Goal: Transaction & Acquisition: Book appointment/travel/reservation

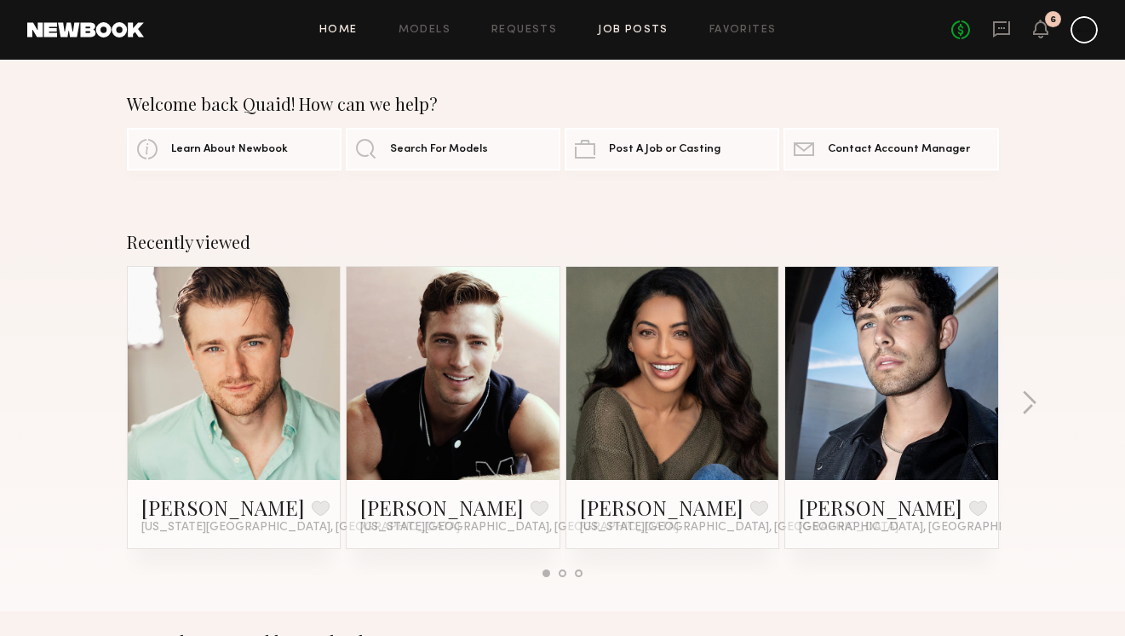
click at [621, 26] on link "Job Posts" at bounding box center [633, 30] width 71 height 11
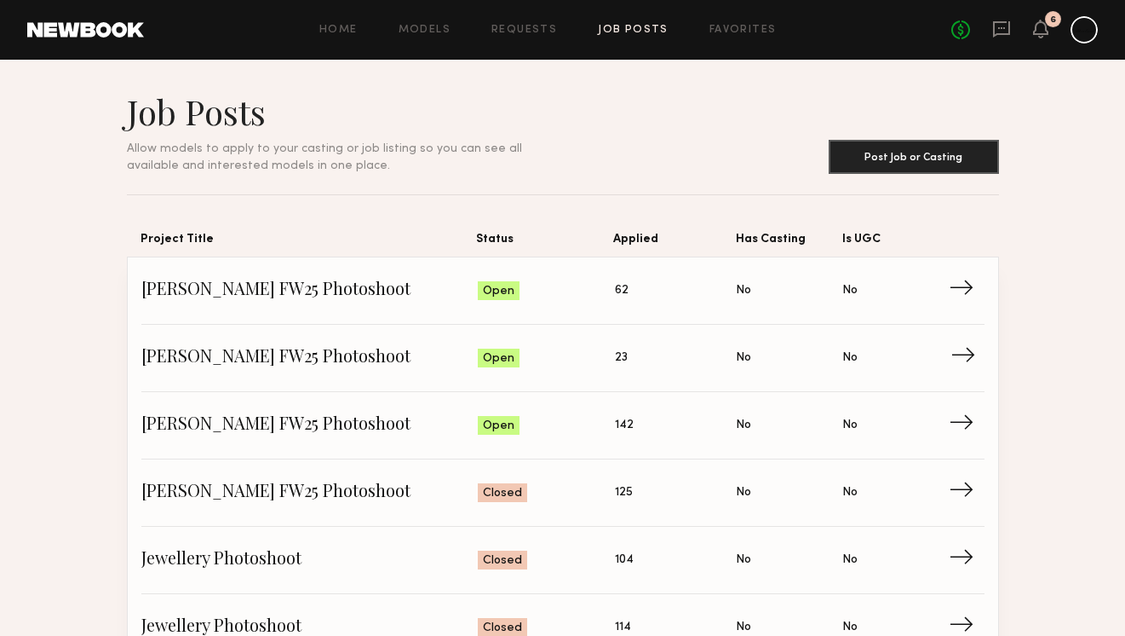
click at [650, 363] on span "Applied: 23" at bounding box center [676, 358] width 122 height 26
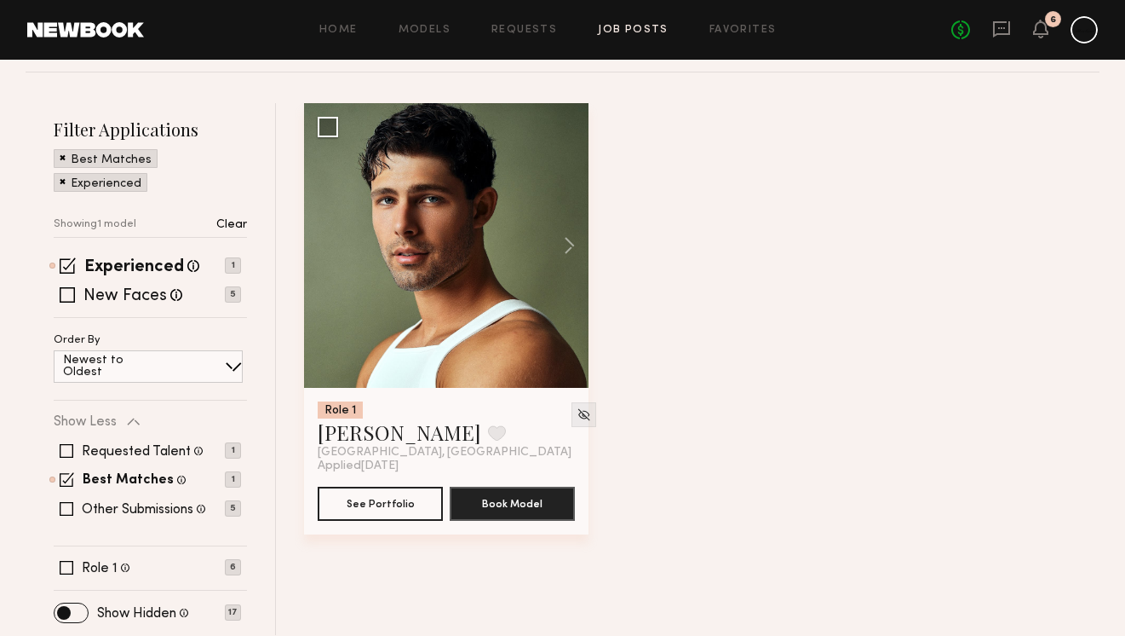
scroll to position [205, 0]
click at [66, 155] on div "Best Matches" at bounding box center [106, 158] width 104 height 19
click at [63, 155] on span at bounding box center [63, 156] width 6 height 15
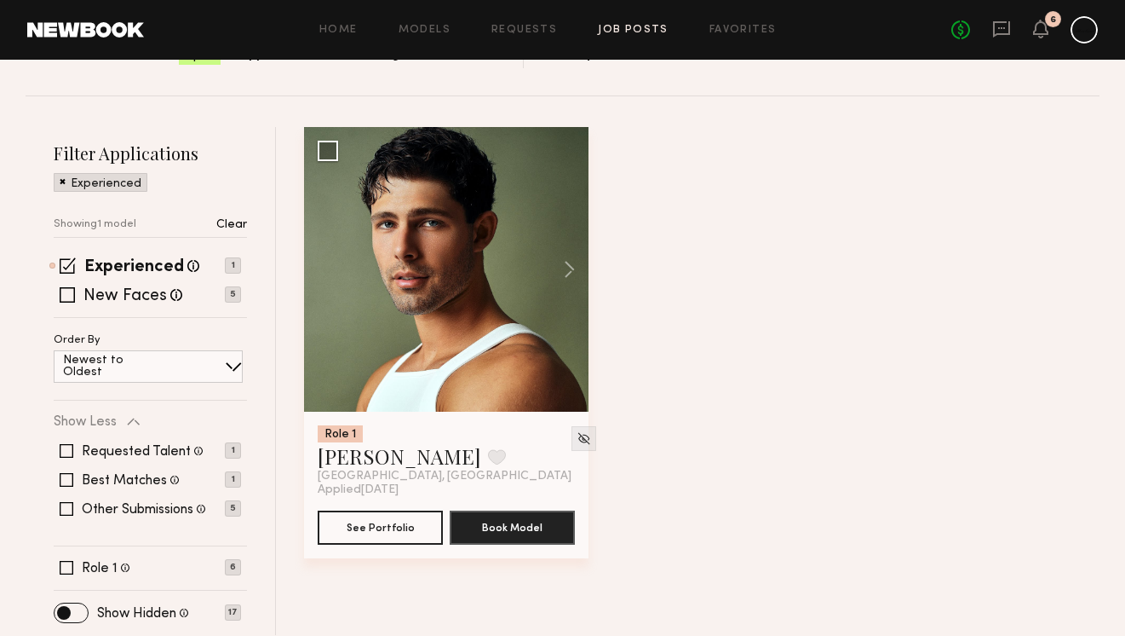
scroll to position [181, 0]
click at [60, 177] on span at bounding box center [63, 180] width 6 height 15
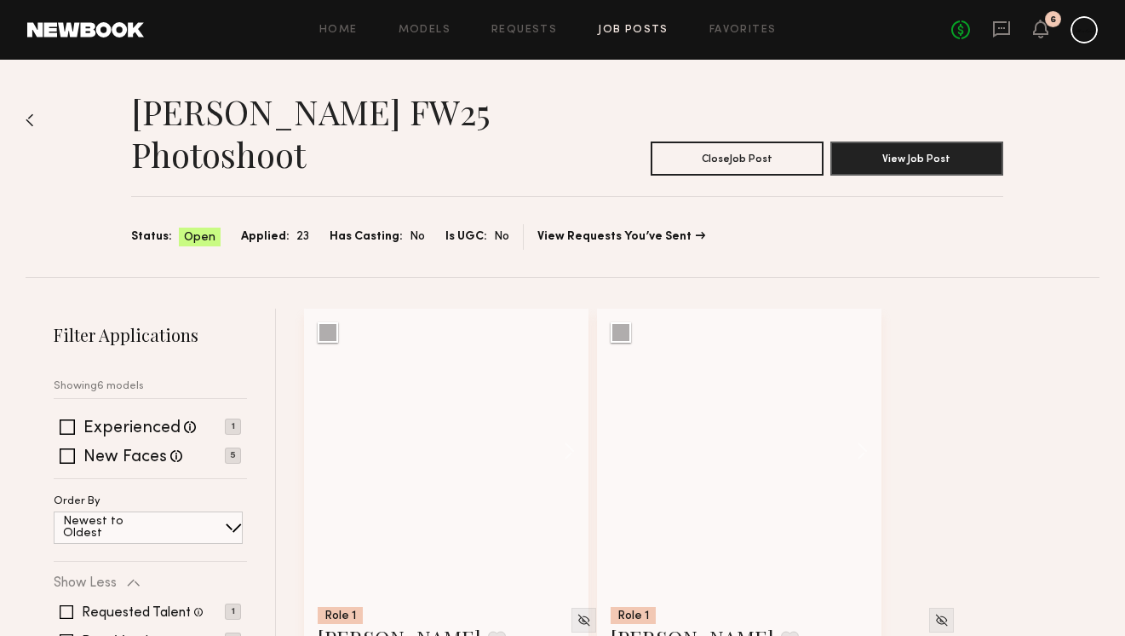
scroll to position [0, 0]
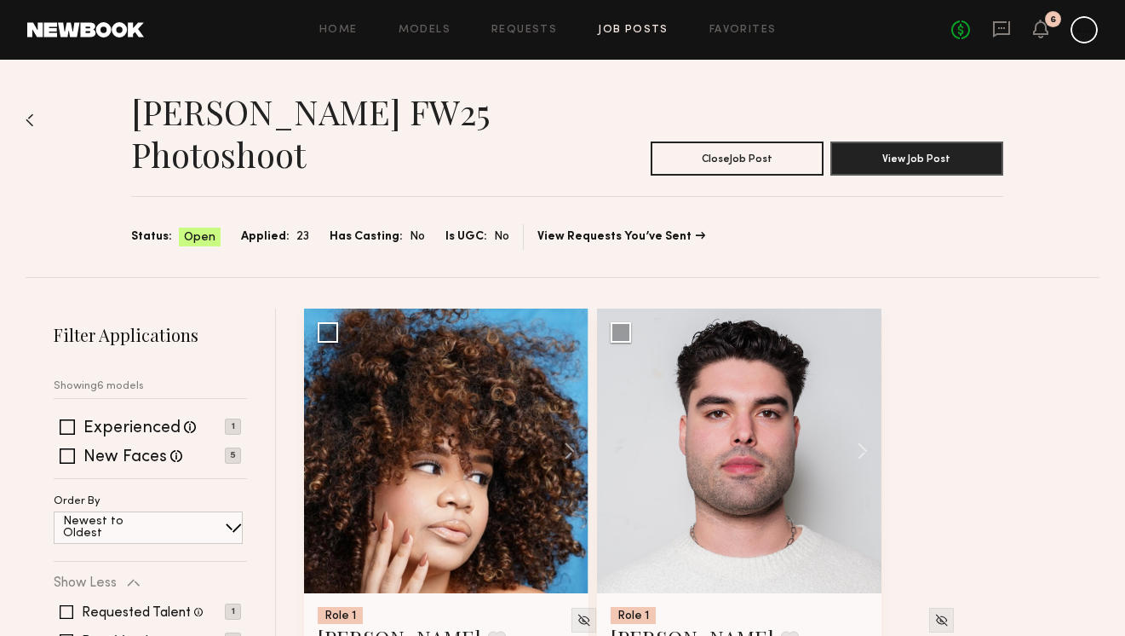
click at [29, 116] on img at bounding box center [30, 120] width 9 height 14
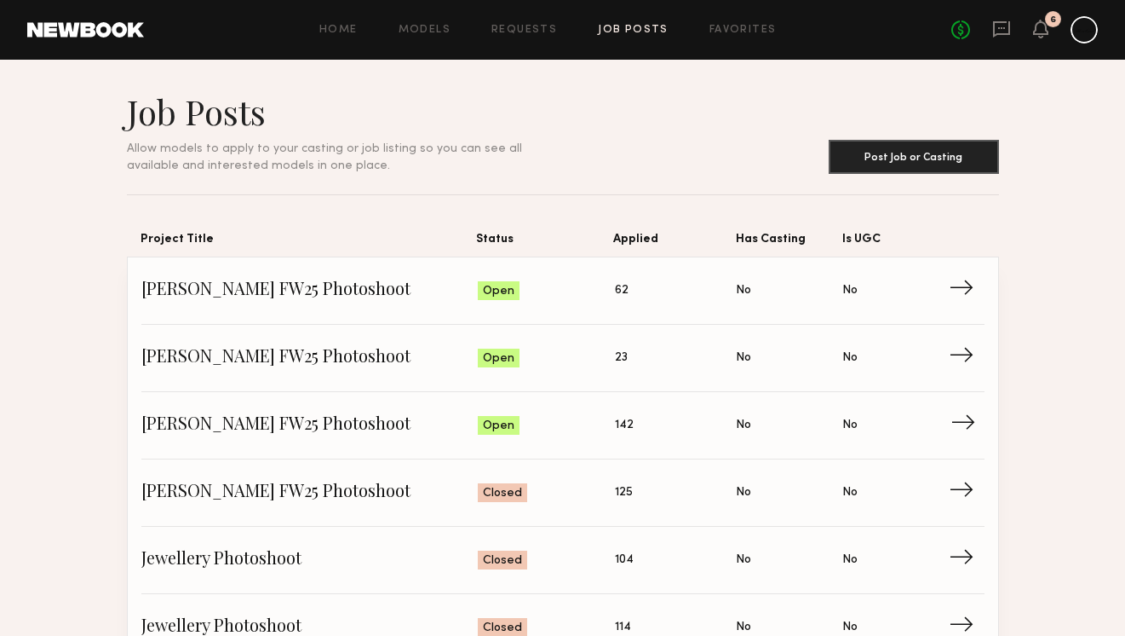
click at [655, 418] on span "Applied: 142" at bounding box center [676, 425] width 122 height 26
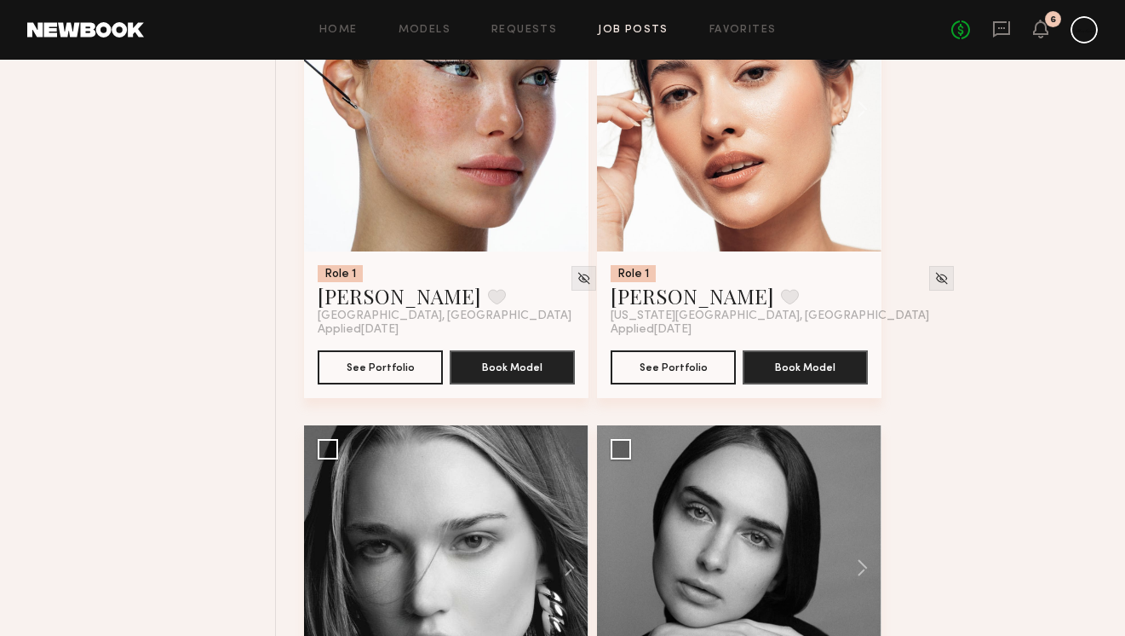
scroll to position [621, 0]
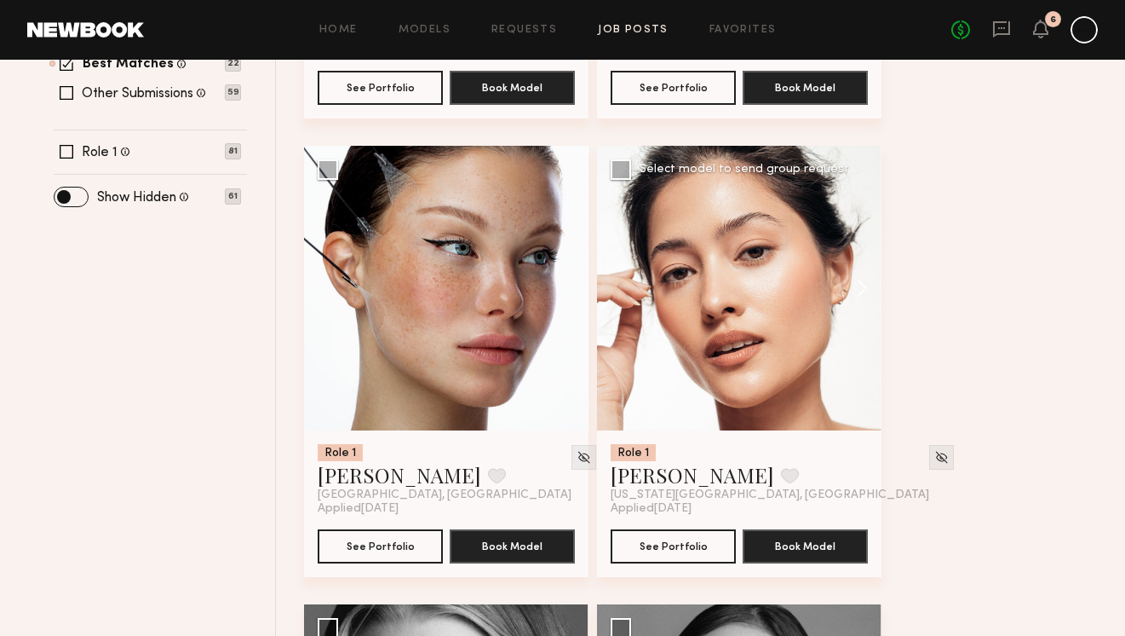
click at [865, 289] on button at bounding box center [854, 288] width 55 height 285
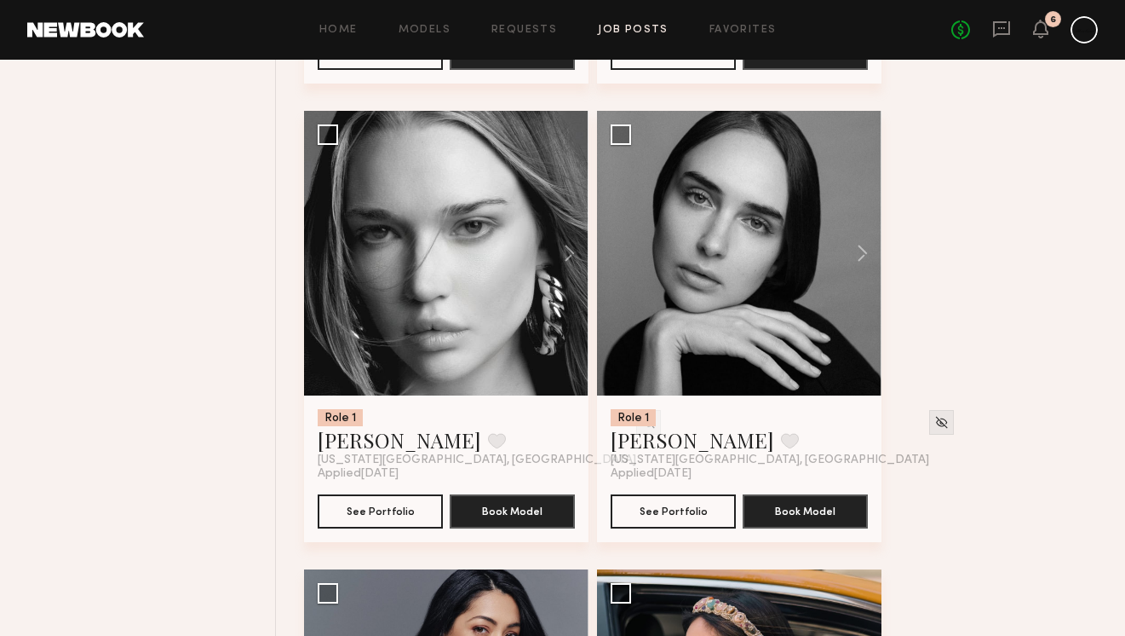
scroll to position [1116, 0]
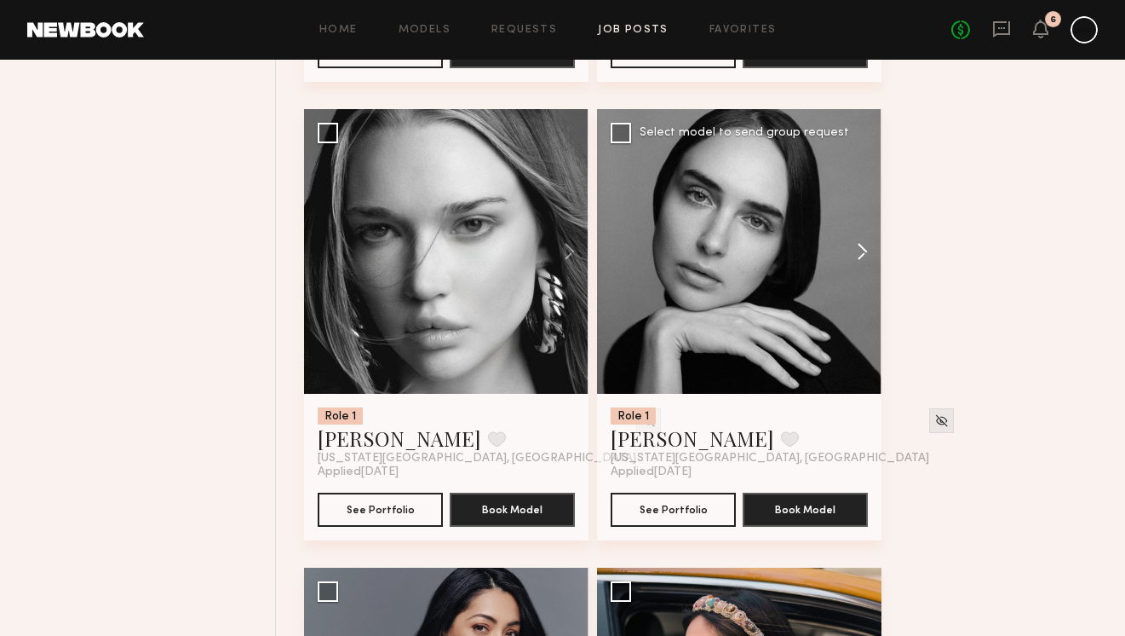
click at [865, 250] on button at bounding box center [854, 251] width 55 height 285
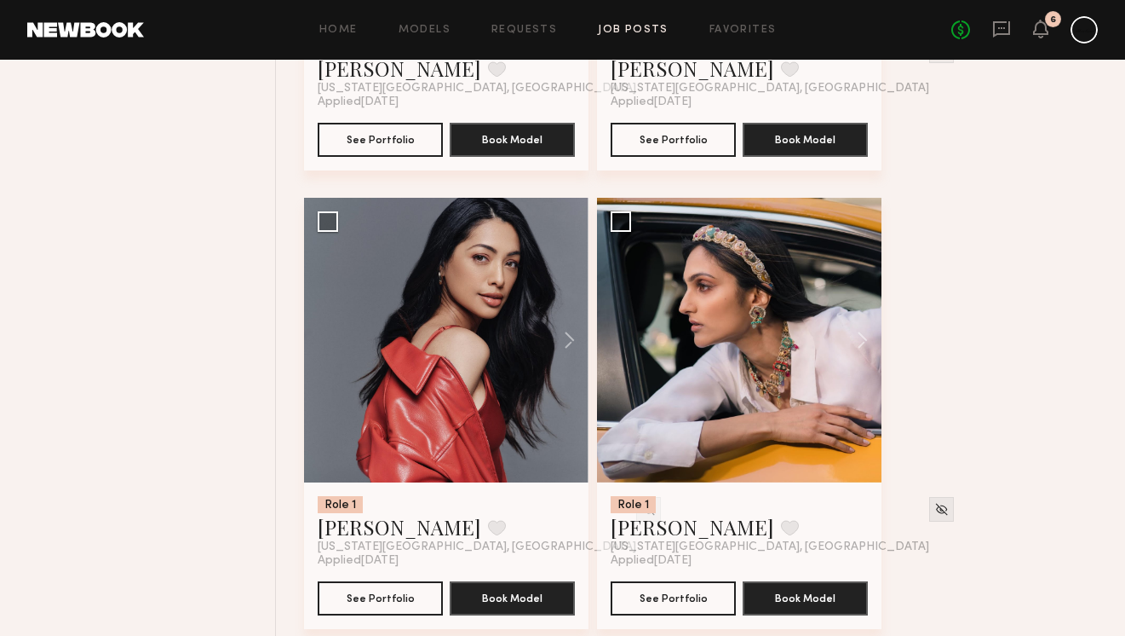
scroll to position [1489, 0]
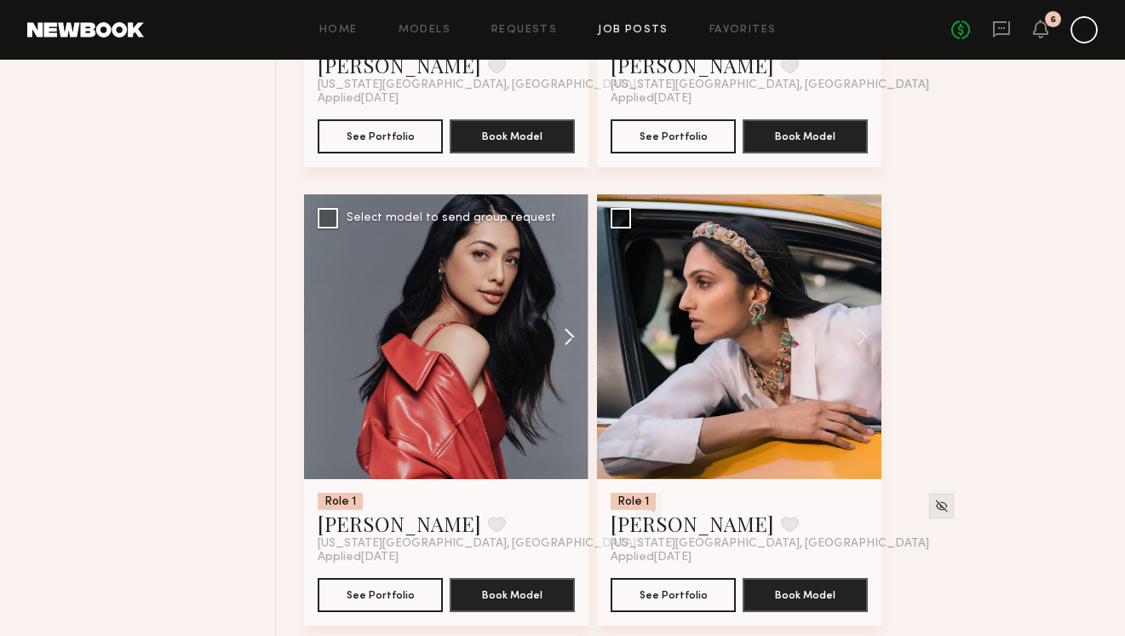
click at [570, 338] on button at bounding box center [561, 336] width 55 height 285
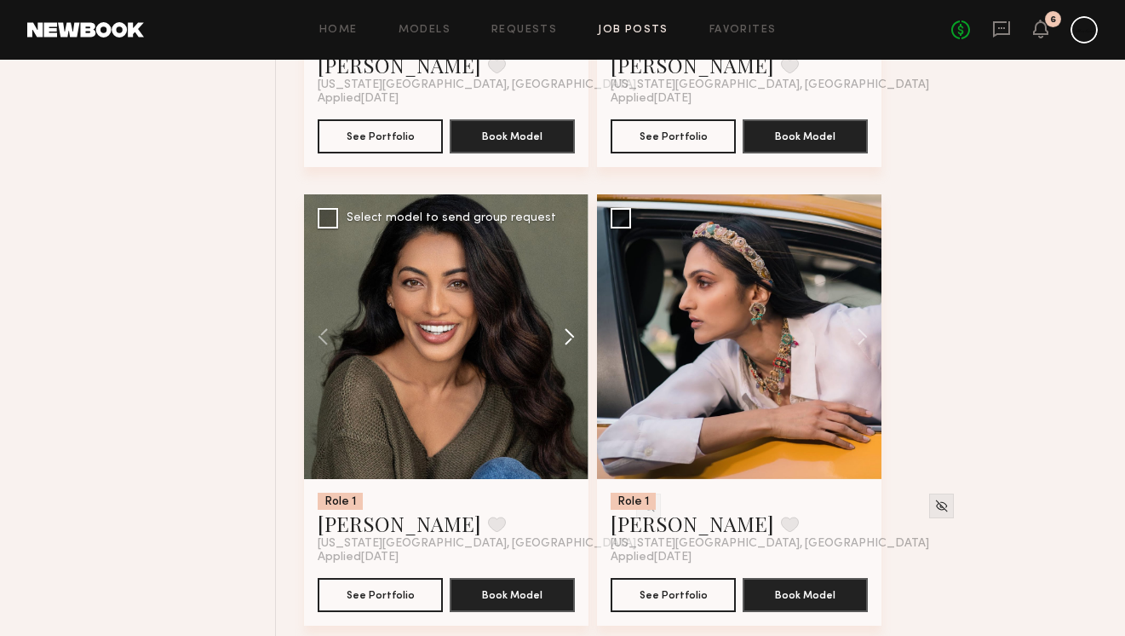
click at [567, 332] on button at bounding box center [561, 336] width 55 height 285
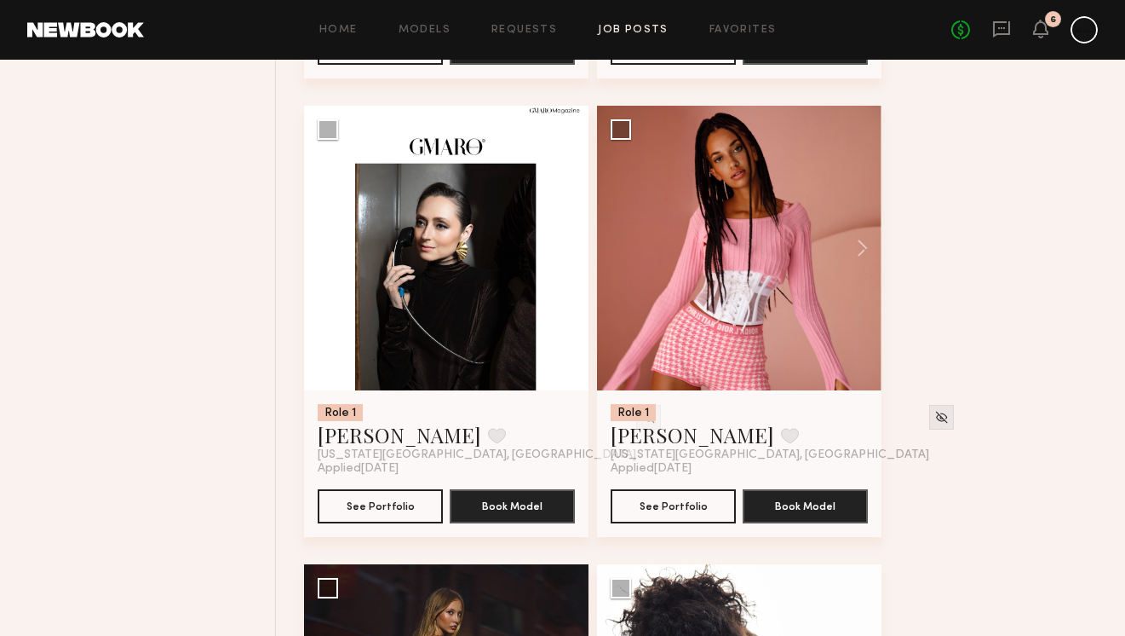
scroll to position [2091, 0]
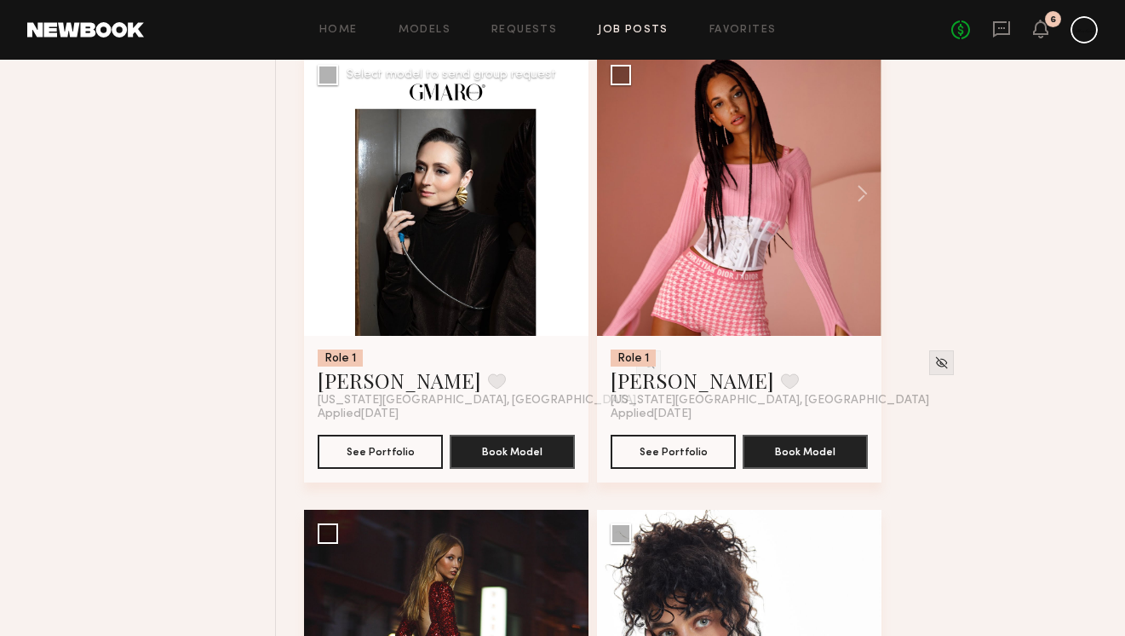
click at [568, 194] on button at bounding box center [561, 193] width 55 height 285
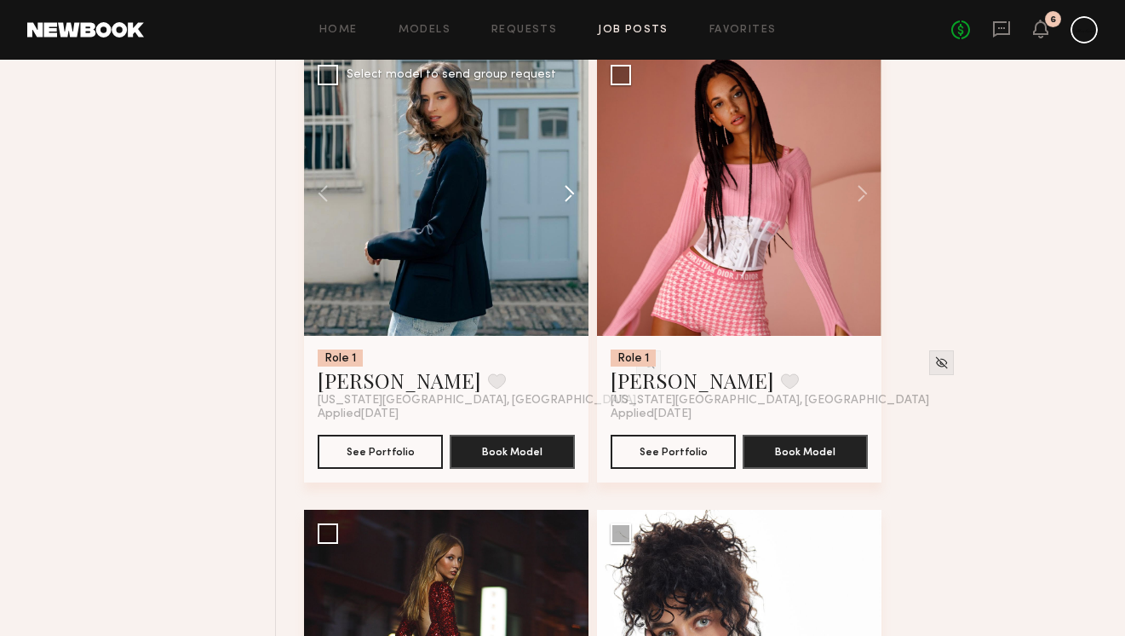
click at [568, 194] on button at bounding box center [561, 193] width 55 height 285
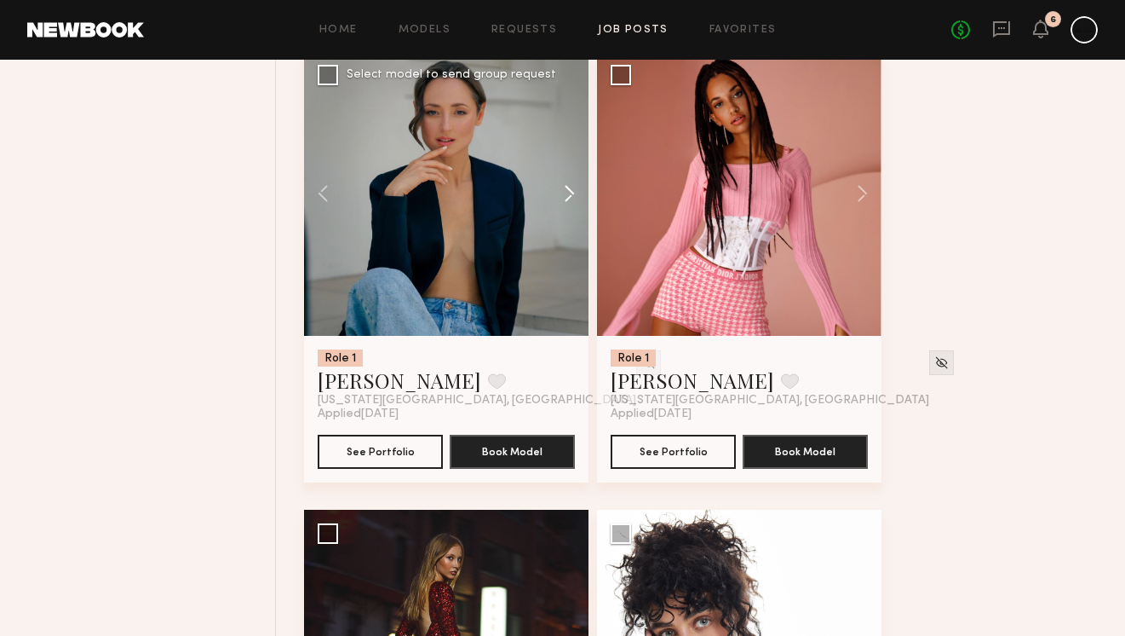
click at [568, 194] on button at bounding box center [561, 193] width 55 height 285
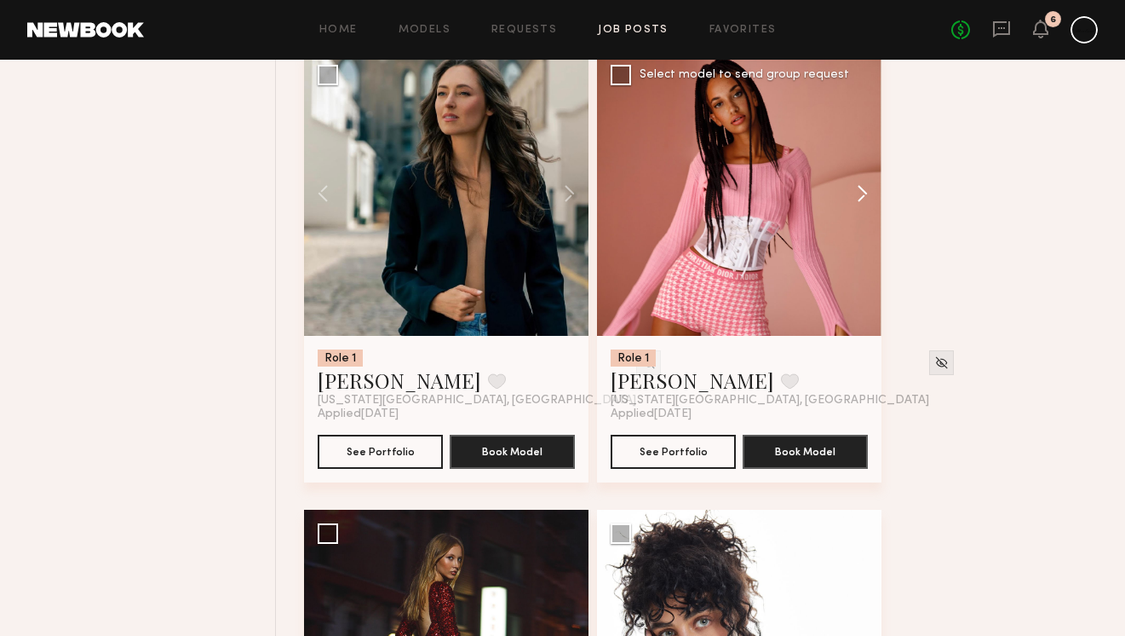
click at [863, 193] on button at bounding box center [854, 193] width 55 height 285
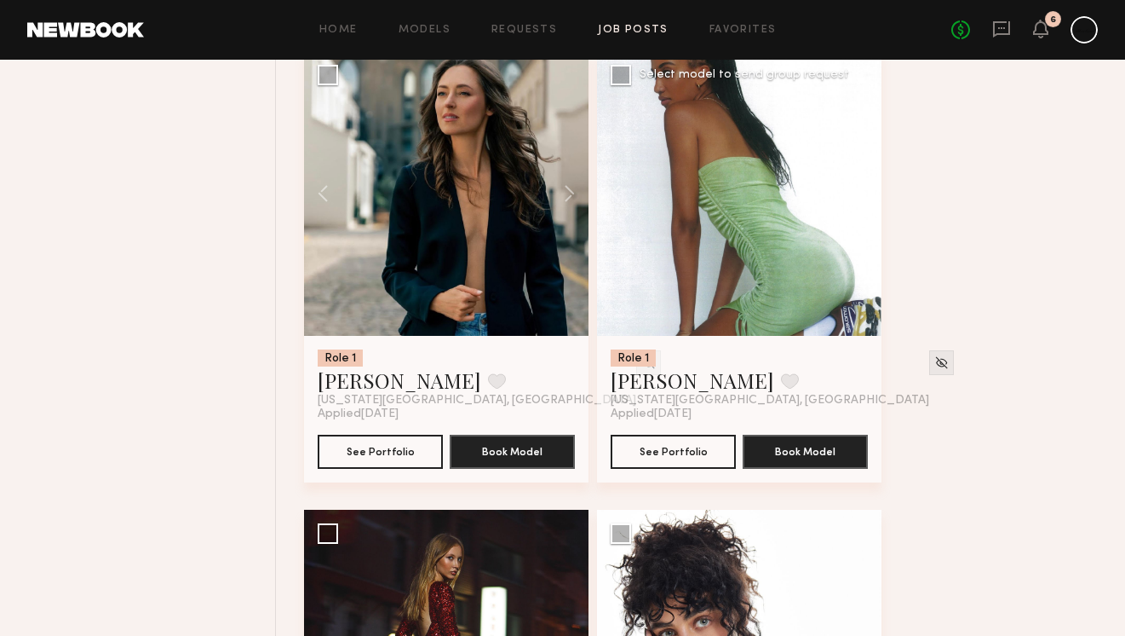
click at [863, 193] on button at bounding box center [854, 193] width 55 height 285
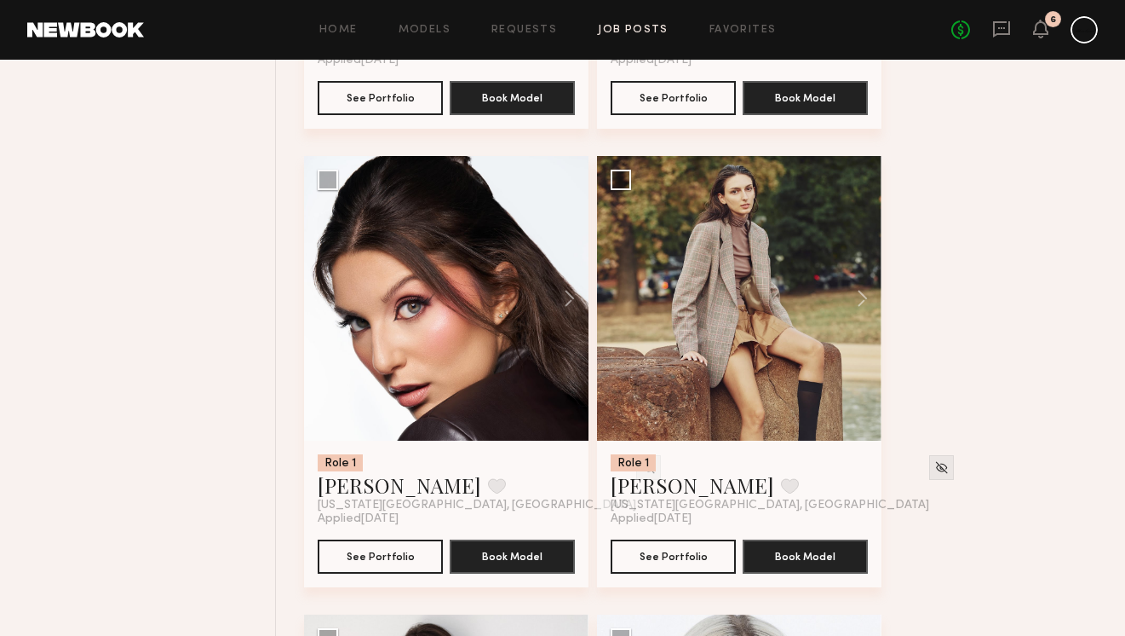
scroll to position [3818, 0]
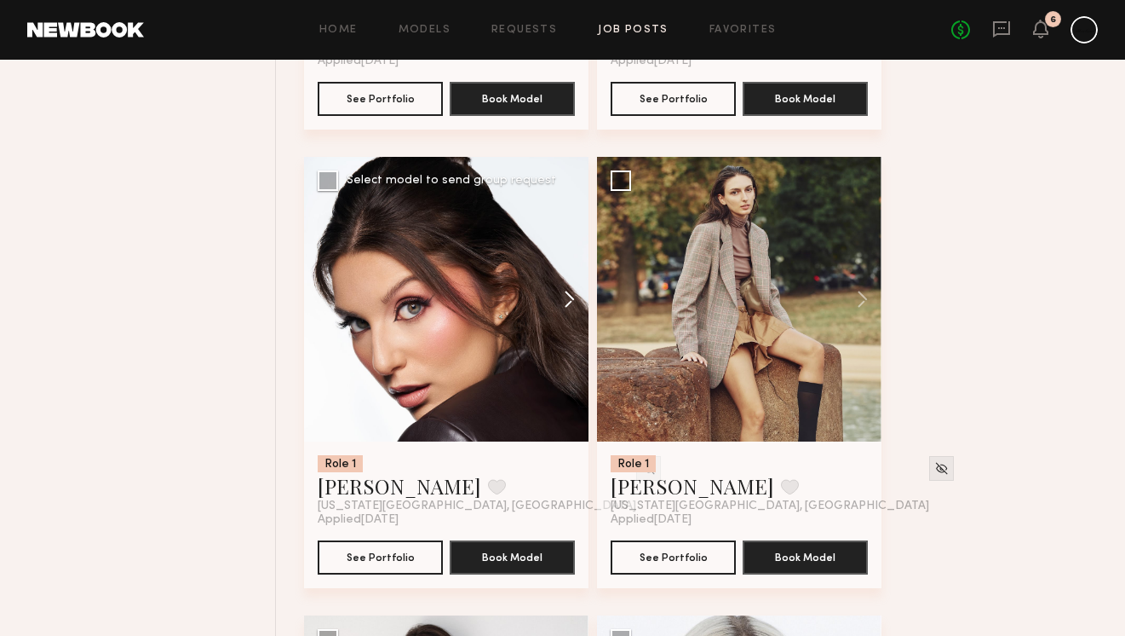
click at [570, 302] on button at bounding box center [561, 299] width 55 height 285
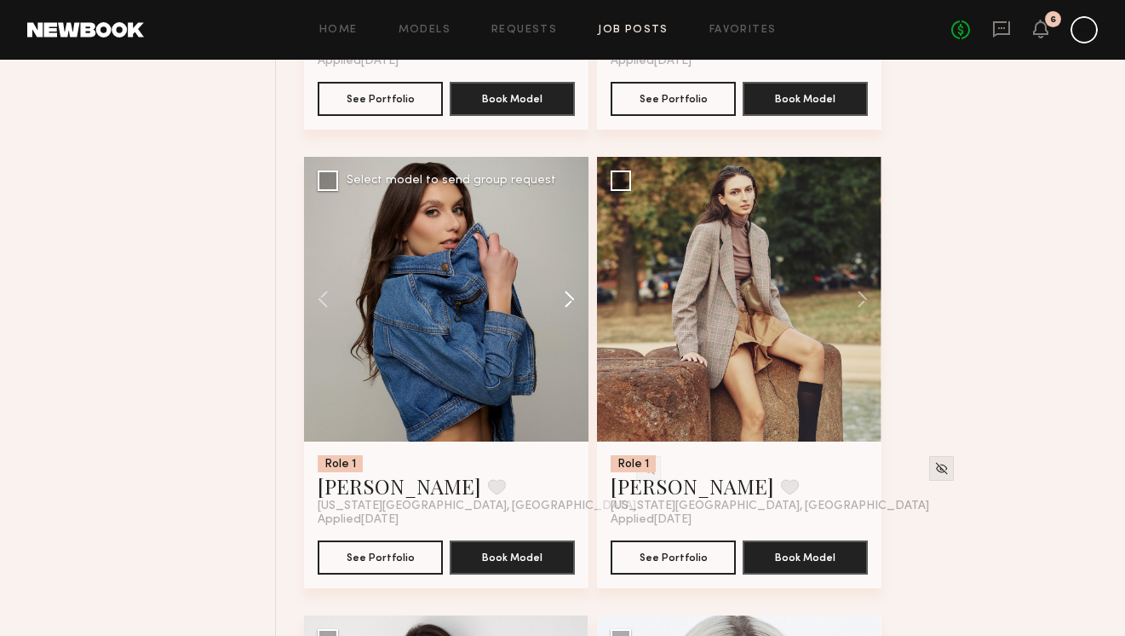
click at [570, 302] on button at bounding box center [561, 299] width 55 height 285
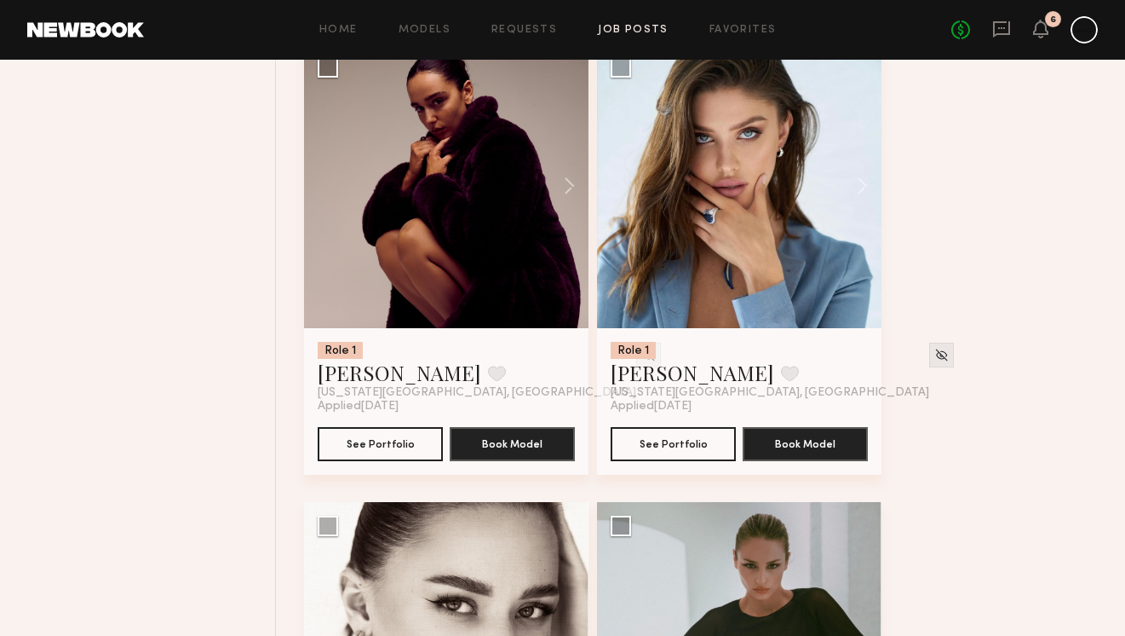
scroll to position [4645, 0]
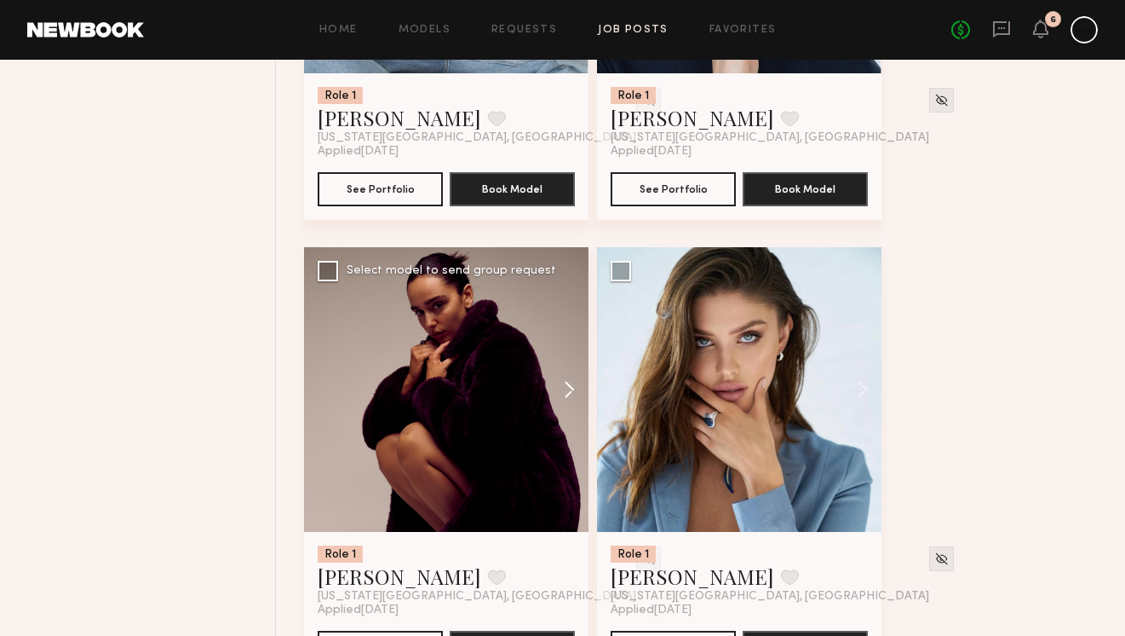
click at [572, 388] on button at bounding box center [561, 389] width 55 height 285
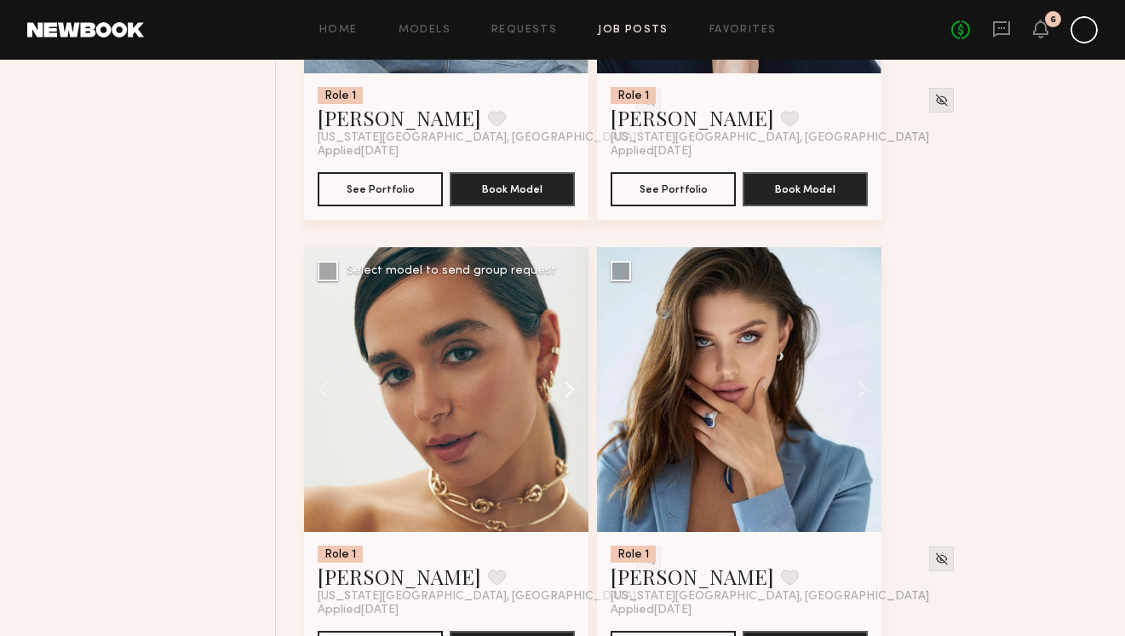
click at [572, 388] on button at bounding box center [561, 389] width 55 height 285
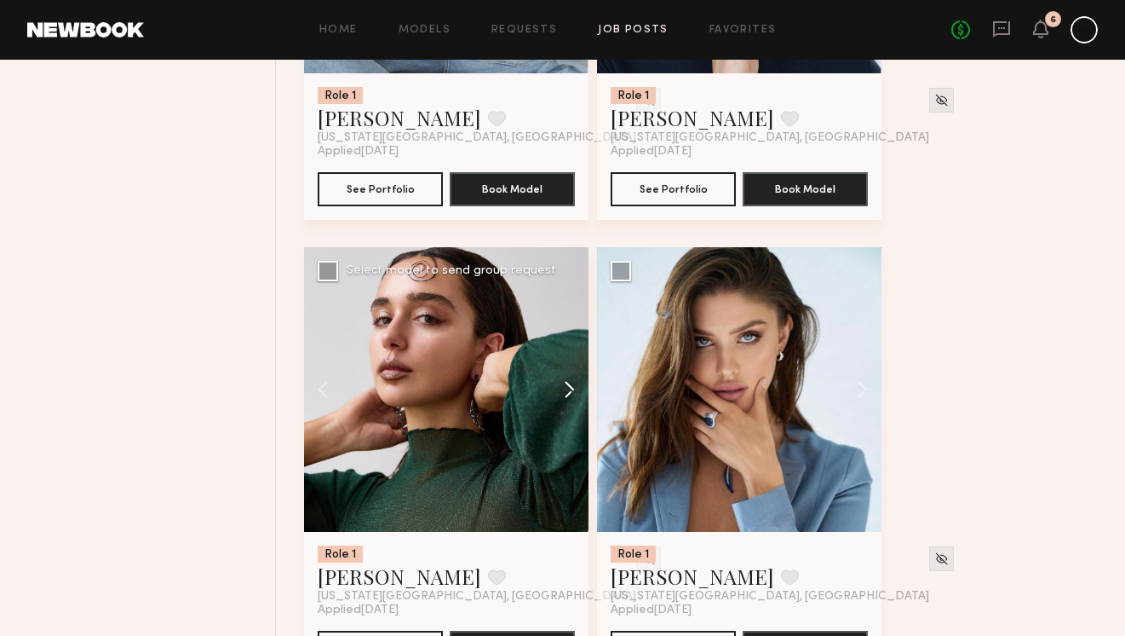
click at [572, 388] on button at bounding box center [561, 389] width 55 height 285
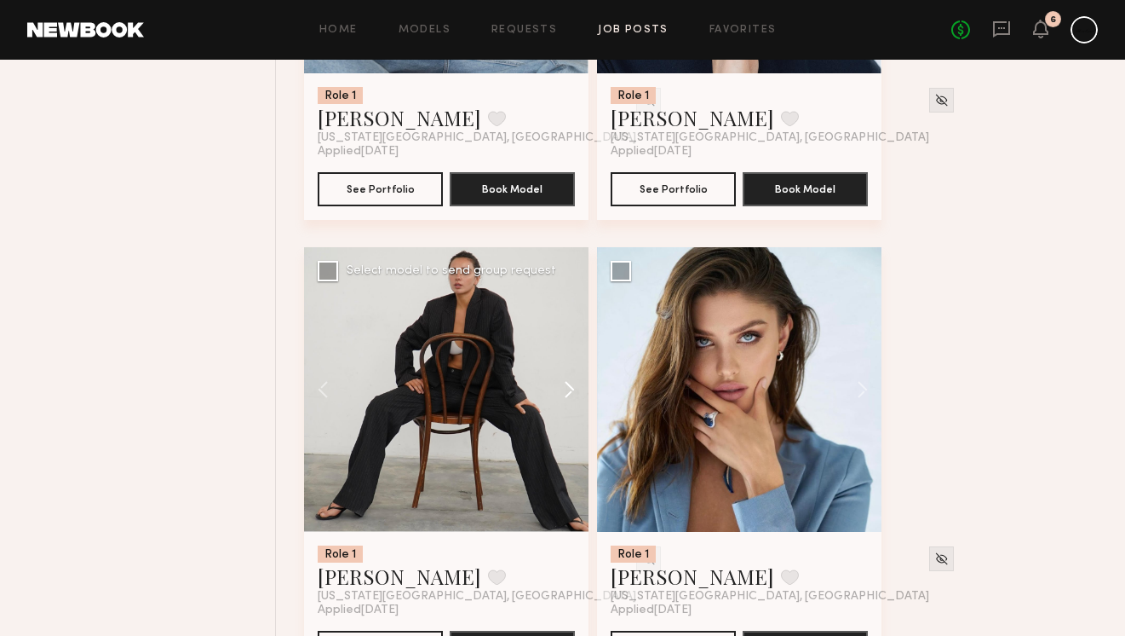
click at [572, 388] on button at bounding box center [561, 389] width 55 height 285
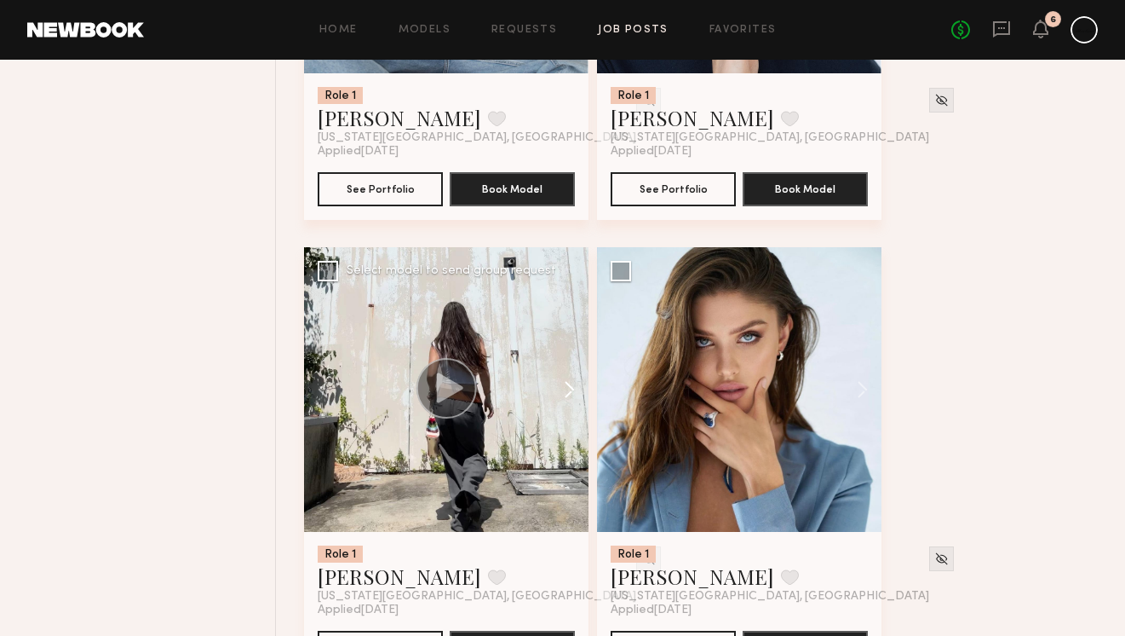
click at [572, 388] on button at bounding box center [561, 389] width 55 height 285
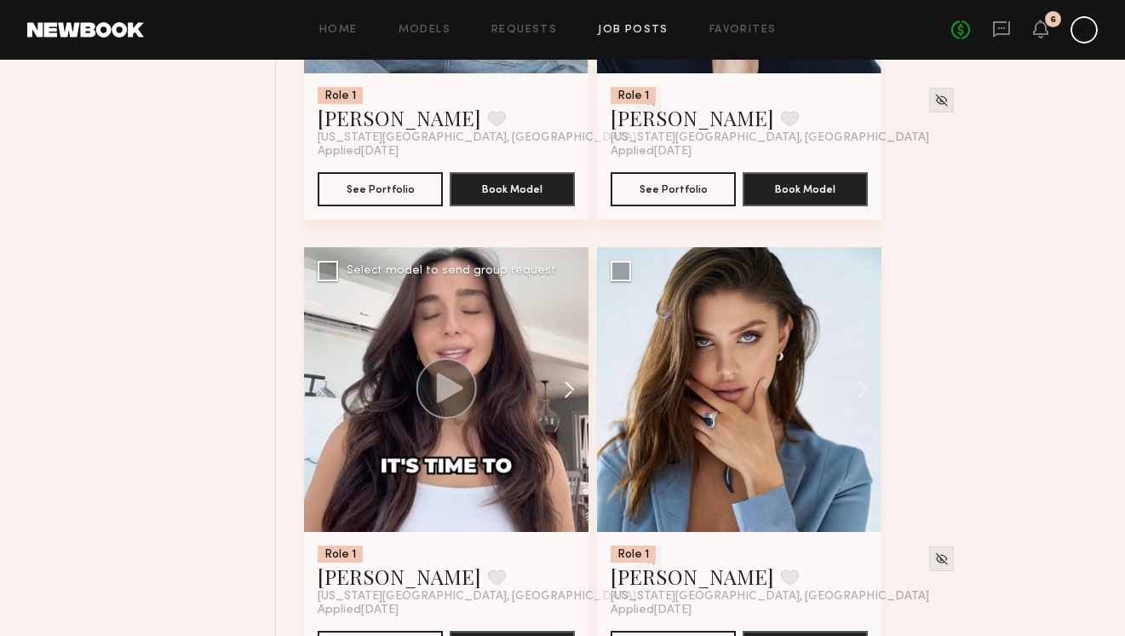
click at [572, 388] on button at bounding box center [561, 389] width 55 height 285
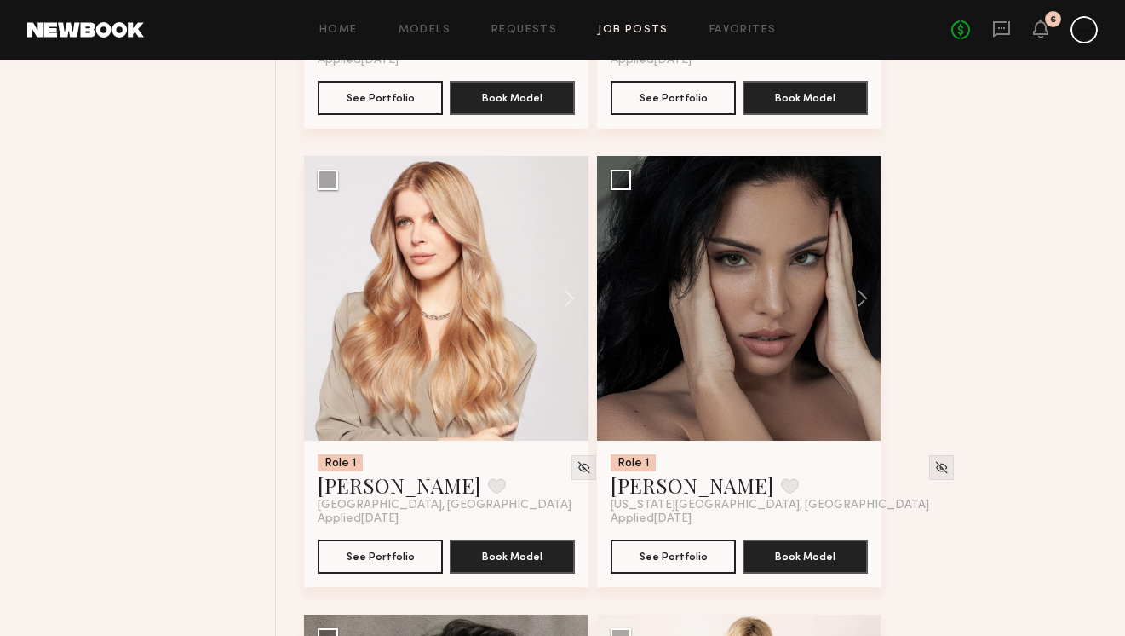
scroll to position [5689, 0]
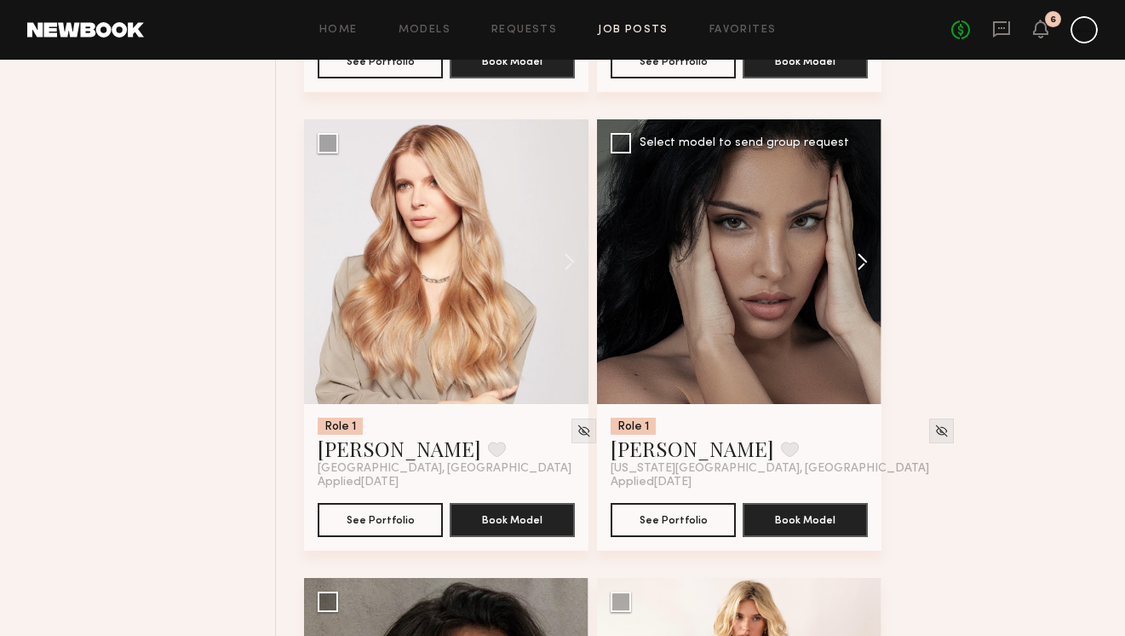
click at [855, 259] on button at bounding box center [854, 261] width 55 height 285
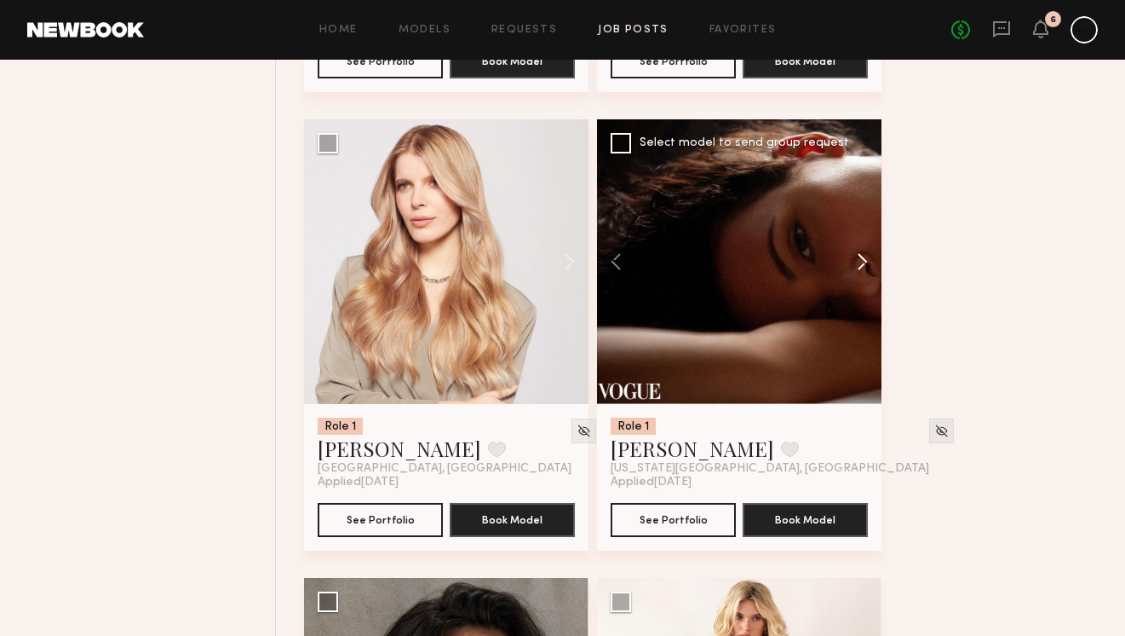
click at [855, 259] on button at bounding box center [854, 261] width 55 height 285
click at [868, 264] on button at bounding box center [854, 261] width 55 height 285
click at [623, 269] on button at bounding box center [624, 261] width 55 height 285
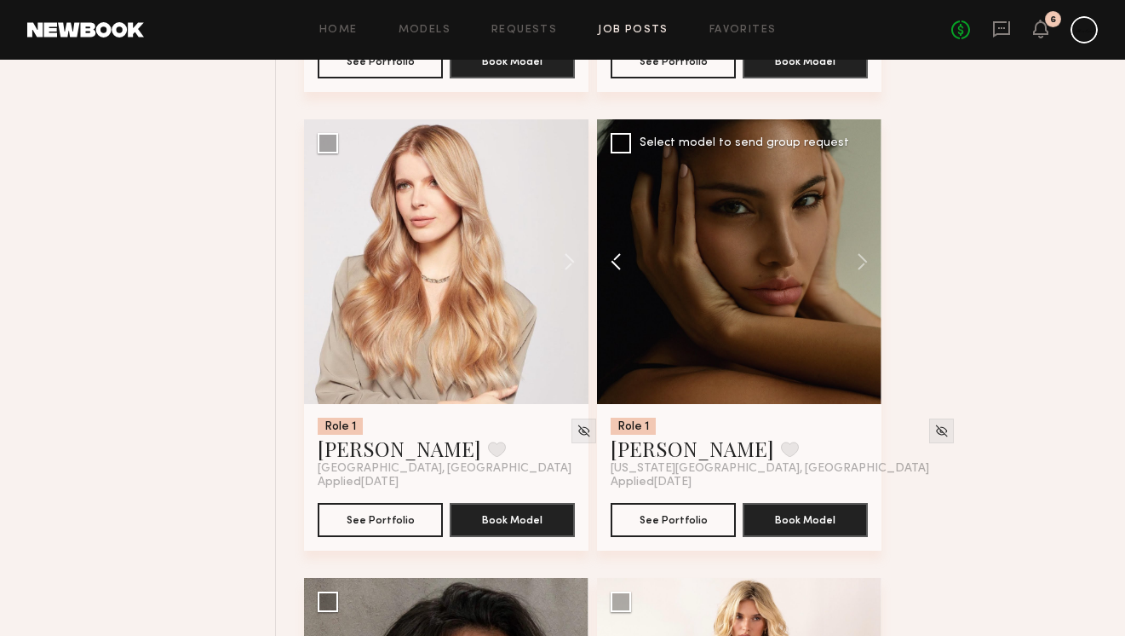
click at [623, 269] on button at bounding box center [624, 261] width 55 height 285
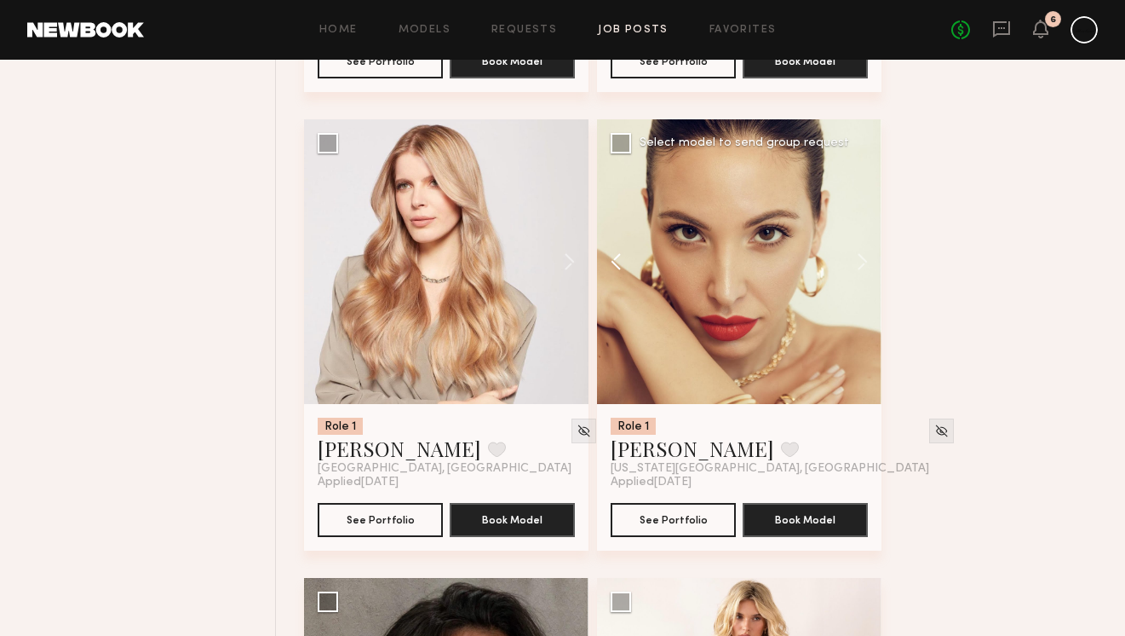
click at [623, 269] on button at bounding box center [624, 261] width 55 height 285
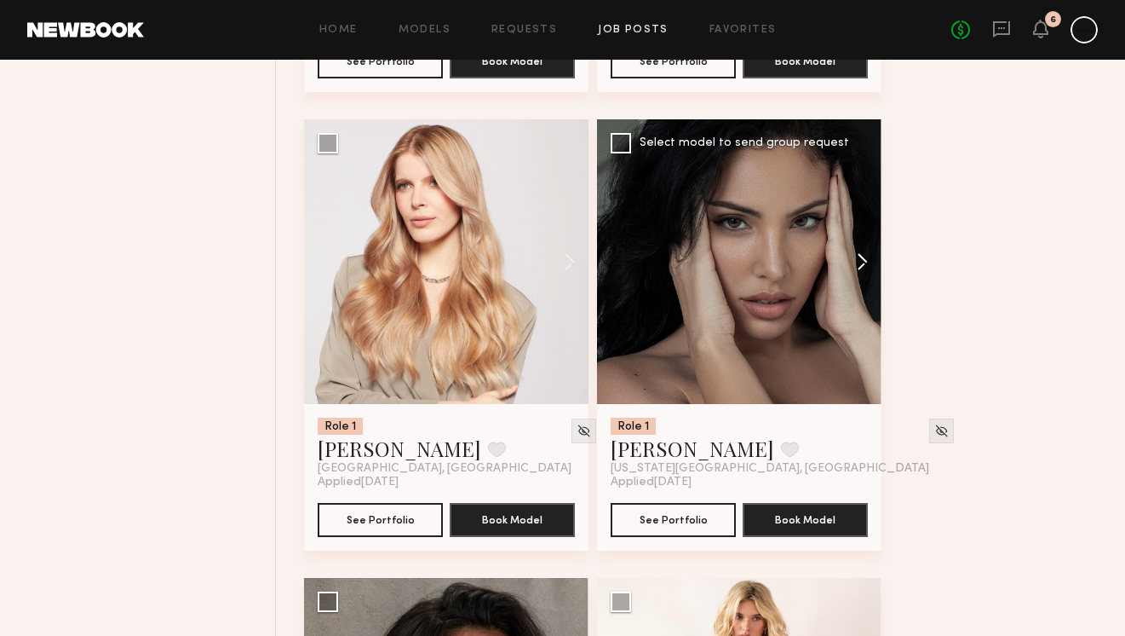
click at [866, 267] on button at bounding box center [854, 261] width 55 height 285
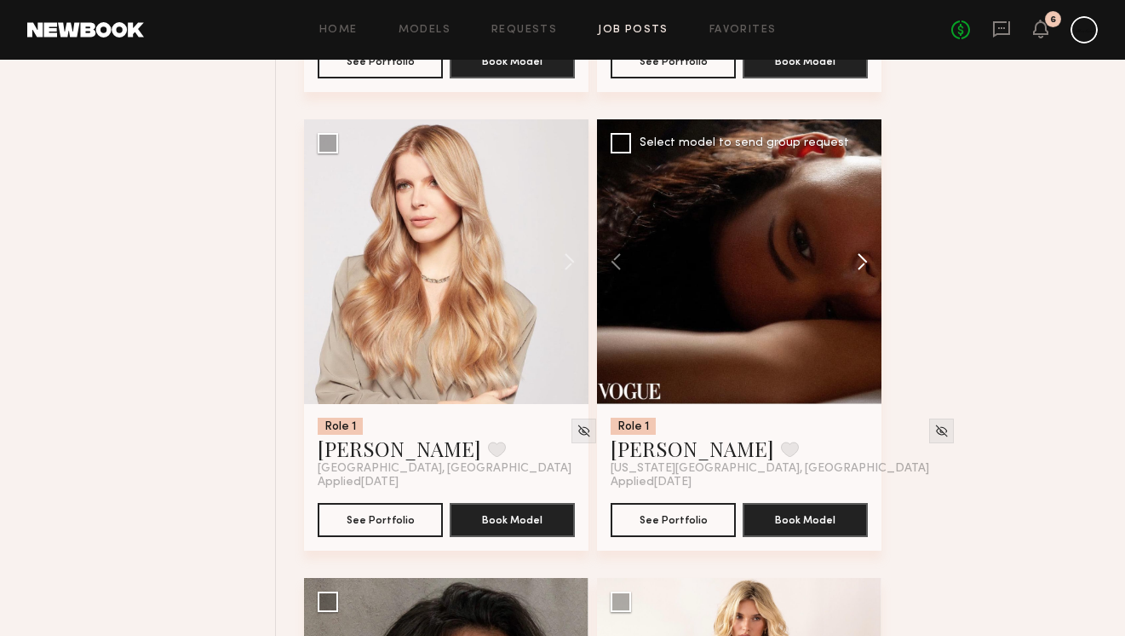
click at [866, 267] on button at bounding box center [854, 261] width 55 height 285
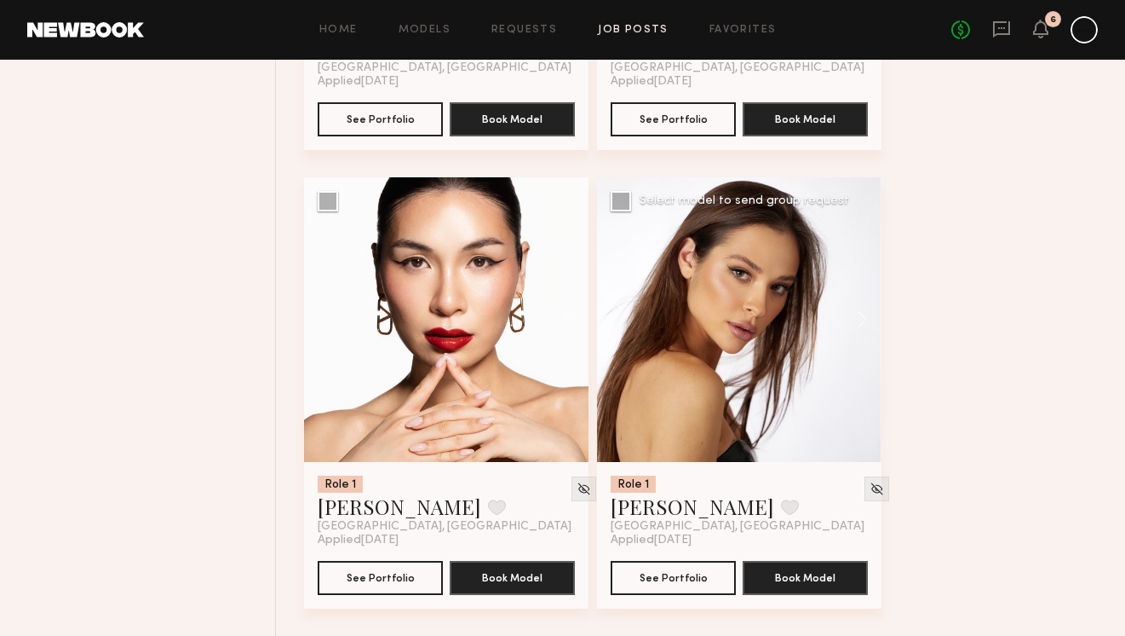
scroll to position [6548, 0]
click at [575, 326] on button at bounding box center [561, 319] width 55 height 285
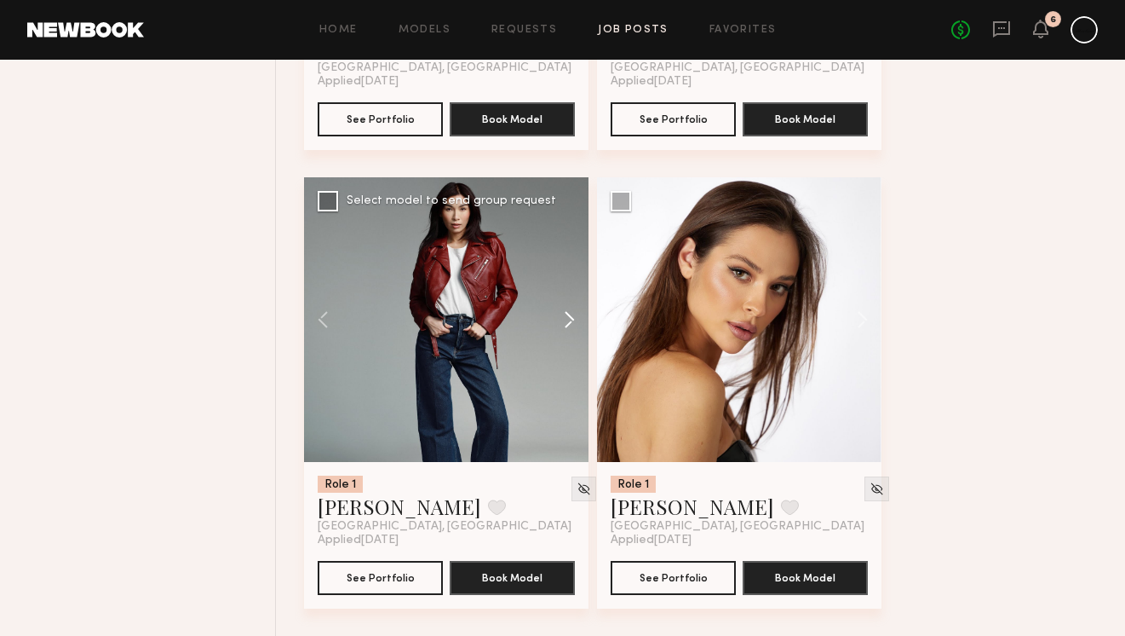
click at [575, 325] on button at bounding box center [561, 319] width 55 height 285
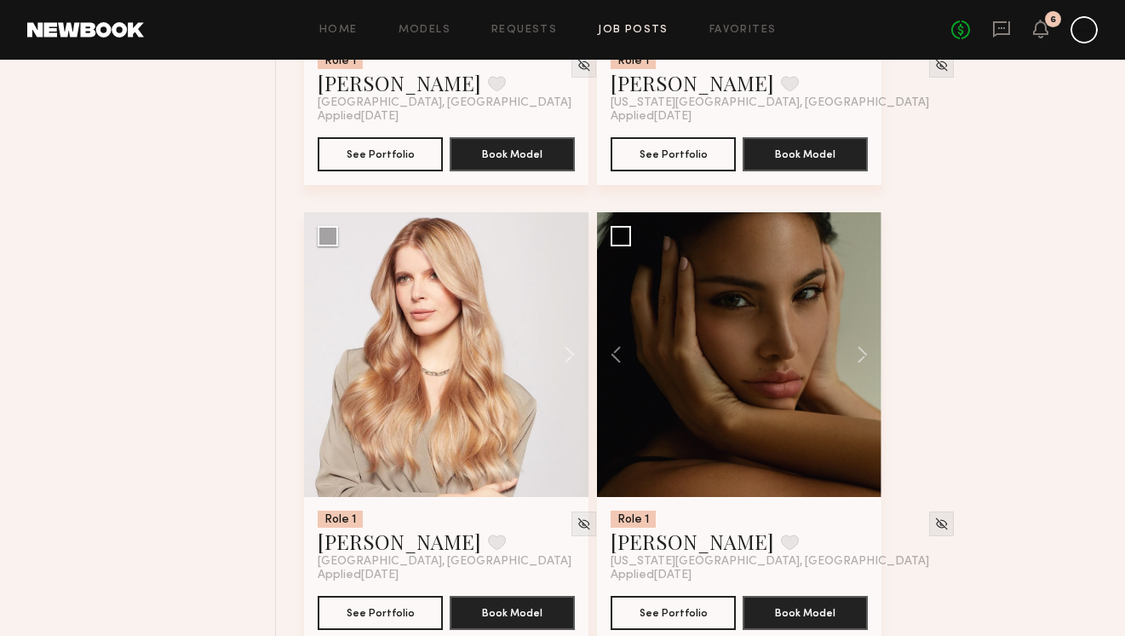
scroll to position [5590, 0]
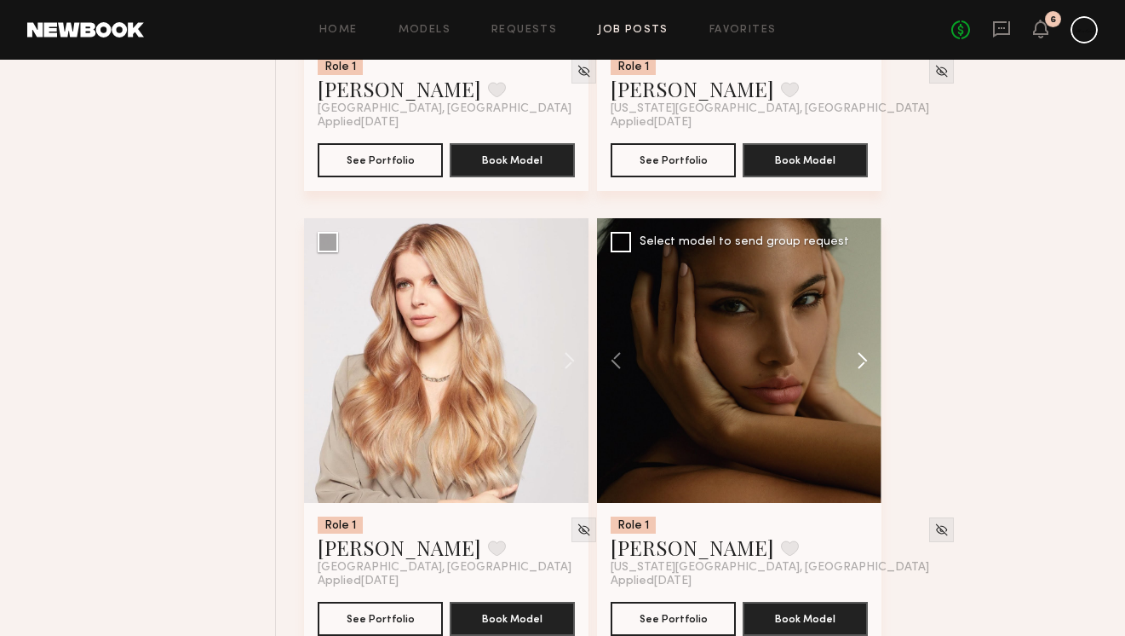
click at [867, 361] on button at bounding box center [854, 360] width 55 height 285
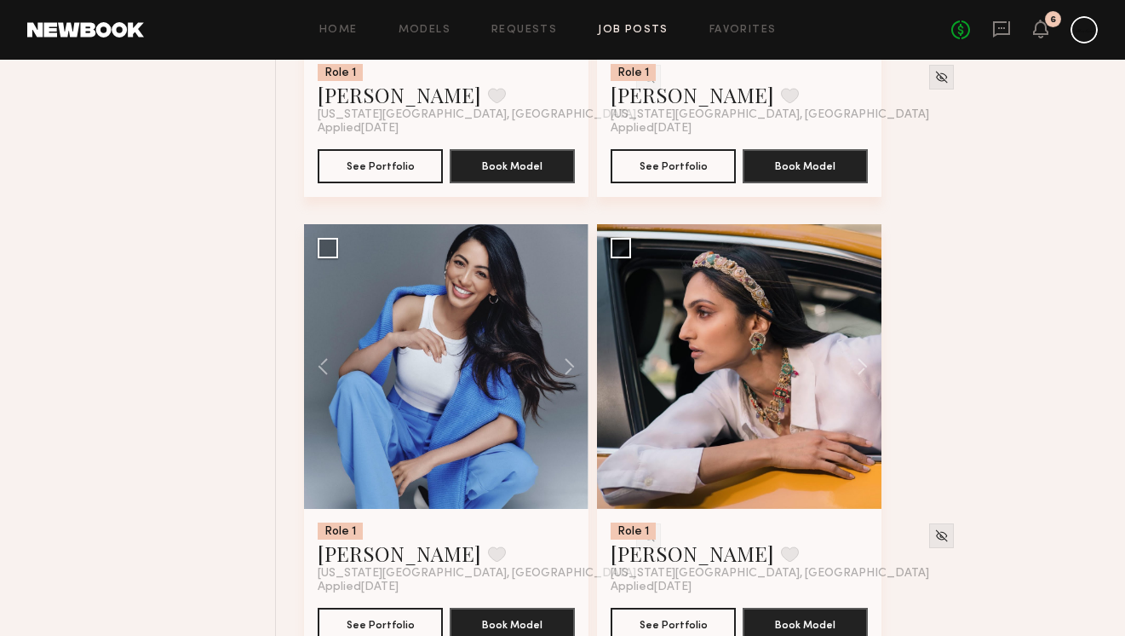
scroll to position [1061, 0]
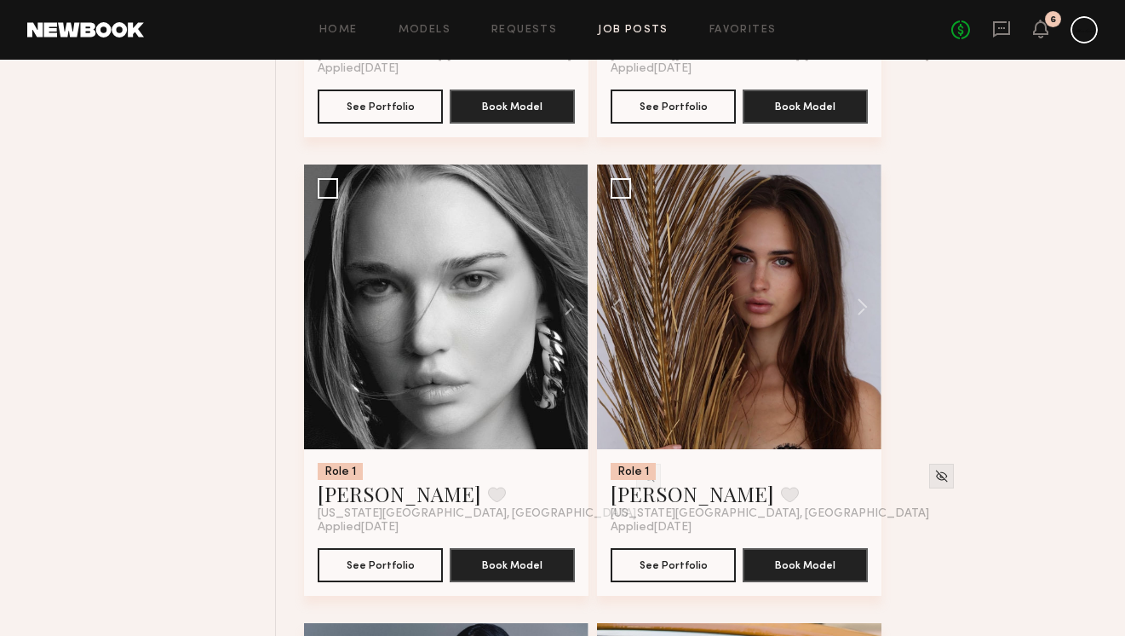
click at [612, 29] on link "Job Posts" at bounding box center [633, 30] width 71 height 11
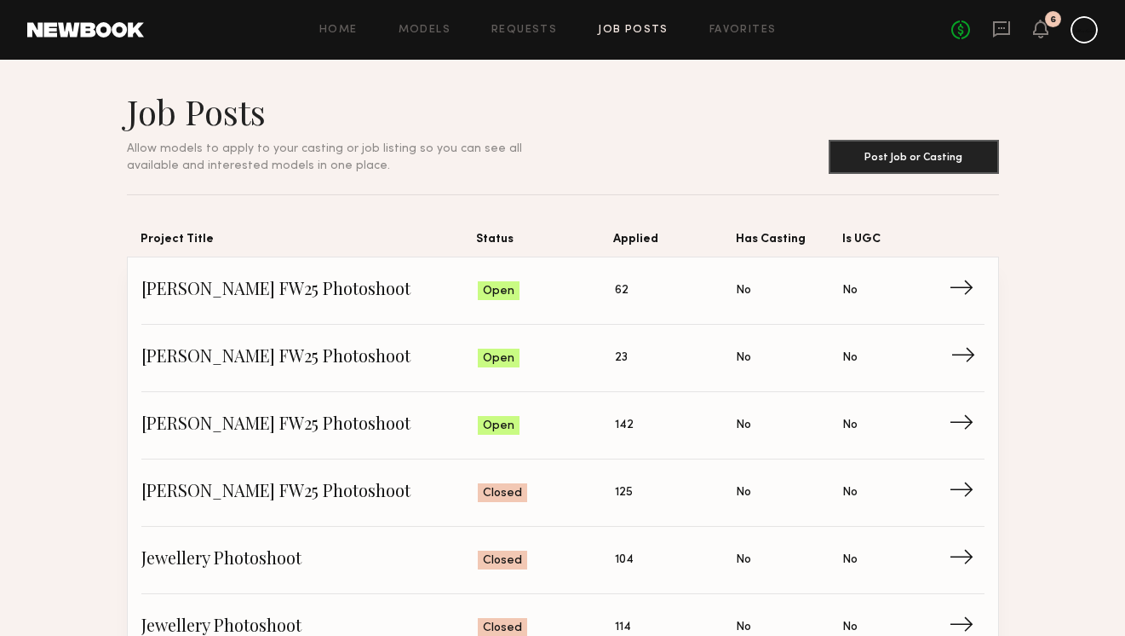
click at [615, 349] on span "23" at bounding box center [621, 357] width 13 height 19
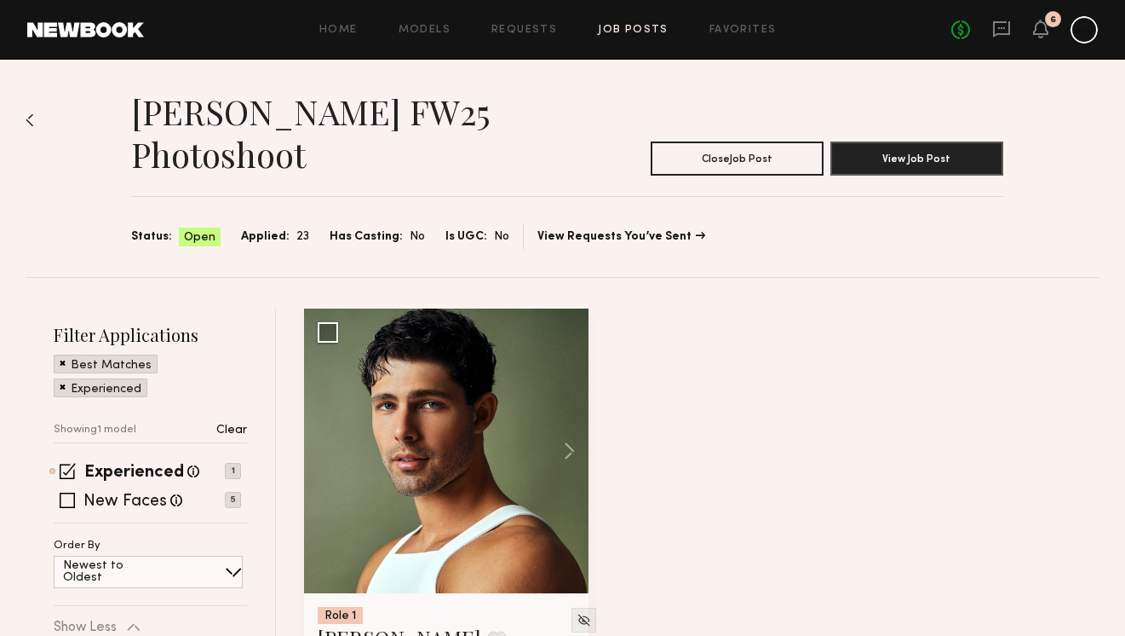
click at [29, 118] on img at bounding box center [30, 120] width 9 height 14
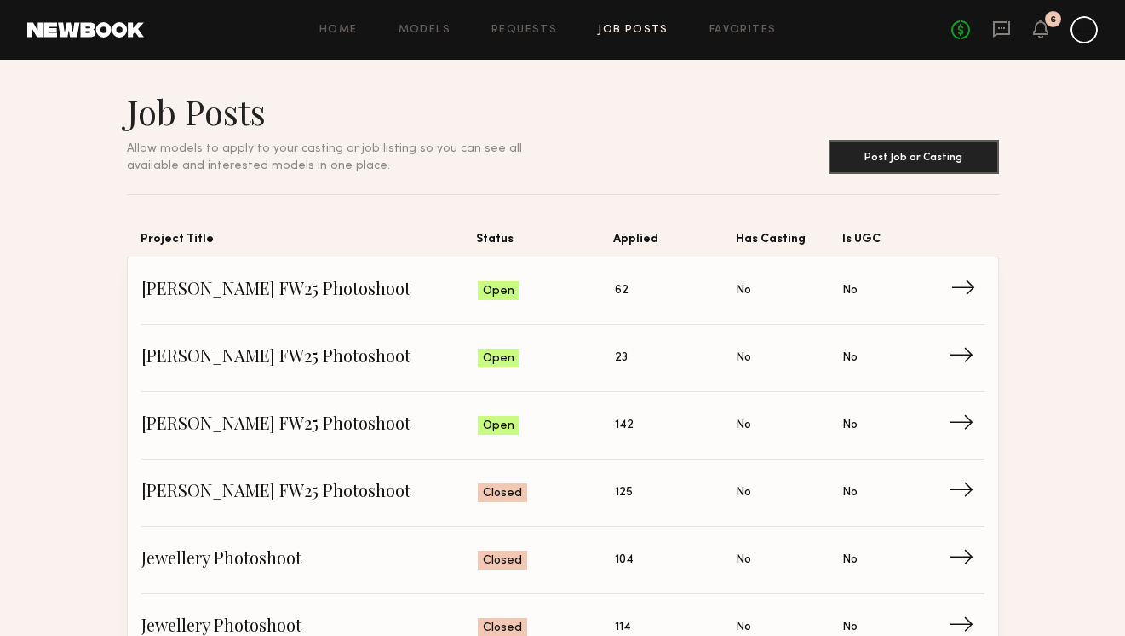
click at [615, 306] on link "Allison Quaid FW25 Photoshoot Status: Open Applied: 62 Has Casting: No Is UGC: …" at bounding box center [562, 290] width 843 height 67
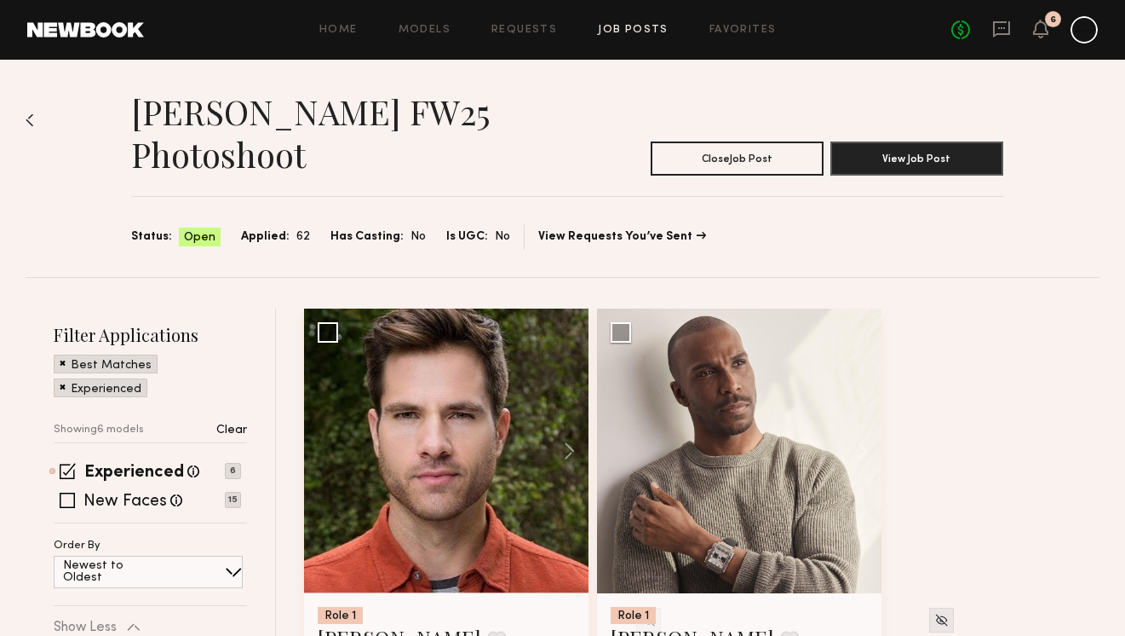
click at [32, 117] on img at bounding box center [30, 120] width 9 height 14
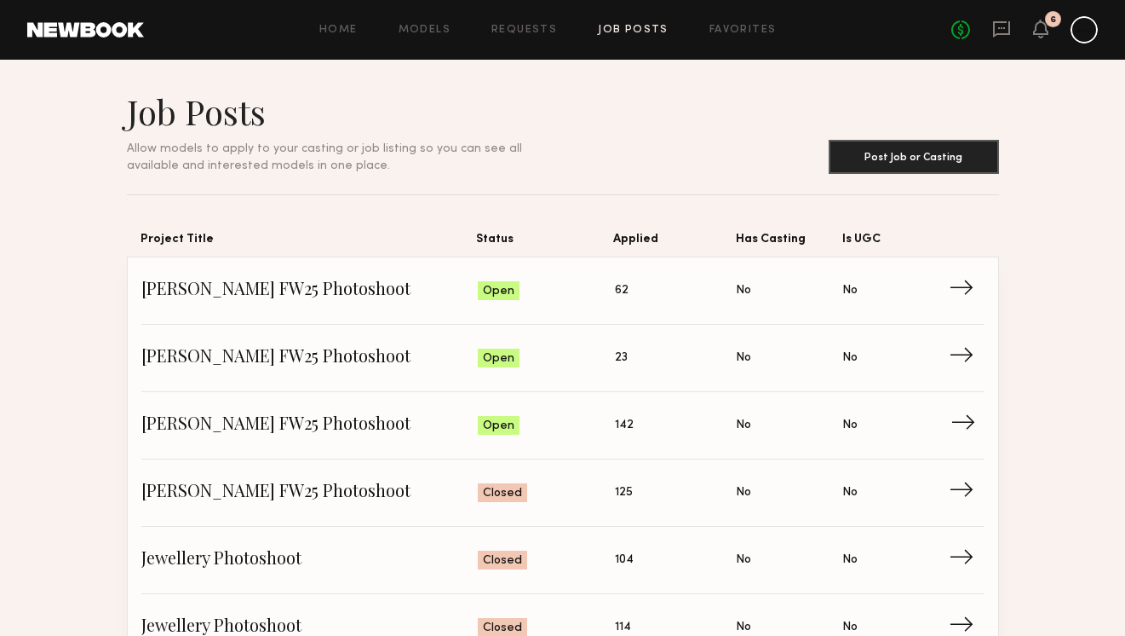
click at [671, 425] on span "Applied: 142" at bounding box center [676, 425] width 122 height 26
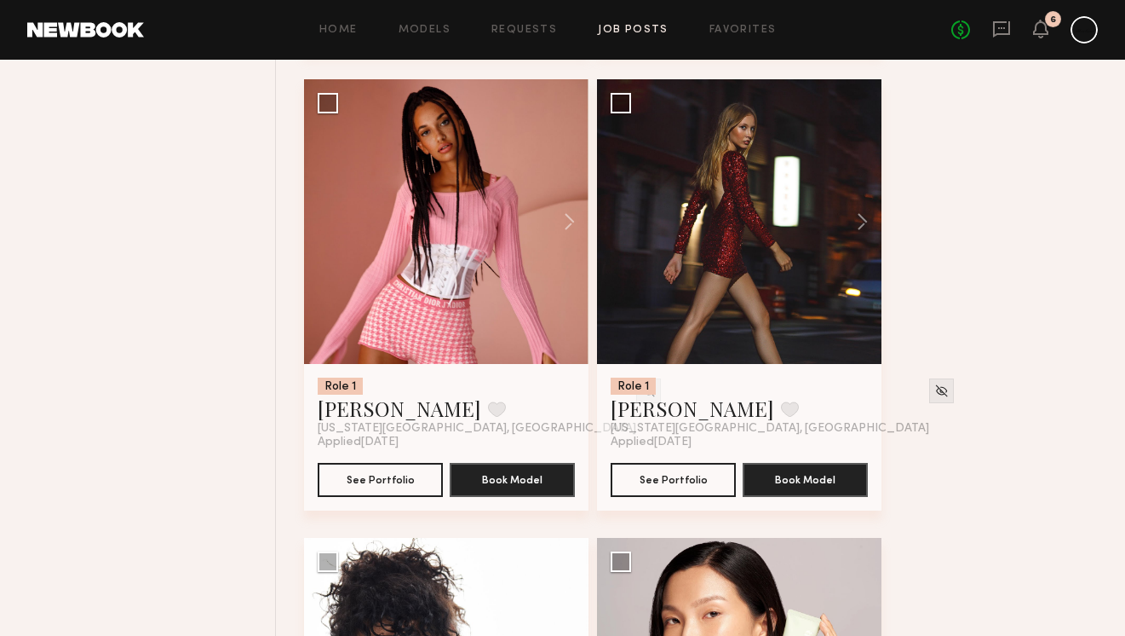
scroll to position [2514, 0]
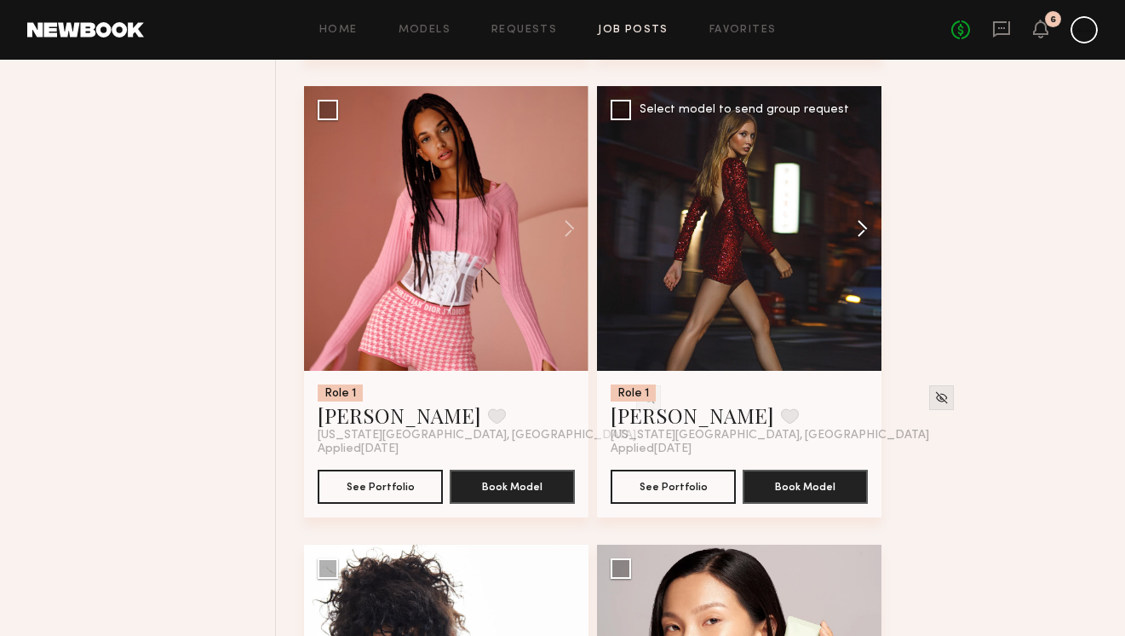
click at [868, 226] on button at bounding box center [854, 228] width 55 height 285
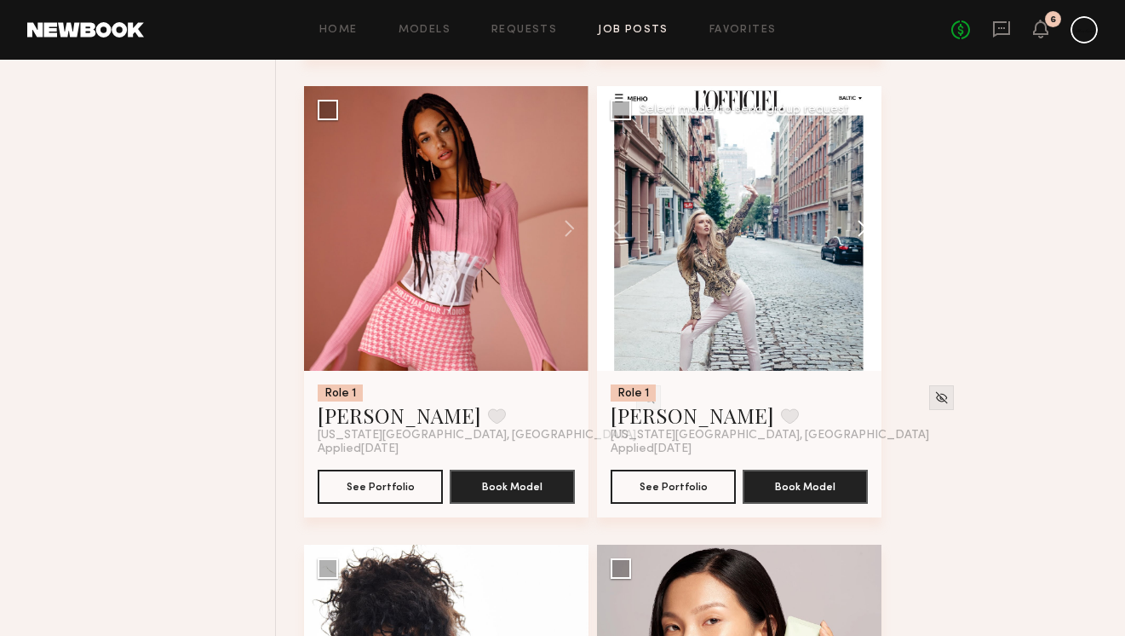
click at [868, 226] on button at bounding box center [854, 228] width 55 height 285
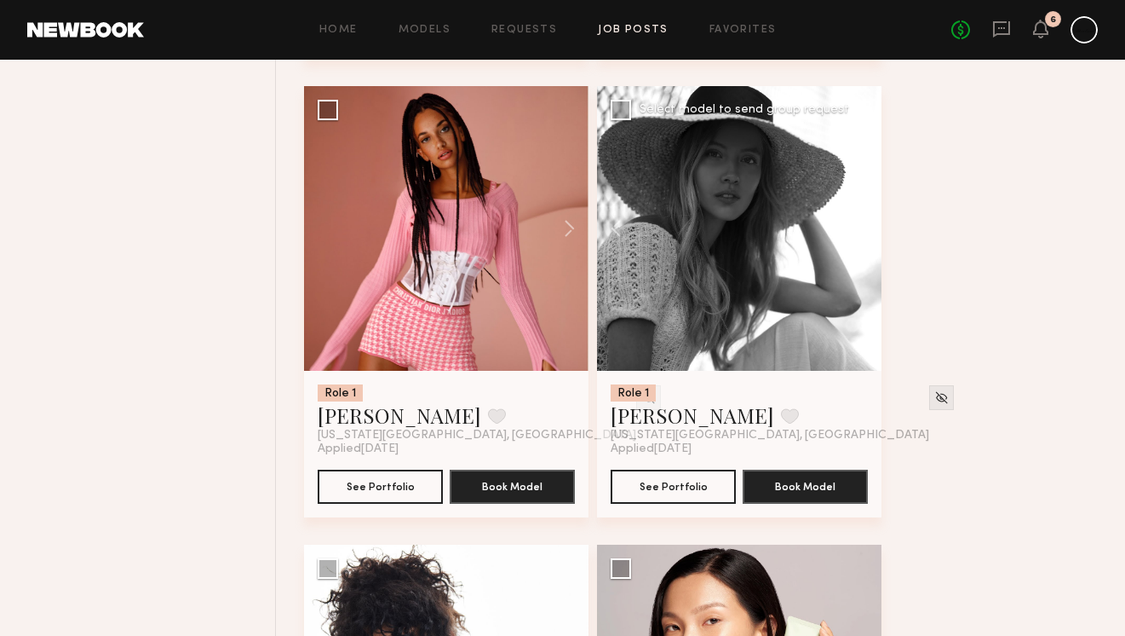
click at [868, 226] on button at bounding box center [854, 228] width 55 height 285
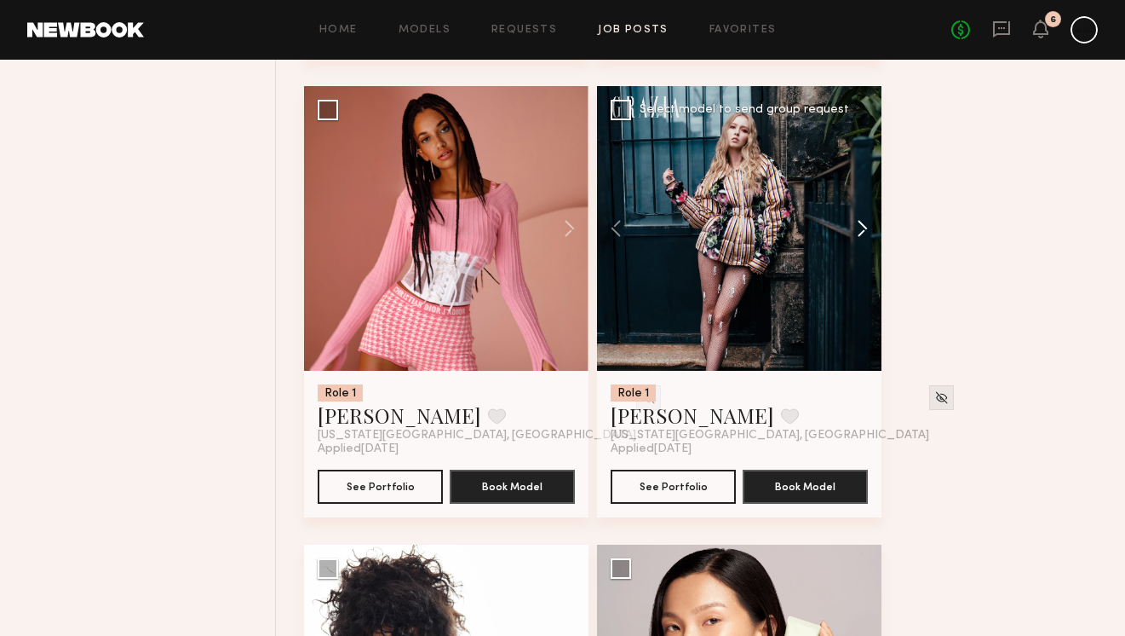
click at [868, 226] on button at bounding box center [854, 228] width 55 height 285
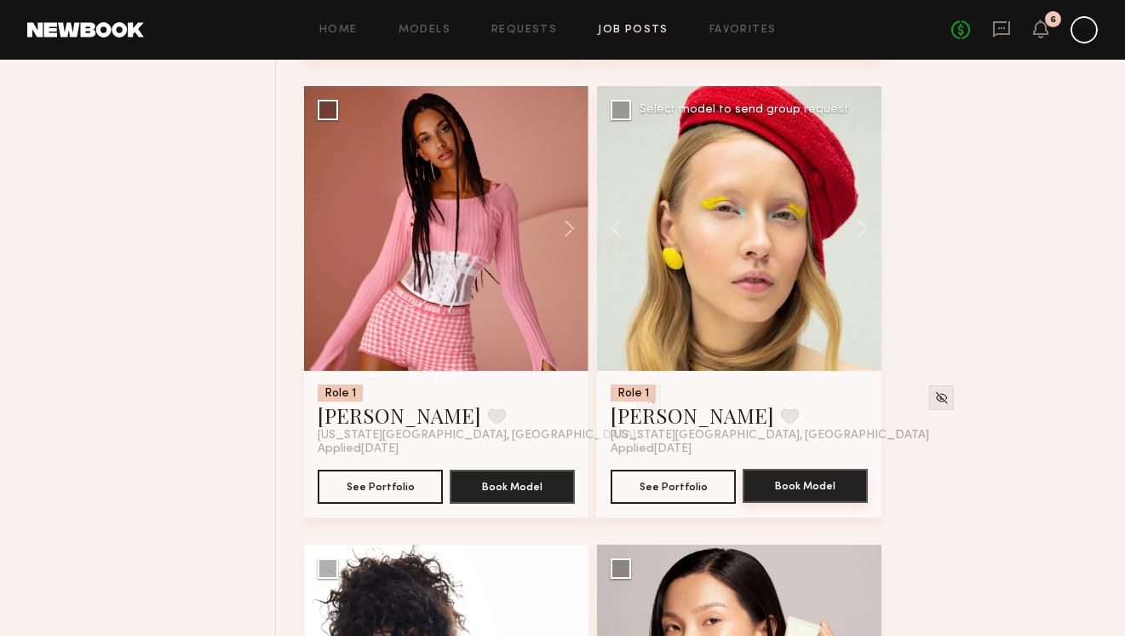
click at [802, 492] on button "Book Model" at bounding box center [805, 486] width 125 height 34
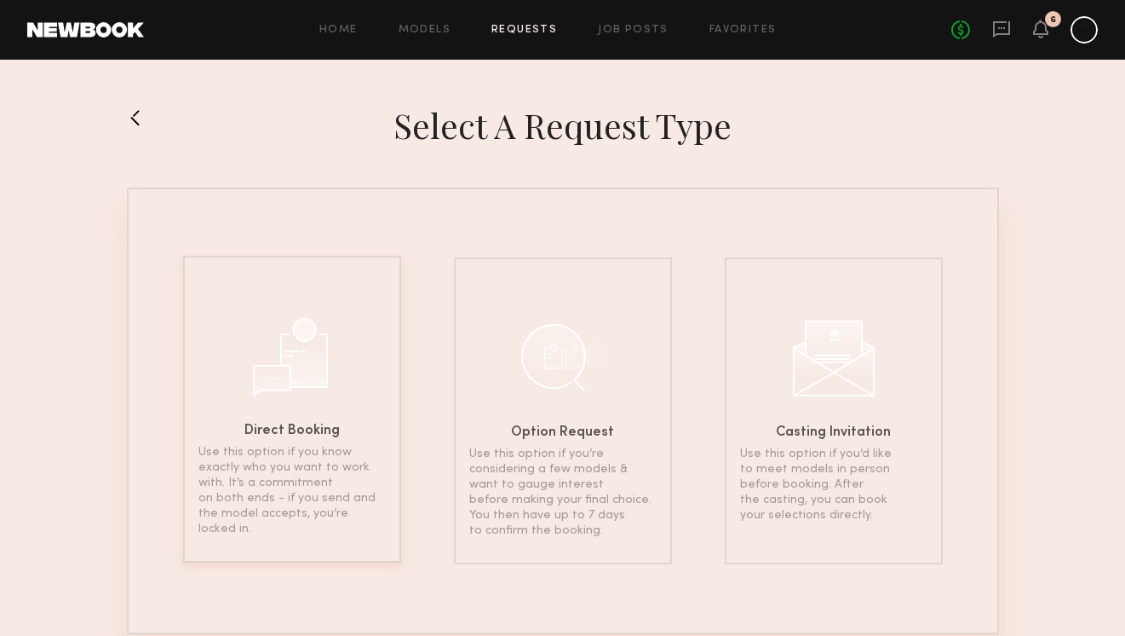
click at [275, 368] on div at bounding box center [292, 354] width 85 height 85
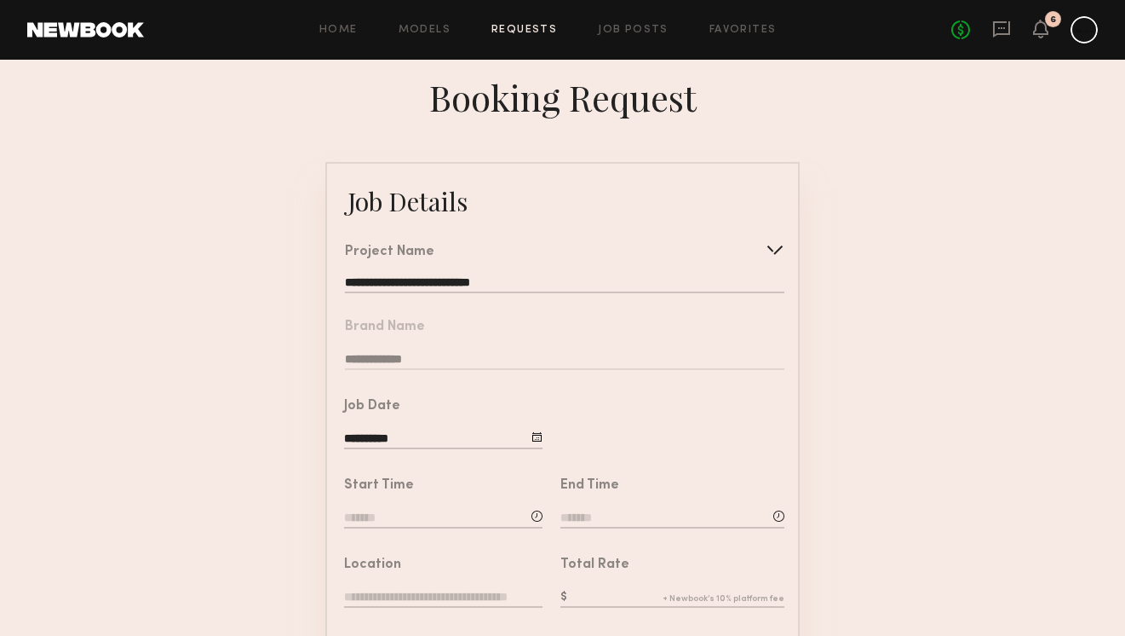
type input "**********"
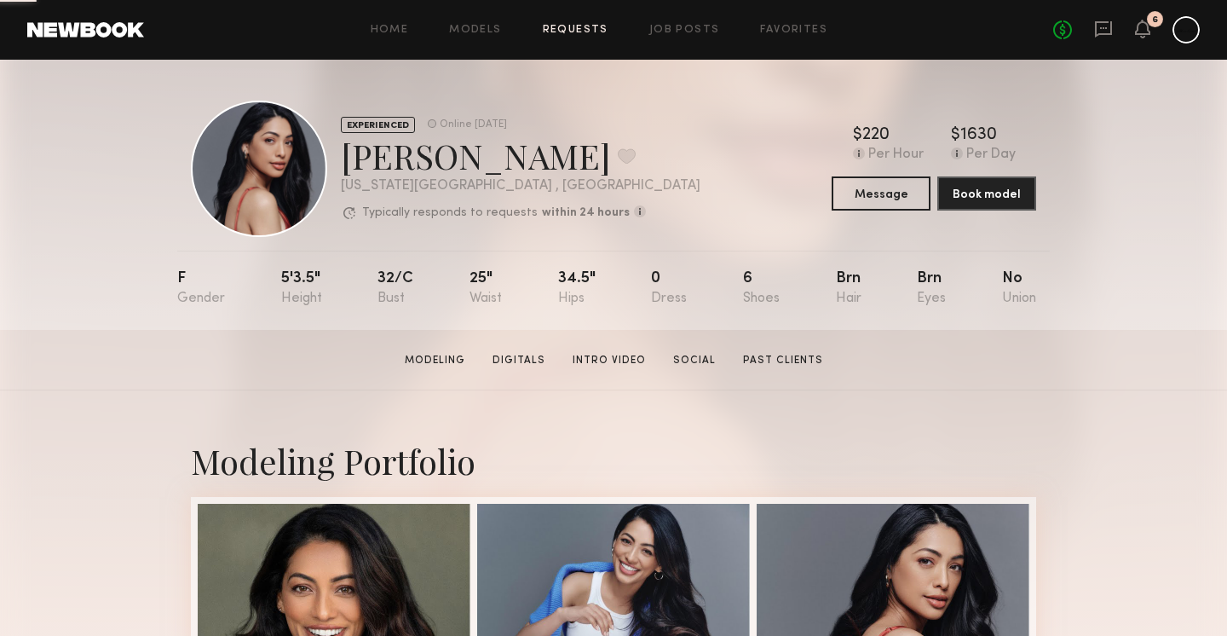
click at [584, 25] on link "Requests" at bounding box center [576, 30] width 66 height 11
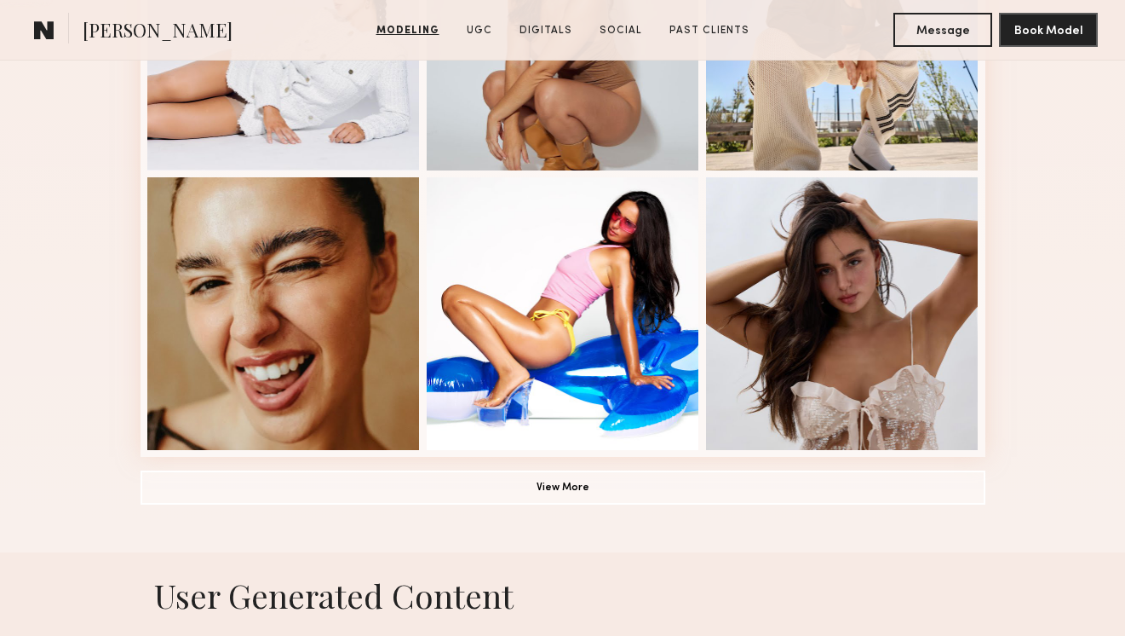
scroll to position [1171, 0]
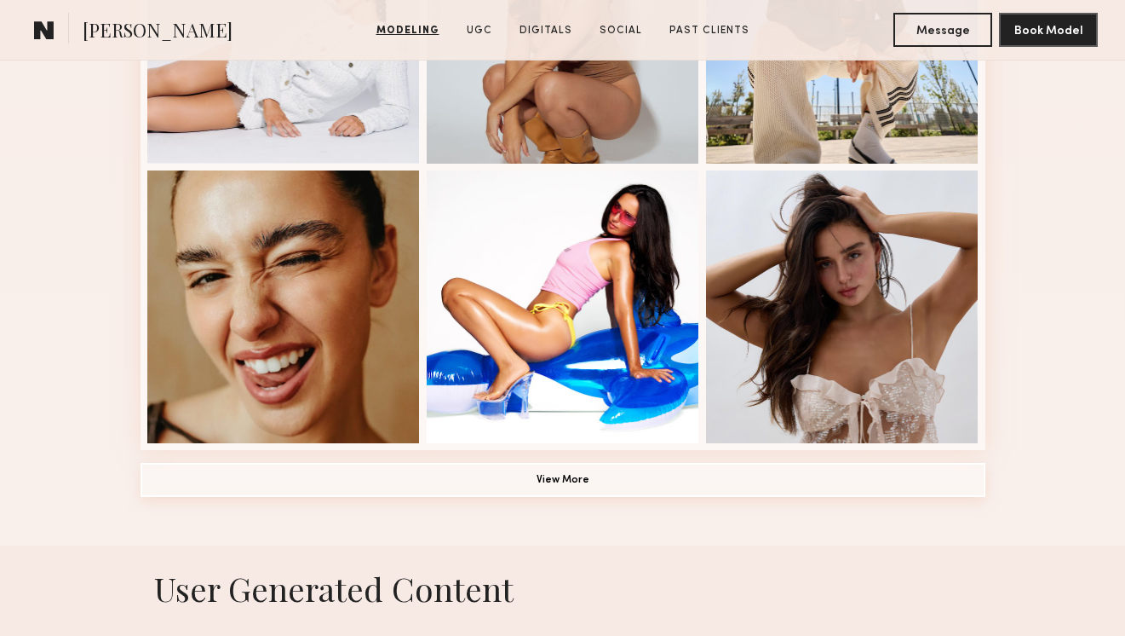
click at [521, 484] on button "View More" at bounding box center [563, 480] width 845 height 34
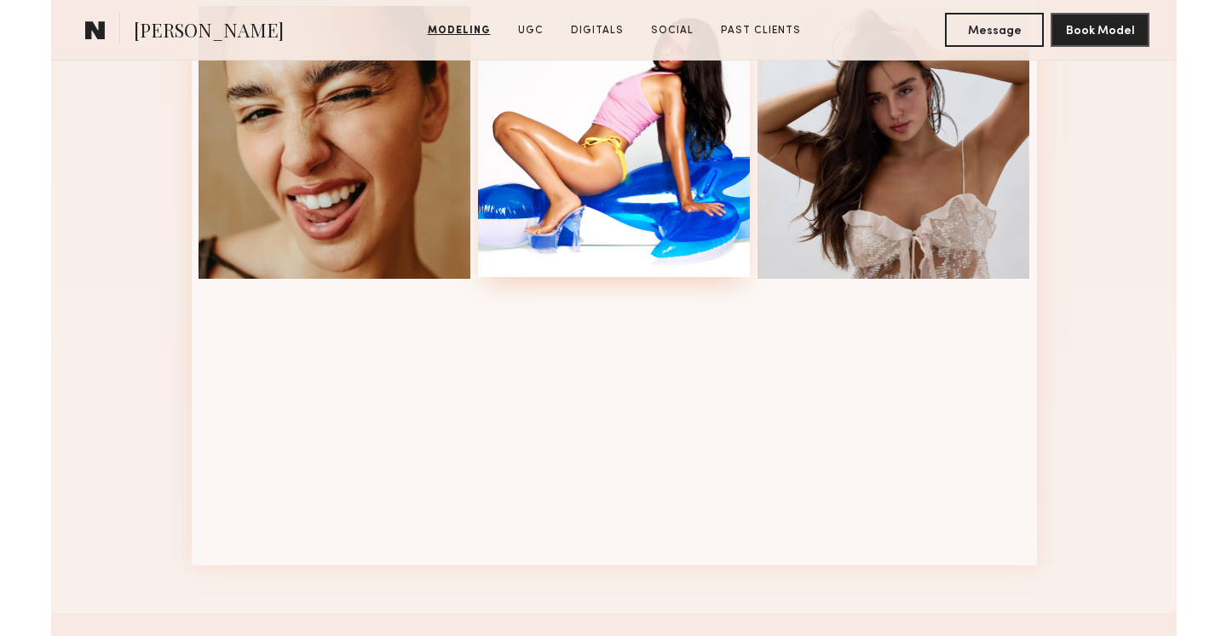
scroll to position [1349, 0]
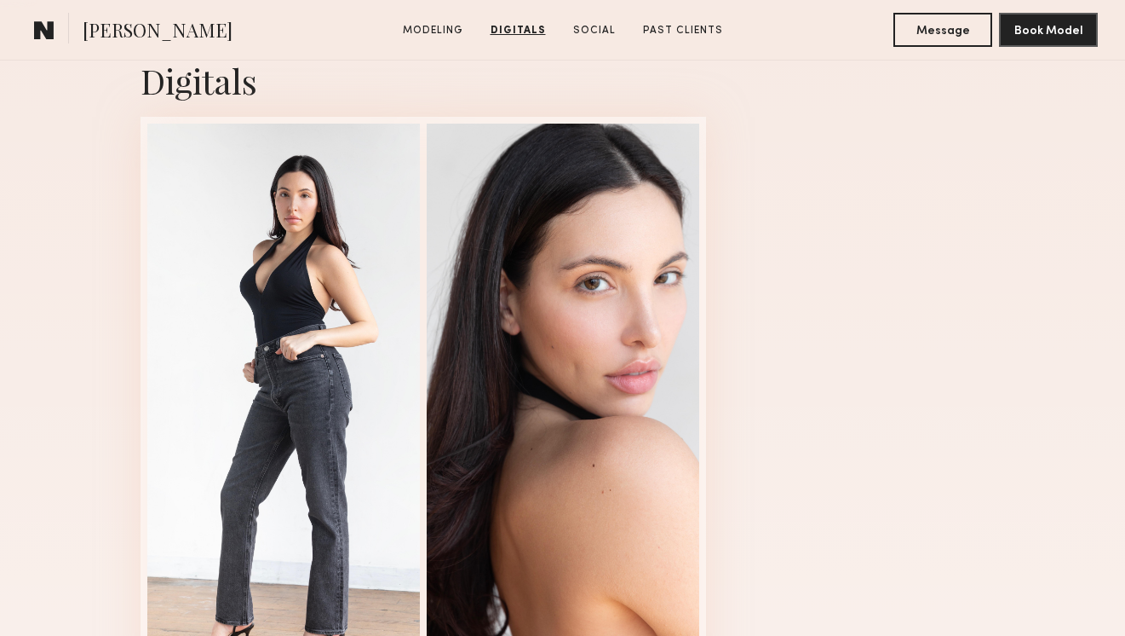
scroll to position [1706, 0]
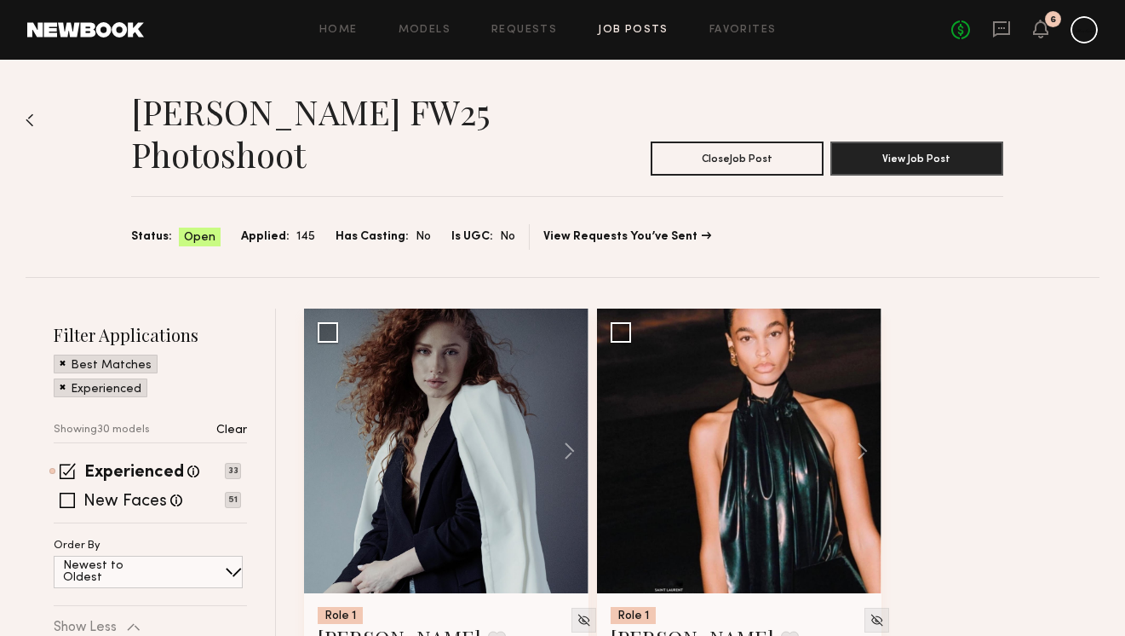
click at [30, 121] on img at bounding box center [30, 120] width 9 height 14
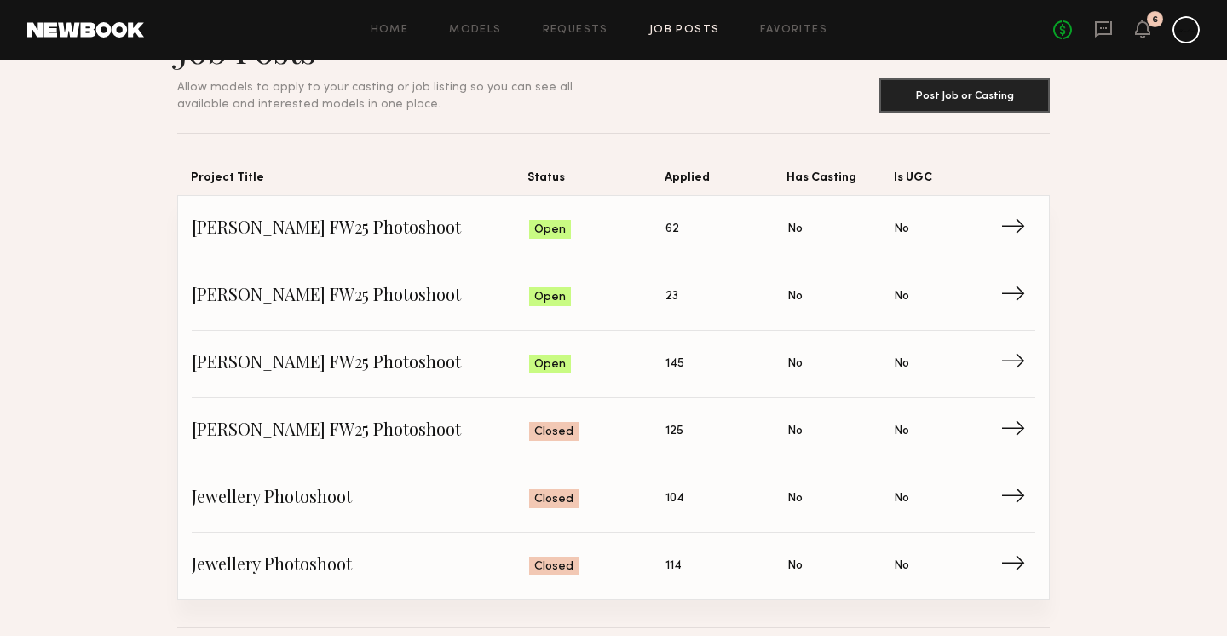
scroll to position [62, 0]
click at [993, 366] on span "Is UGC: No" at bounding box center [947, 363] width 106 height 26
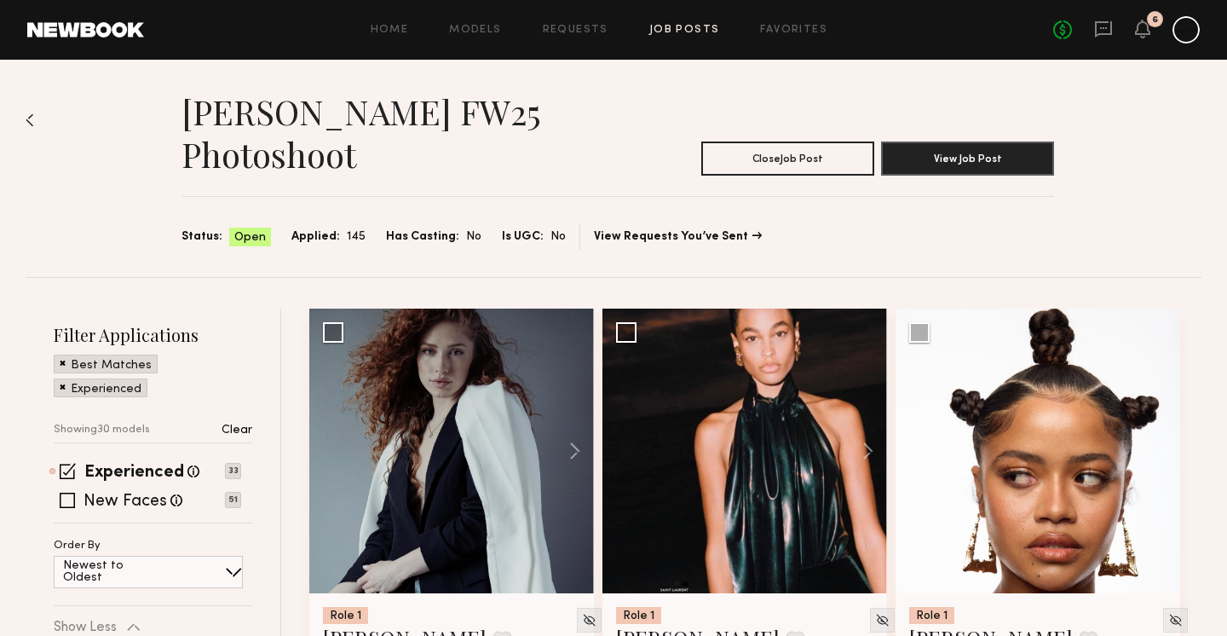
click at [61, 362] on span at bounding box center [63, 361] width 6 height 15
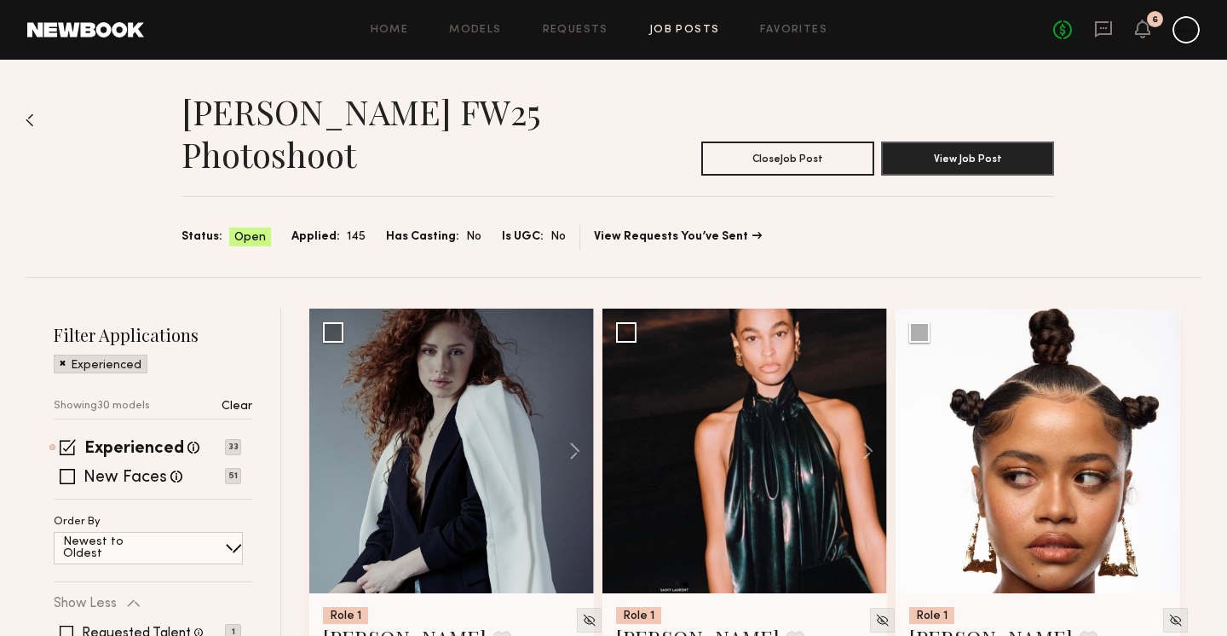
click at [61, 362] on span at bounding box center [63, 361] width 6 height 15
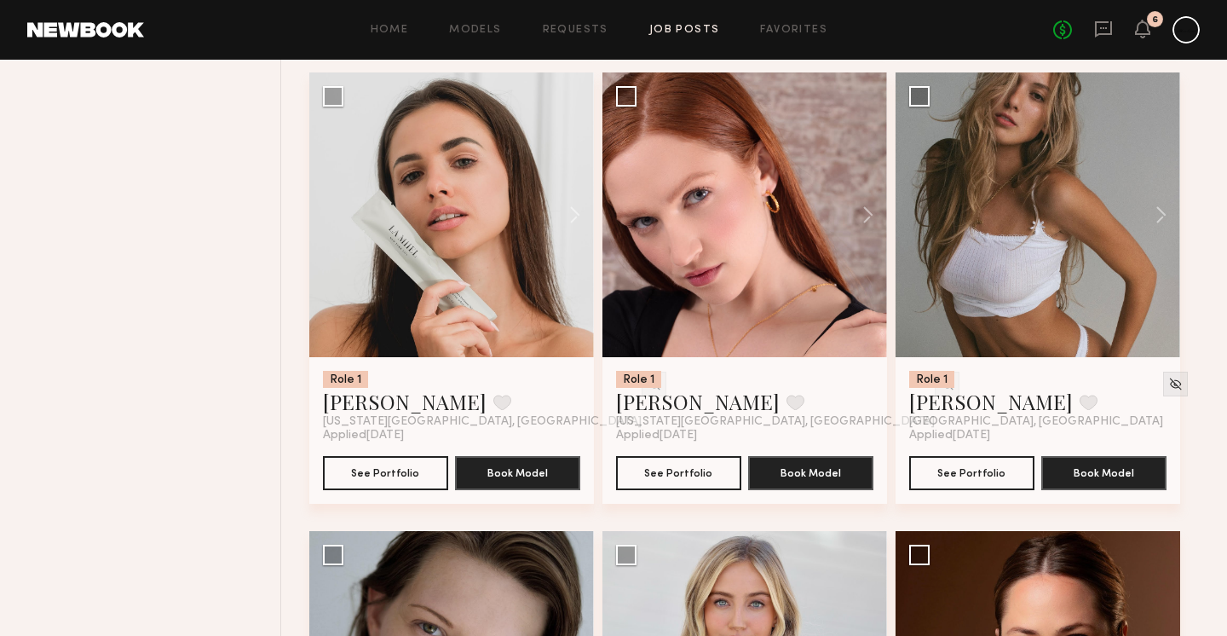
scroll to position [4823, 0]
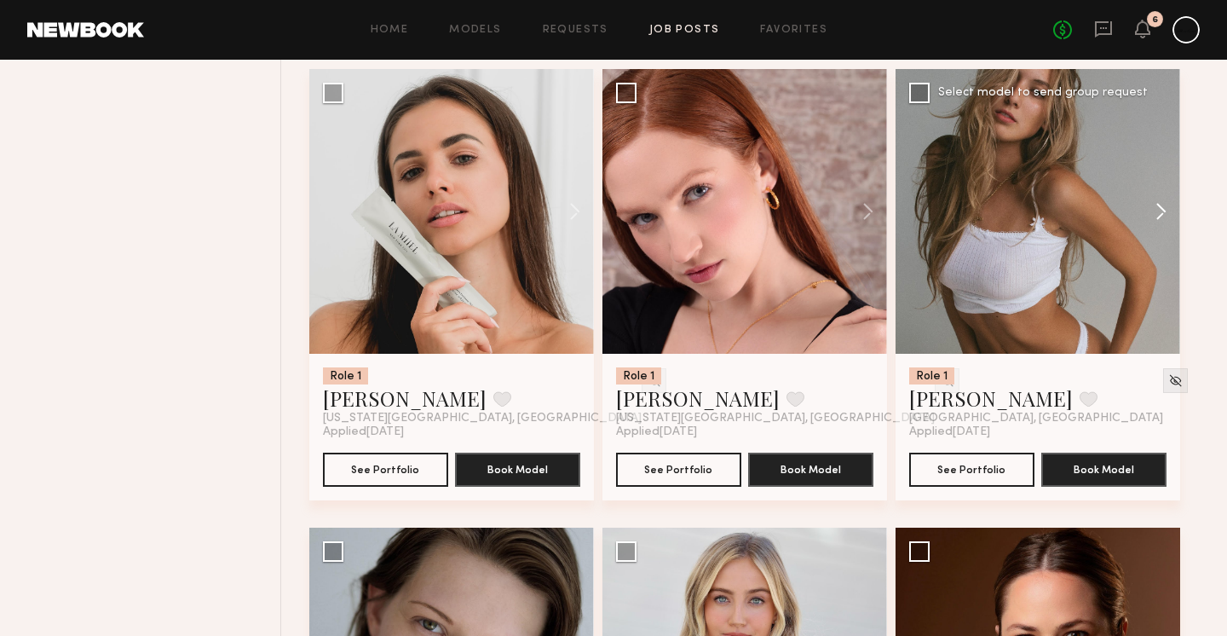
click at [1125, 222] on button at bounding box center [1152, 211] width 55 height 285
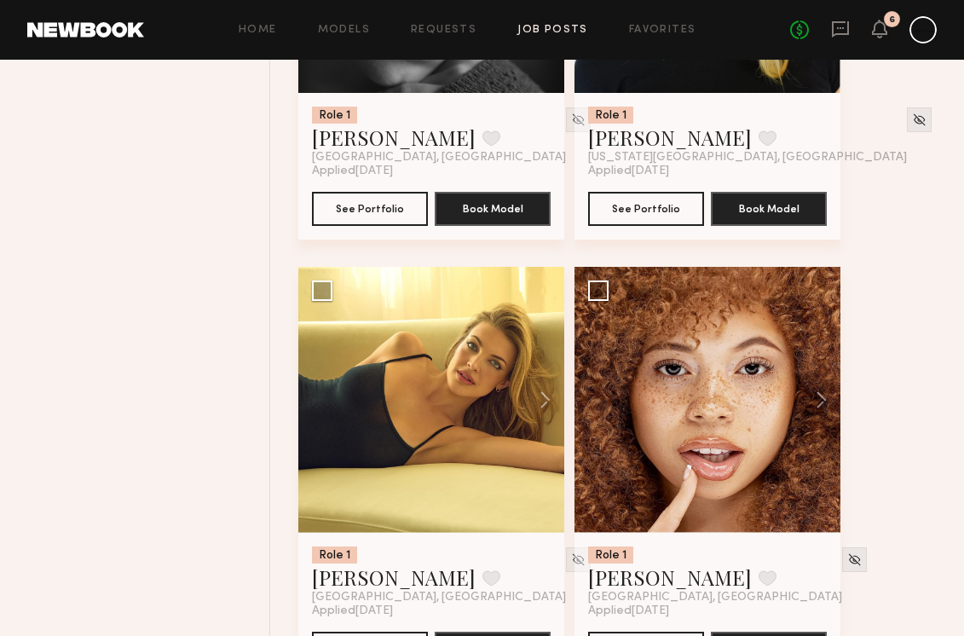
scroll to position [2246, 0]
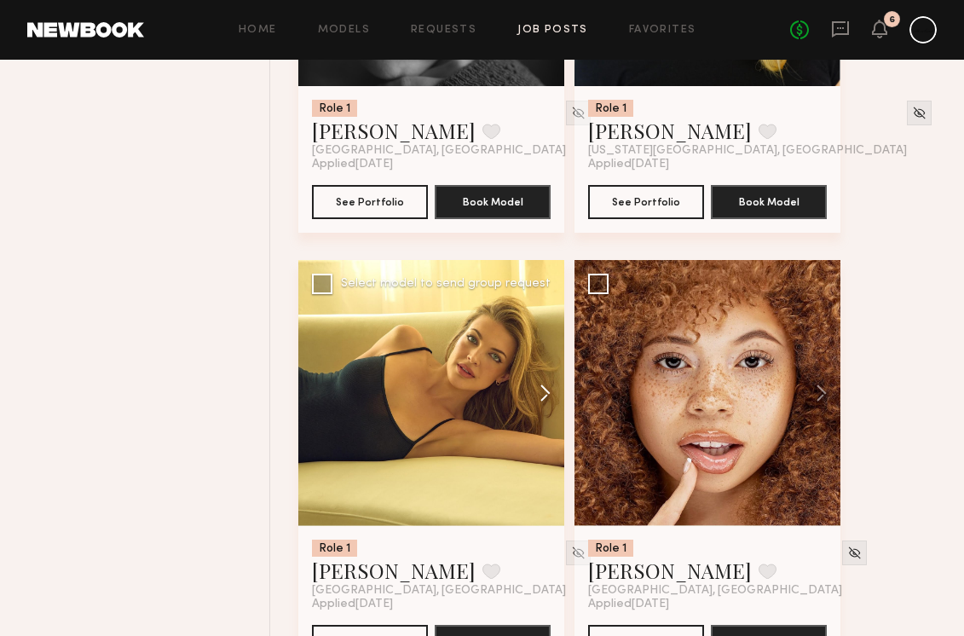
click at [539, 393] on button at bounding box center [536, 393] width 55 height 266
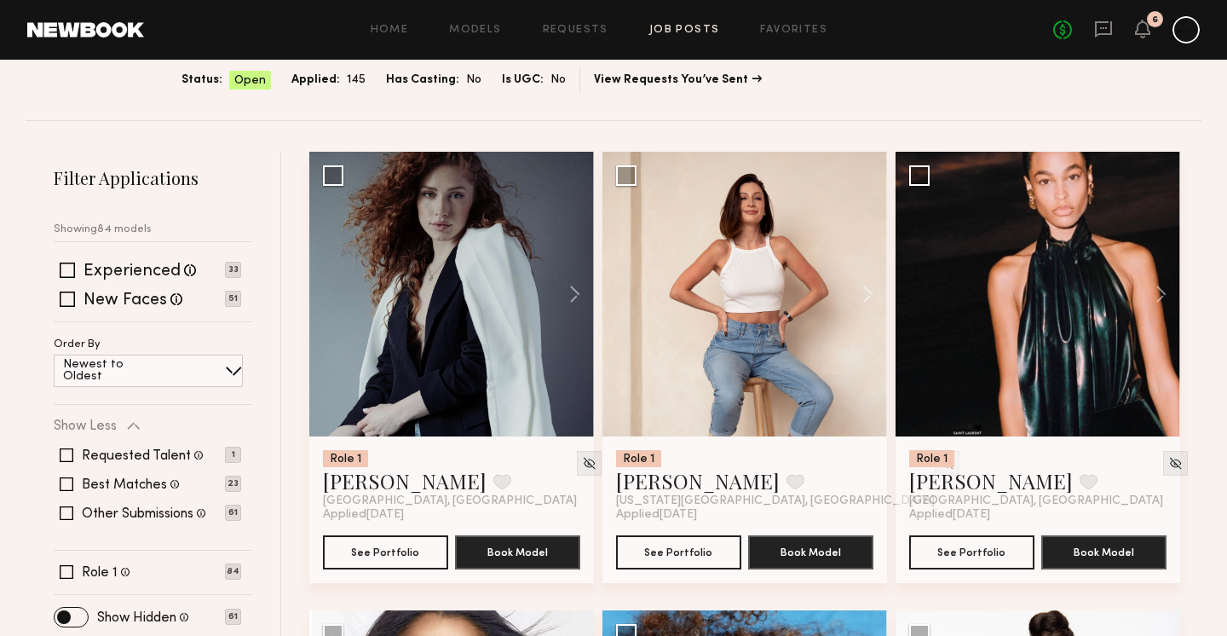
scroll to position [150, 0]
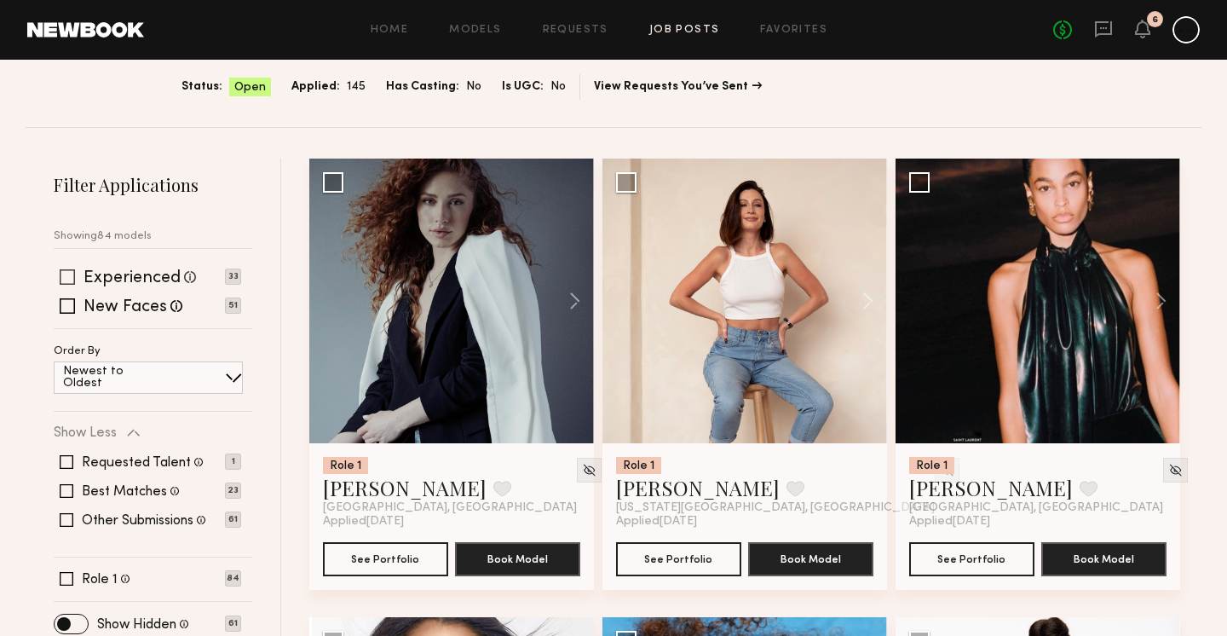
click at [71, 270] on span at bounding box center [67, 276] width 15 height 15
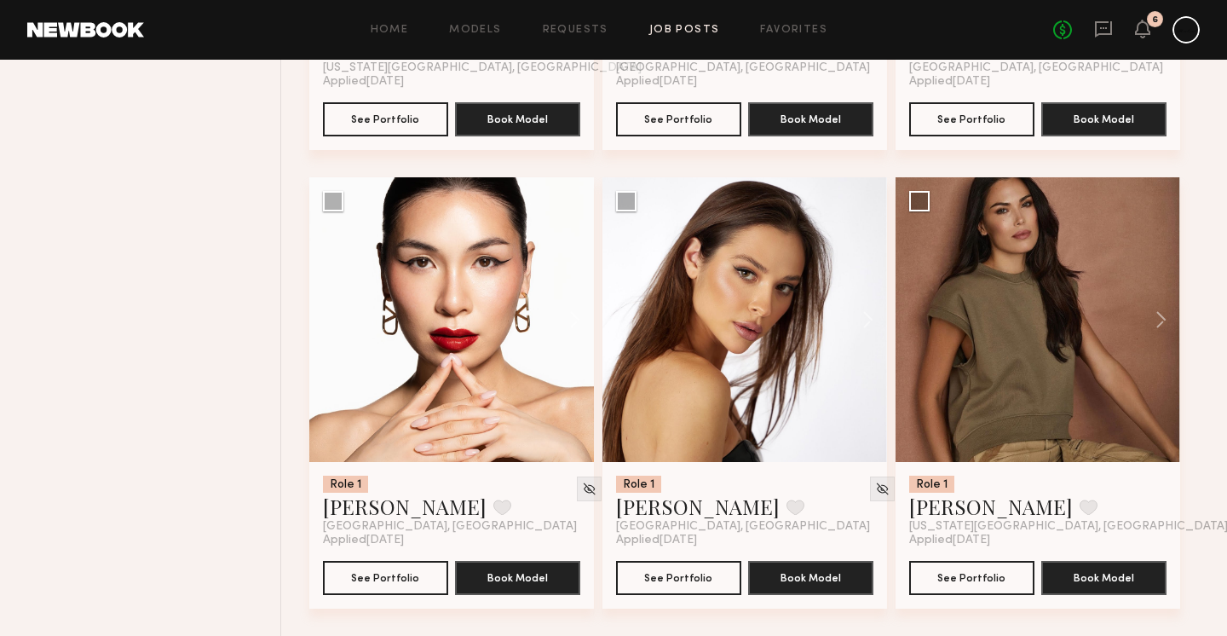
scroll to position [4714, 0]
click at [864, 325] on button at bounding box center [859, 319] width 55 height 285
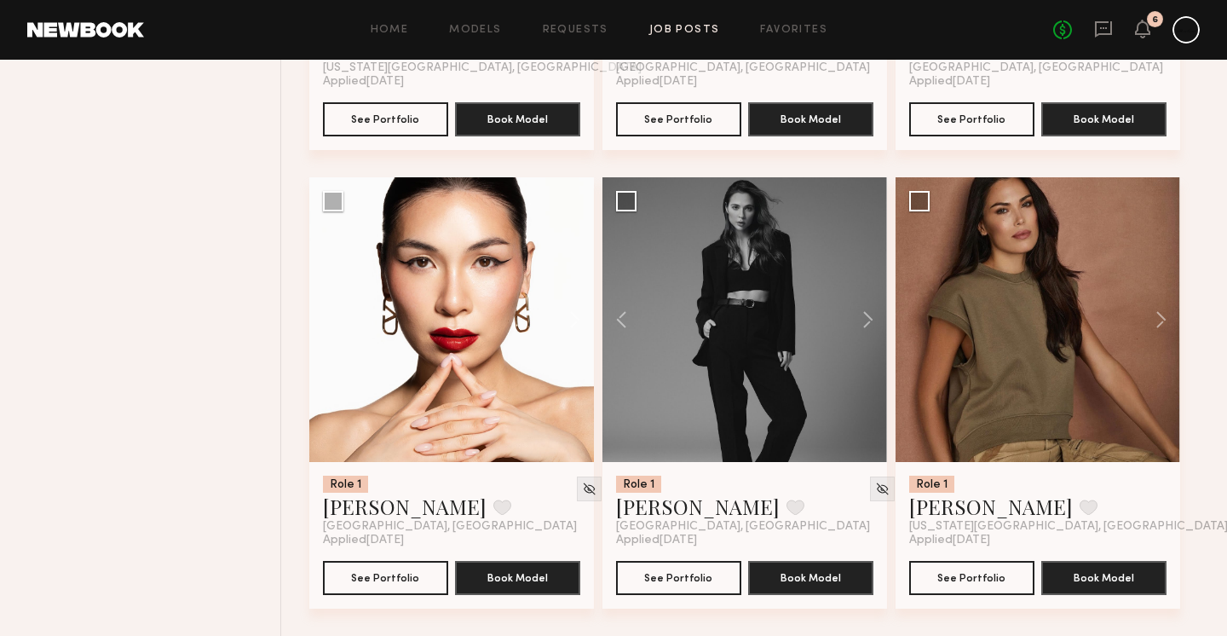
click at [689, 37] on div "Home Models Requests Job Posts Favorites Sign Out No fees up to $5,000 6" at bounding box center [672, 29] width 1056 height 27
click at [691, 27] on link "Job Posts" at bounding box center [684, 30] width 71 height 11
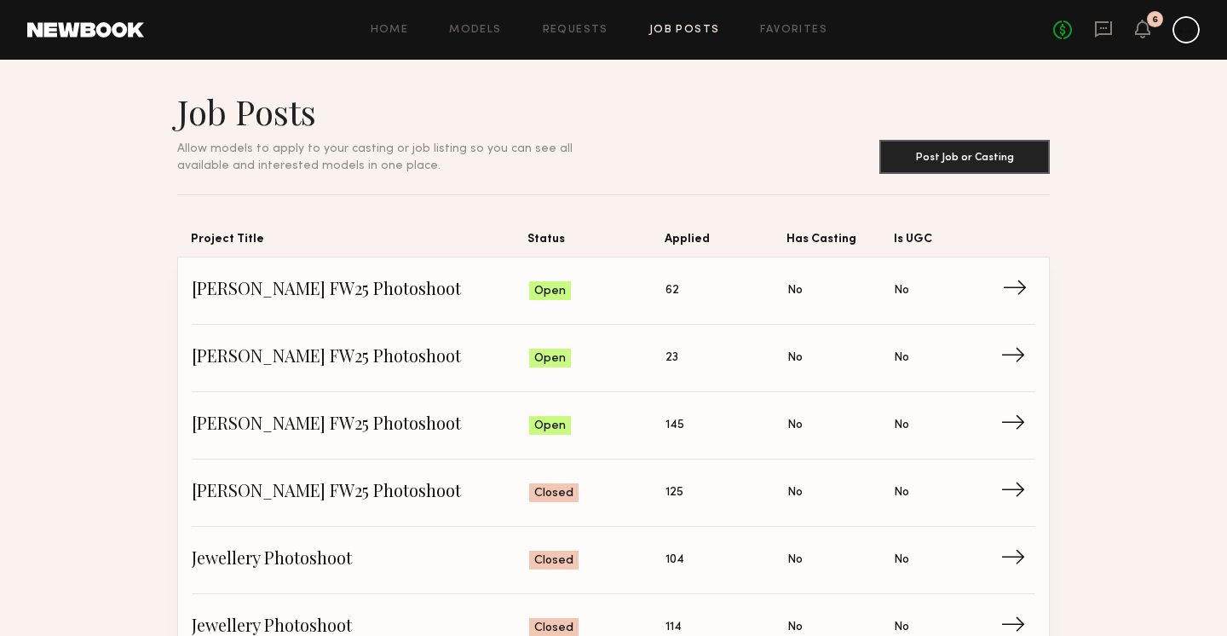
click at [706, 285] on span "Applied: 62" at bounding box center [726, 291] width 122 height 26
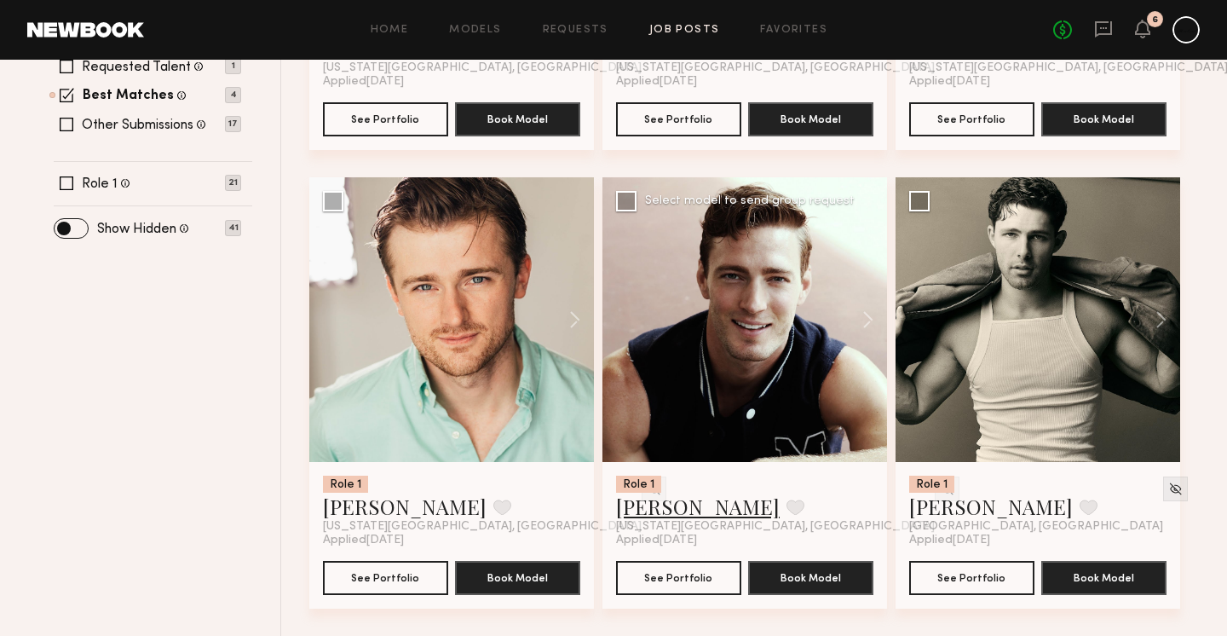
scroll to position [590, 0]
click at [660, 498] on link "Mike J." at bounding box center [698, 505] width 164 height 27
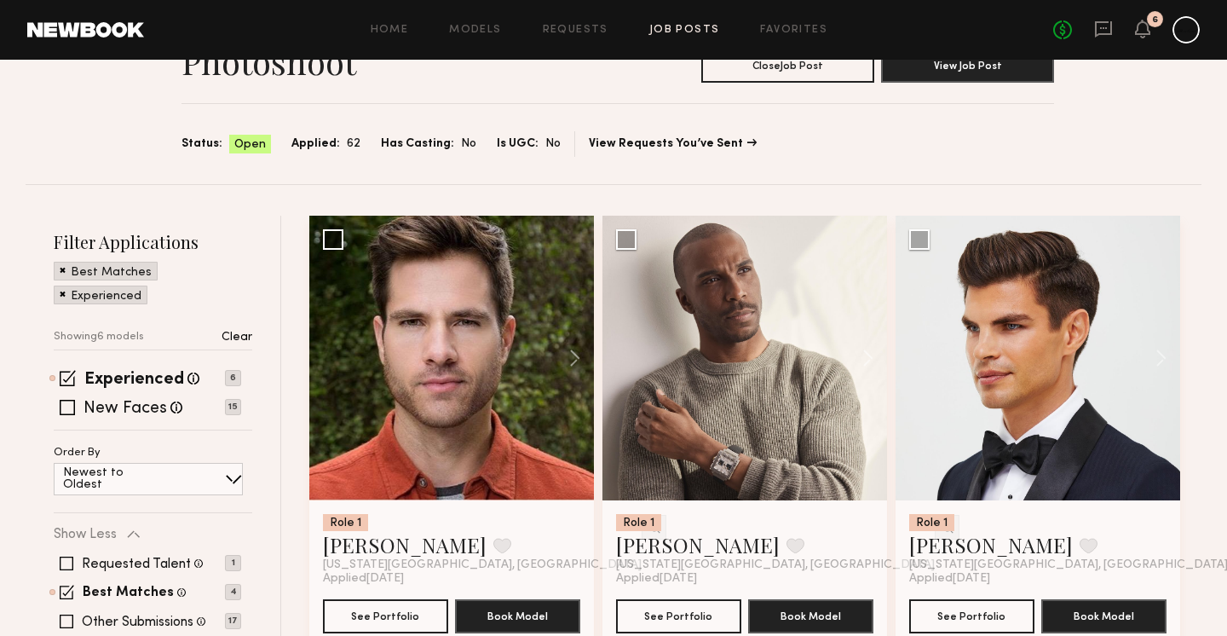
scroll to position [94, 0]
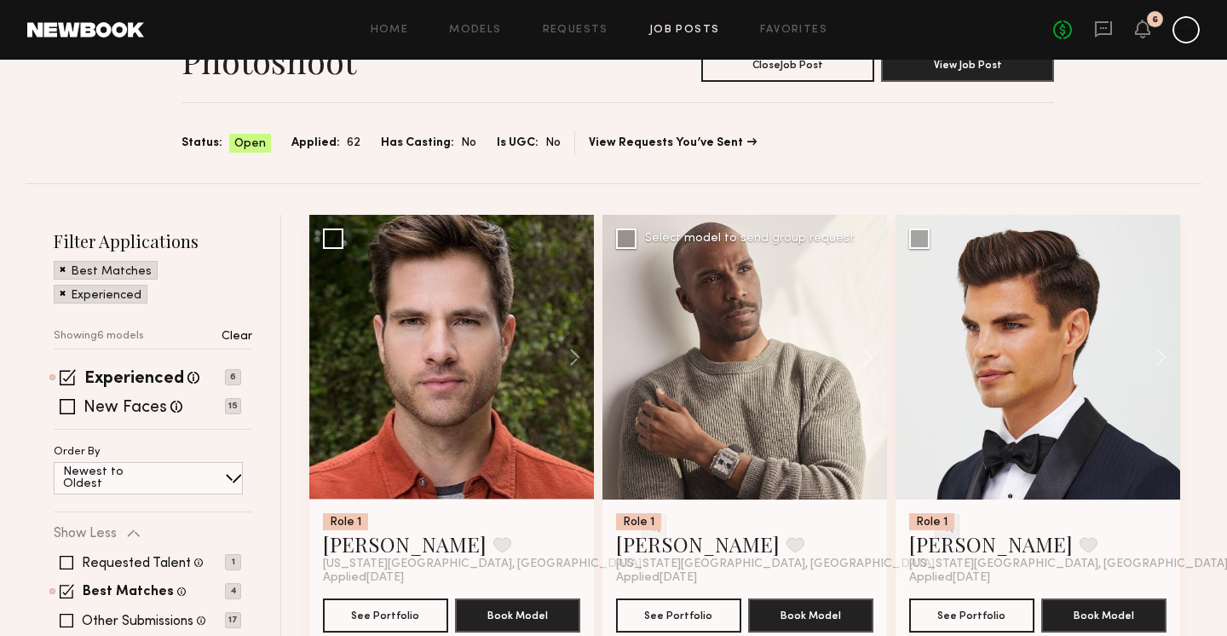
click at [940, 529] on img at bounding box center [947, 526] width 14 height 14
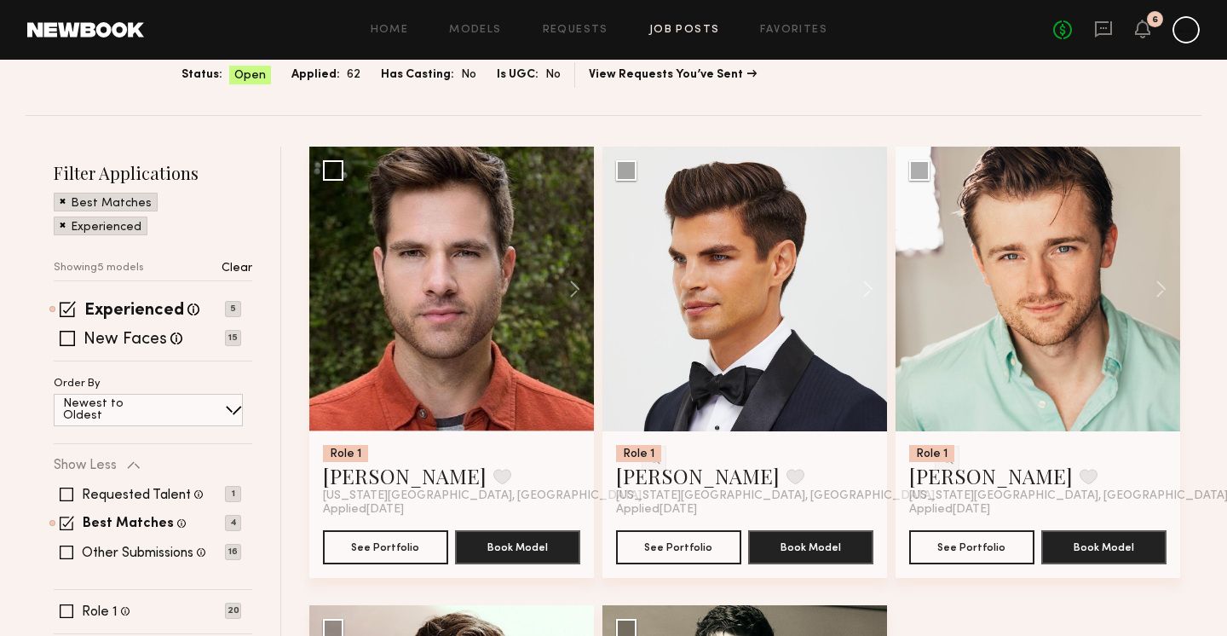
scroll to position [164, 0]
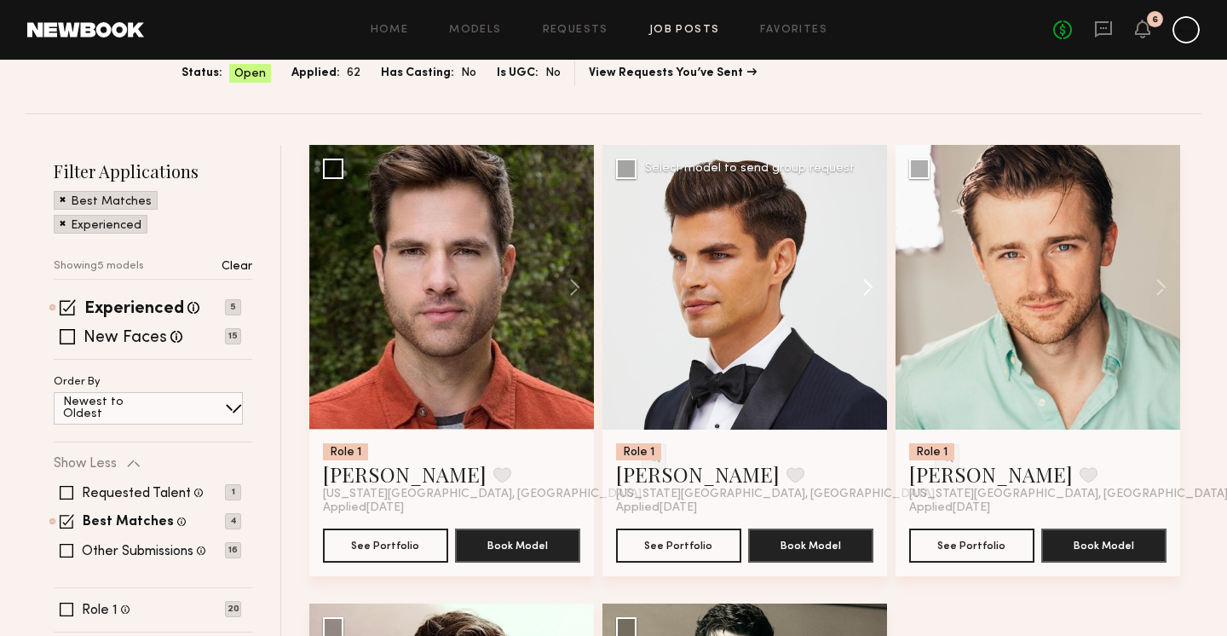
click at [873, 292] on button at bounding box center [859, 287] width 55 height 285
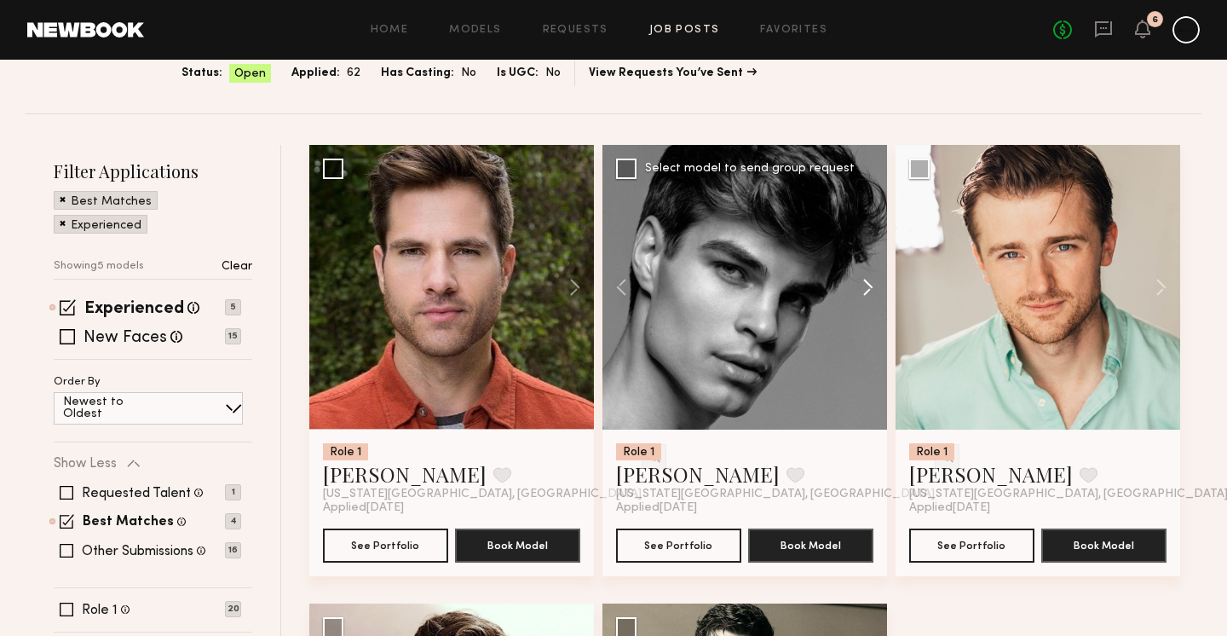
click at [873, 292] on button at bounding box center [859, 287] width 55 height 285
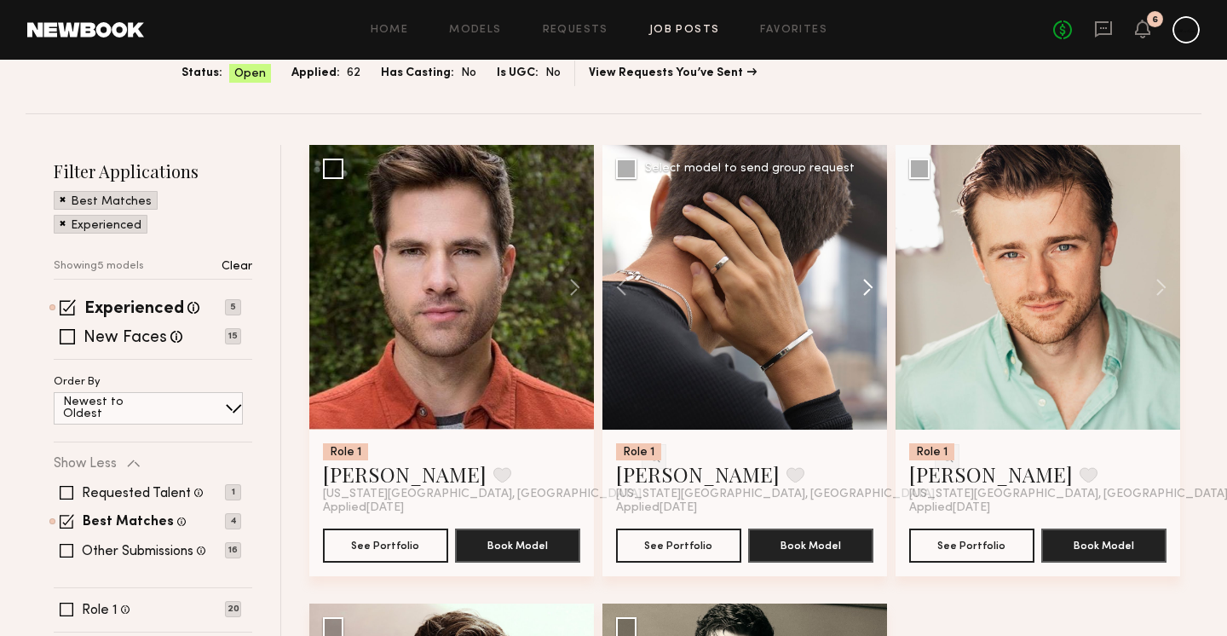
click at [873, 292] on button at bounding box center [859, 287] width 55 height 285
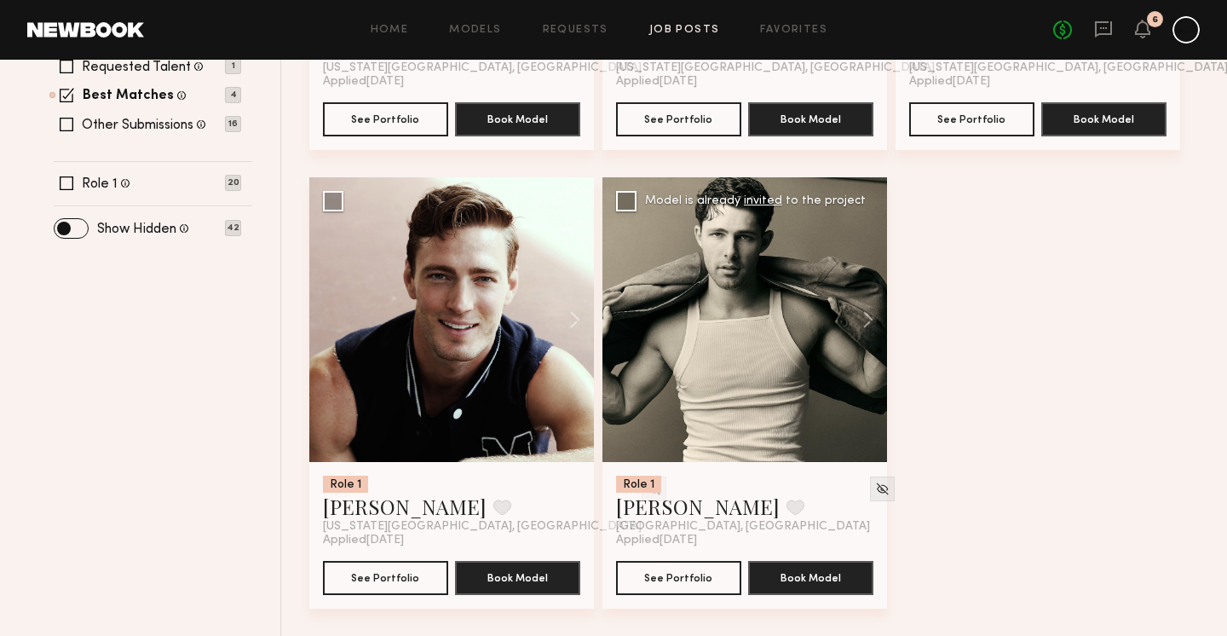
scroll to position [590, 0]
click at [820, 587] on button "Book Model" at bounding box center [810, 577] width 125 height 34
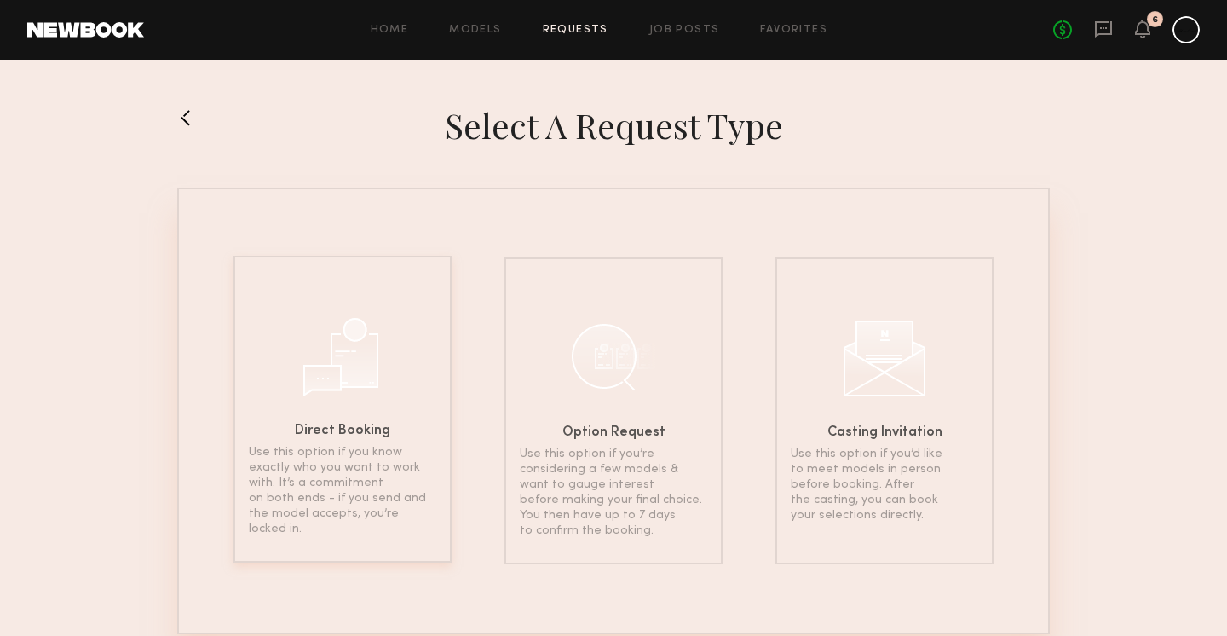
click at [290, 435] on div "Direct Booking Use this option if you know exactly who you want to work with. I…" at bounding box center [342, 409] width 218 height 307
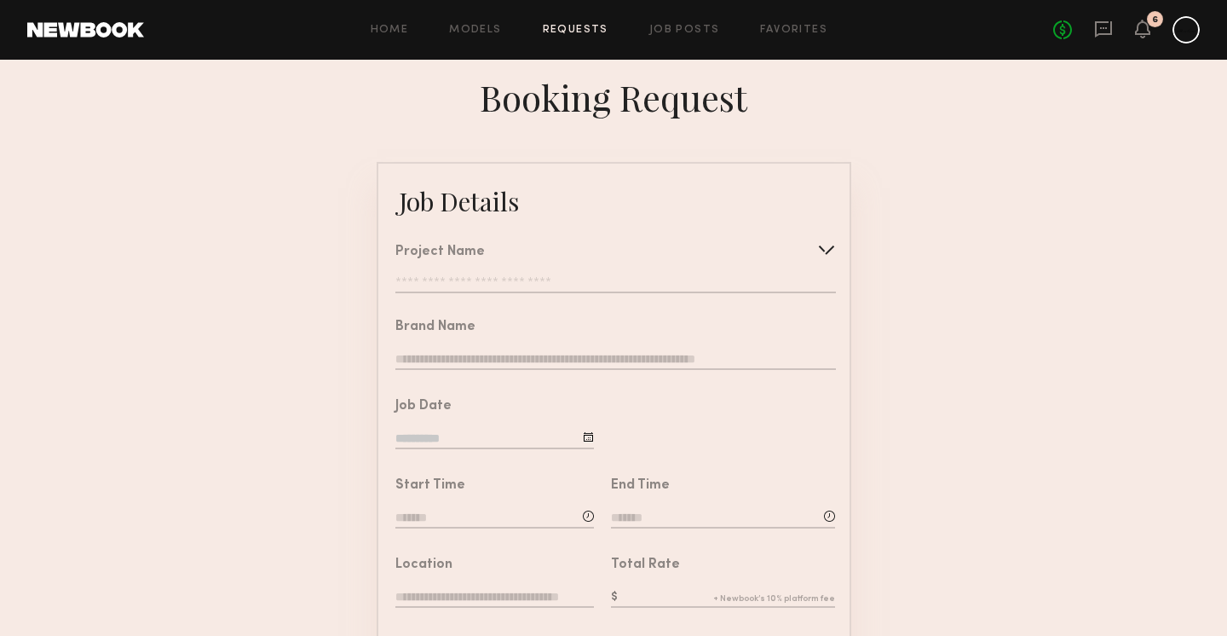
click at [637, 288] on input "text" at bounding box center [615, 284] width 440 height 17
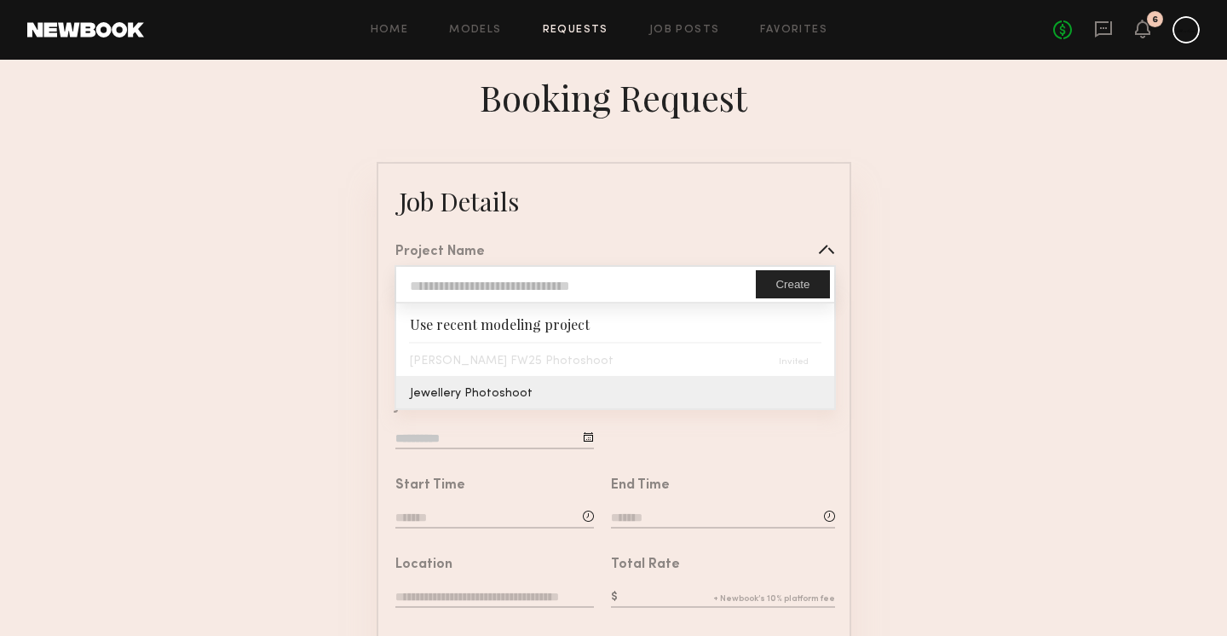
type input "**********"
type textarea "**********"
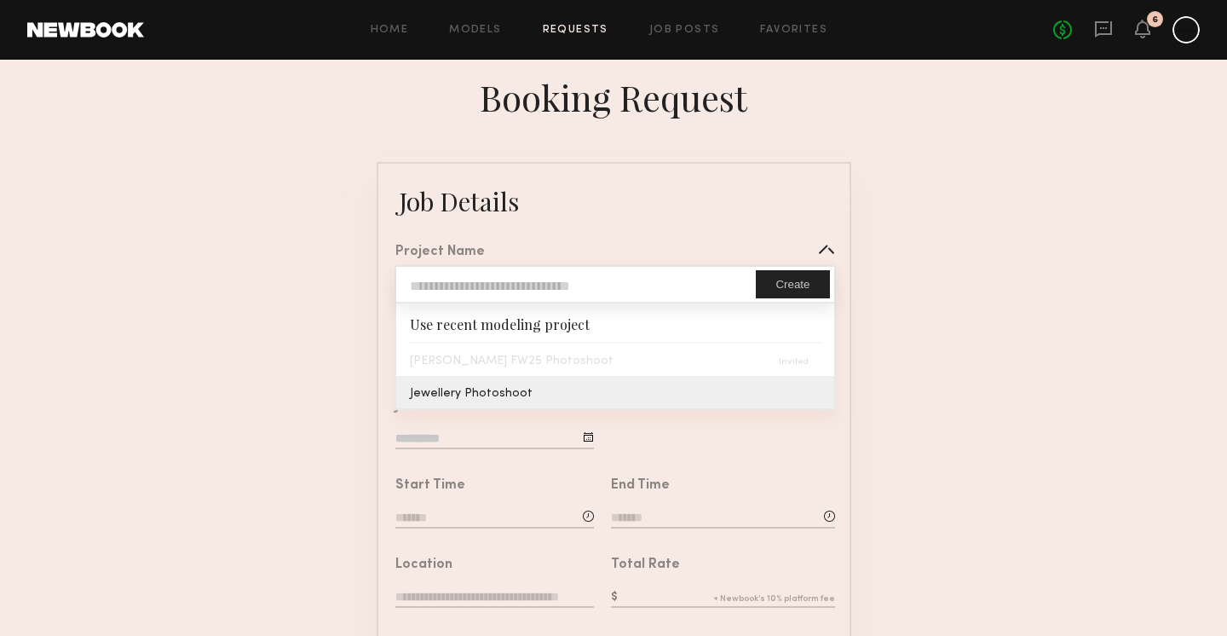
type textarea "**********"
click at [620, 398] on common-border "**********" at bounding box center [614, 637] width 475 height 951
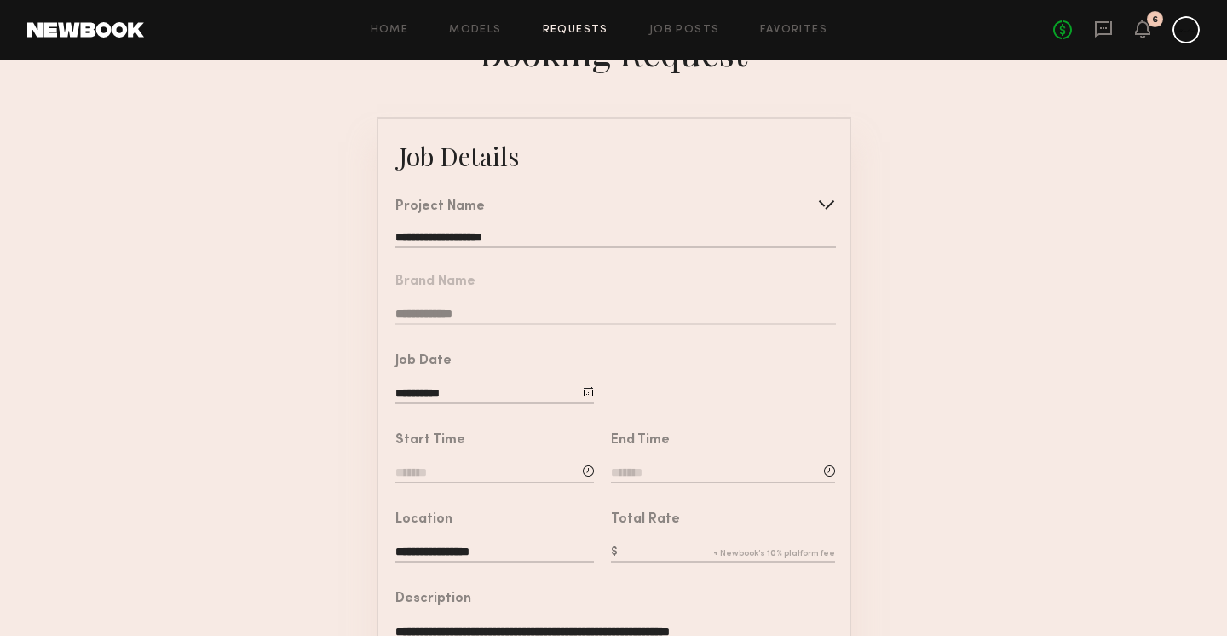
scroll to position [64, 0]
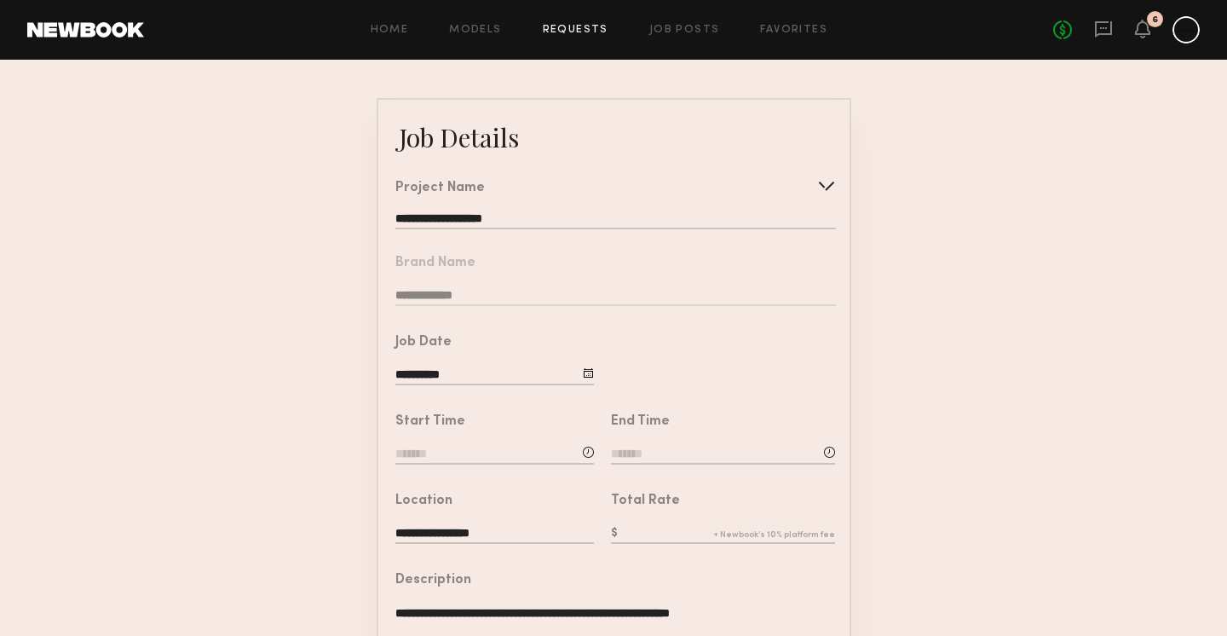
click at [555, 374] on input "**********" at bounding box center [494, 375] width 198 height 19
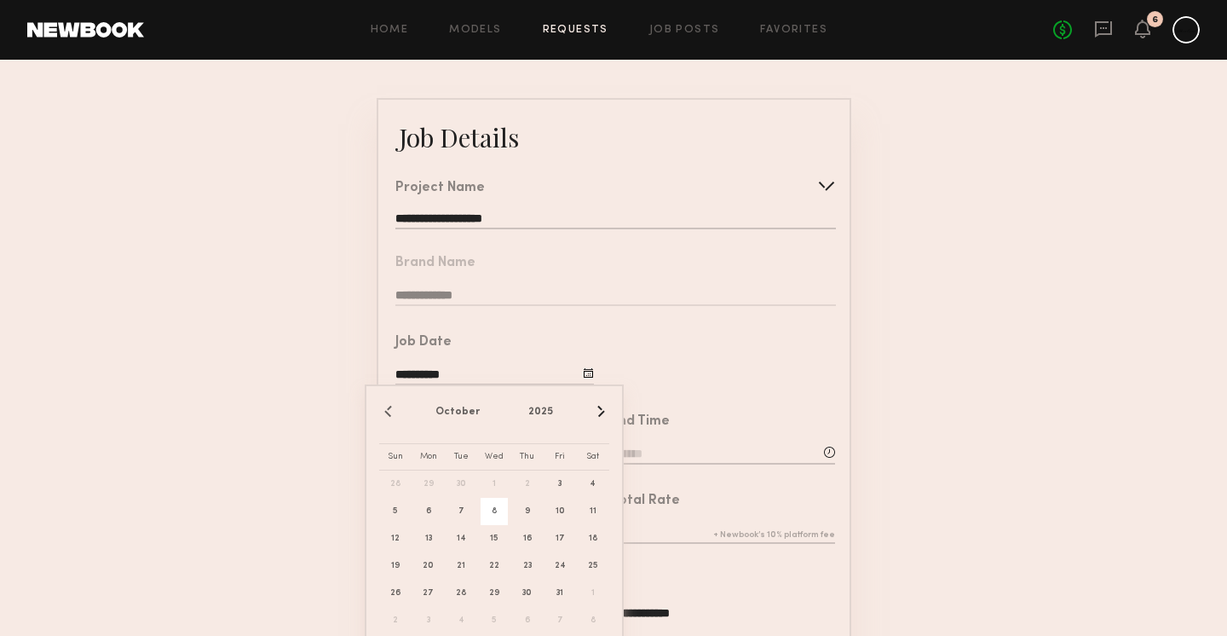
click at [502, 521] on span "8" at bounding box center [493, 511] width 27 height 27
type input "**********"
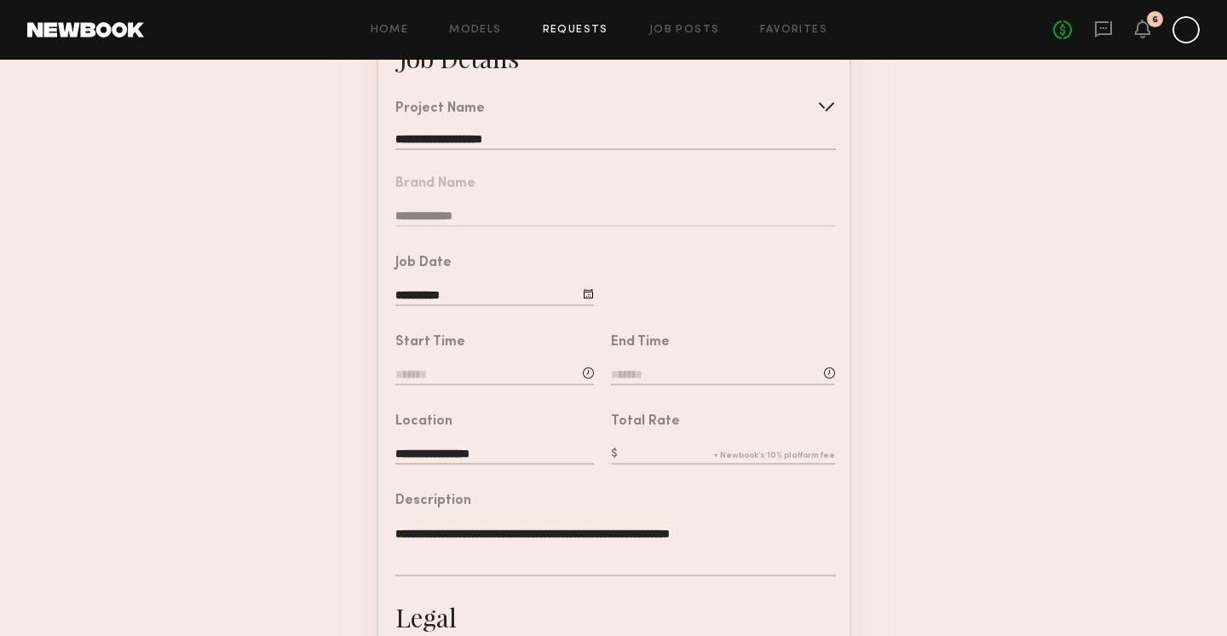
scroll to position [145, 0]
click at [492, 373] on input at bounding box center [494, 374] width 198 height 19
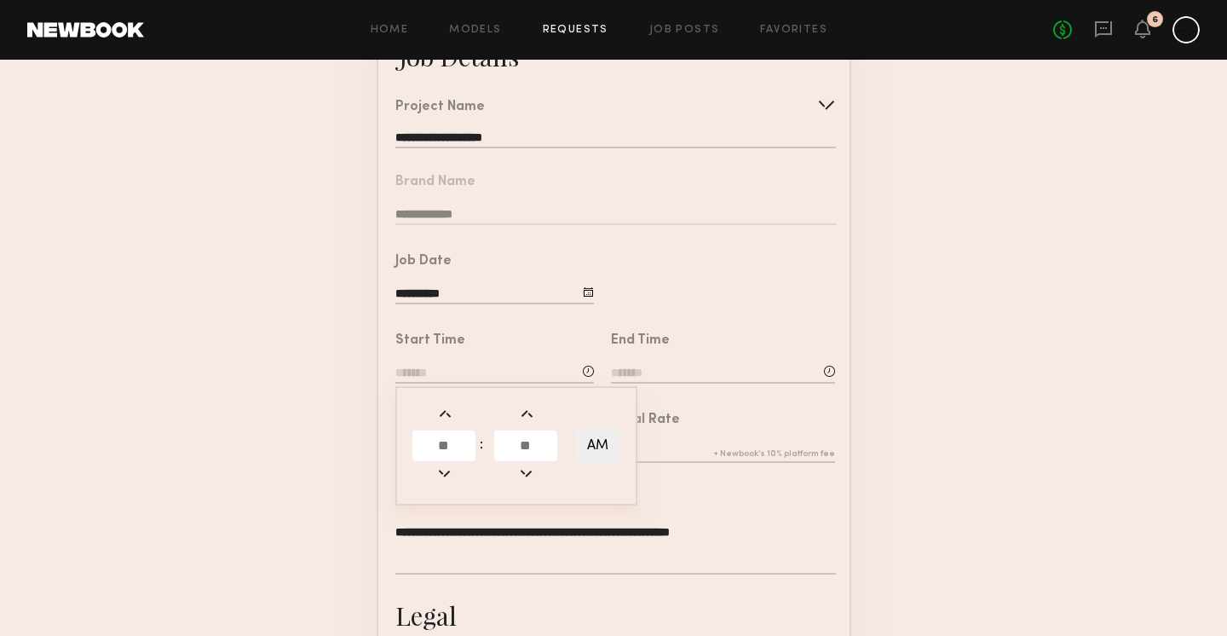
click at [441, 459] on input "text" at bounding box center [443, 445] width 63 height 31
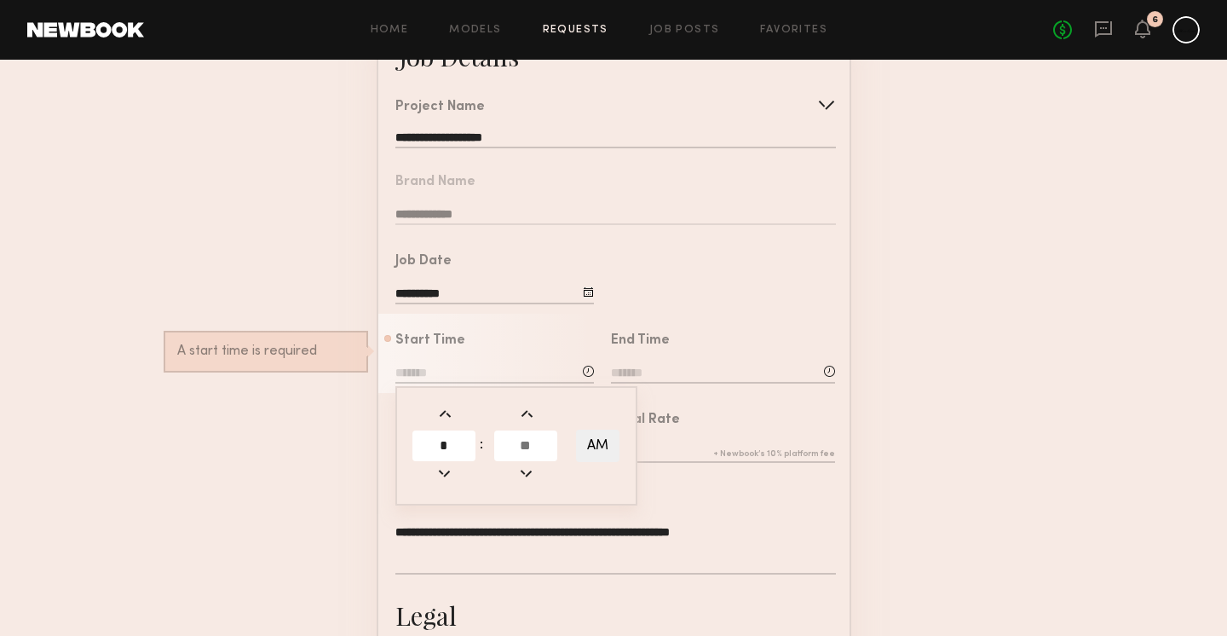
type input "*"
click at [531, 452] on input "text" at bounding box center [525, 445] width 63 height 31
type input "**"
type input "*******"
type input "**"
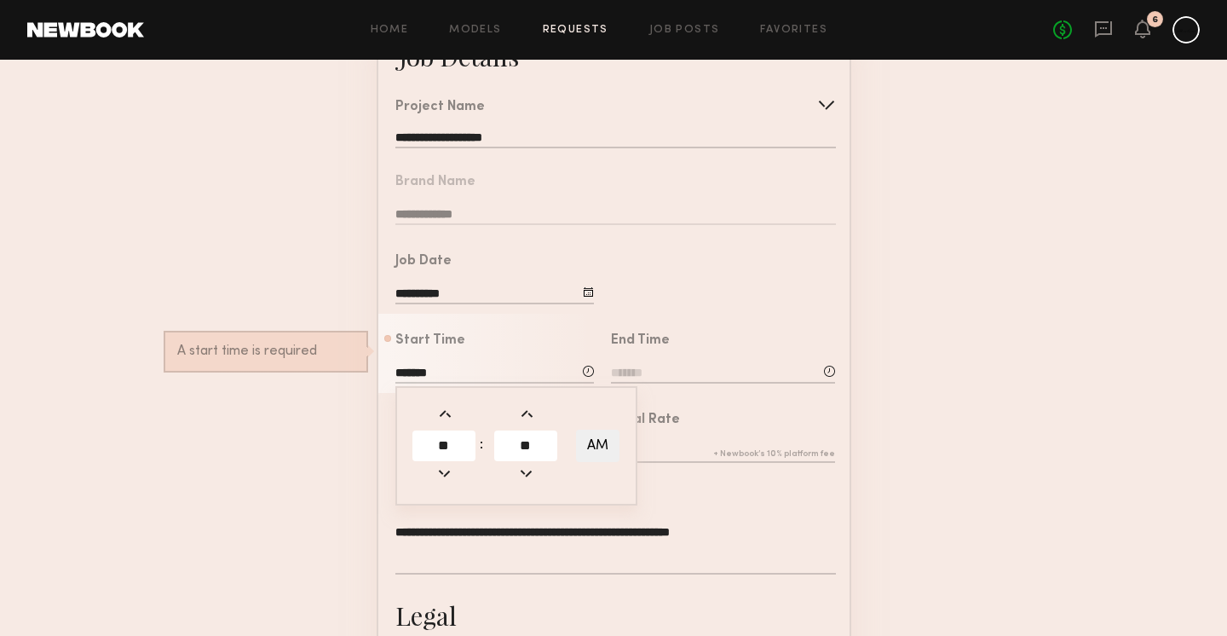
click at [592, 435] on button "AM" at bounding box center [597, 445] width 43 height 32
type input "*******"
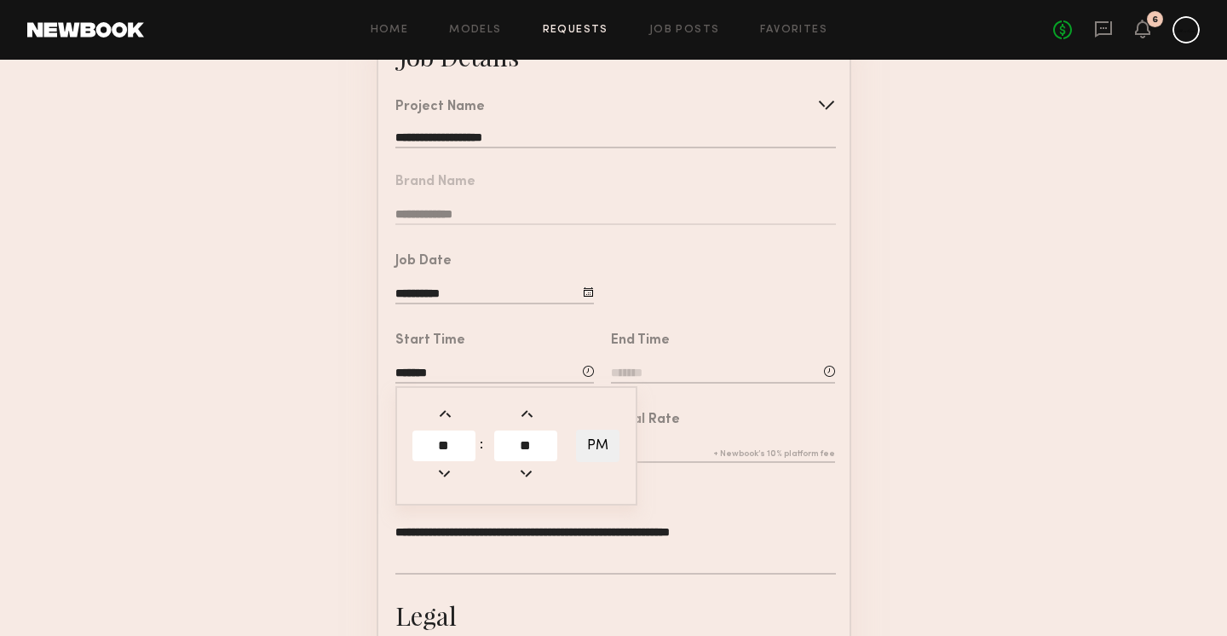
click at [693, 341] on div "End Time" at bounding box center [723, 341] width 224 height 14
click at [689, 368] on input at bounding box center [723, 374] width 224 height 19
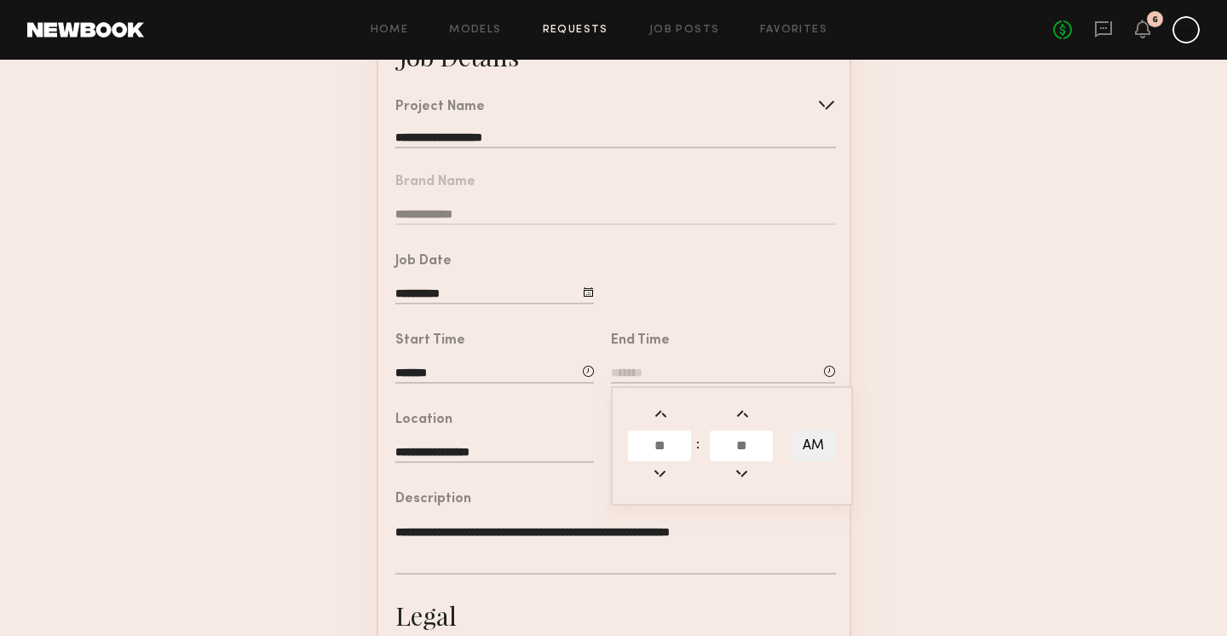
click at [673, 456] on input "text" at bounding box center [659, 445] width 63 height 31
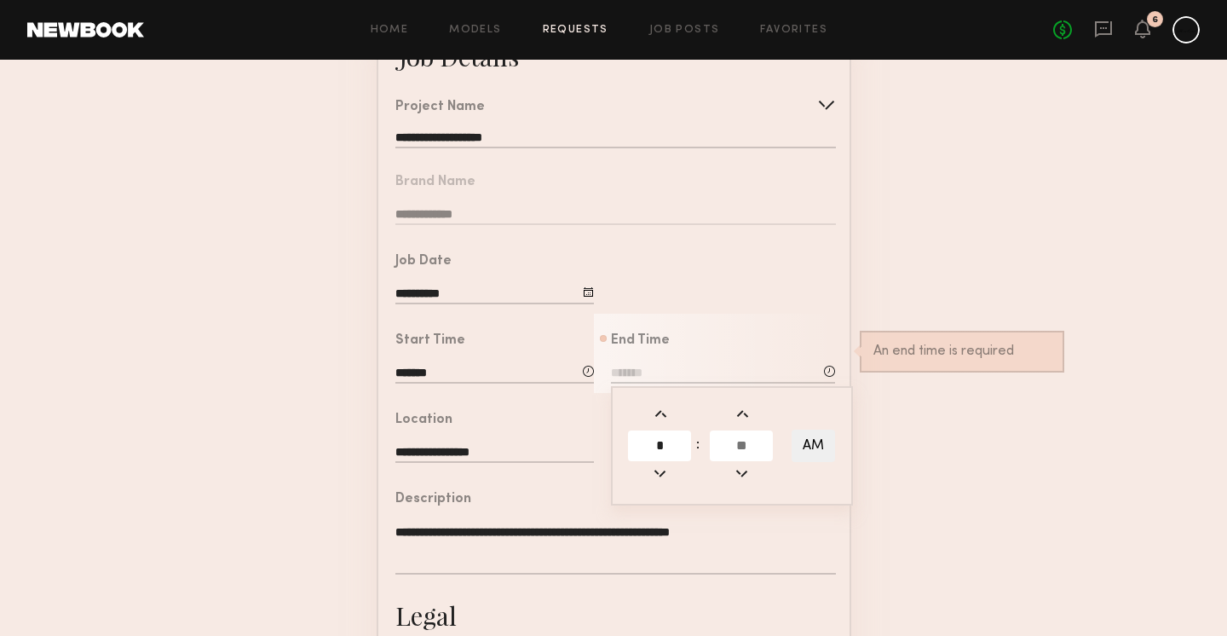
type input "*"
click at [735, 446] on input "text" at bounding box center [741, 445] width 63 height 31
type input "**"
type input "*******"
type input "**"
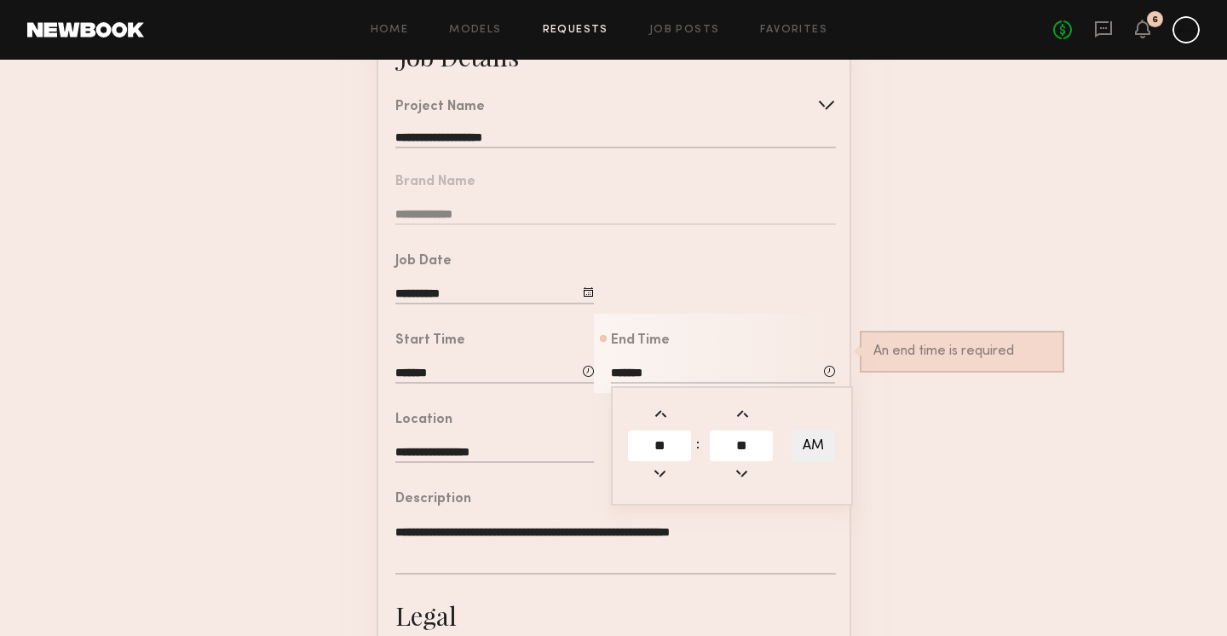
click at [801, 443] on button "AM" at bounding box center [812, 445] width 43 height 32
type input "*******"
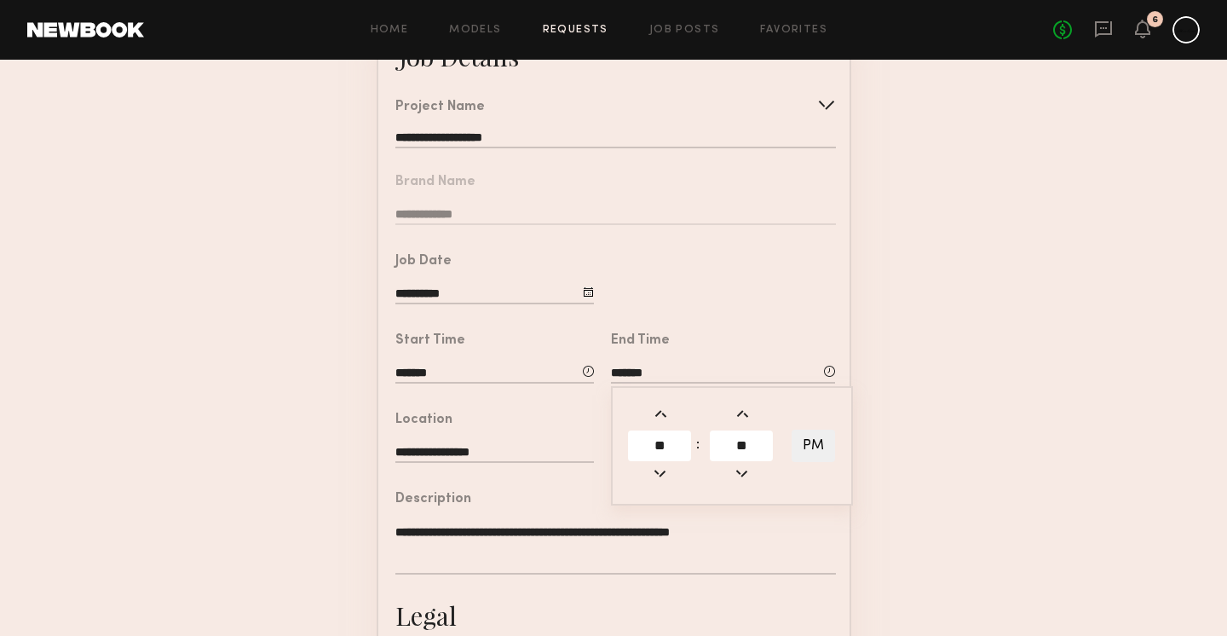
click at [879, 425] on form "**********" at bounding box center [613, 492] width 1227 height 951
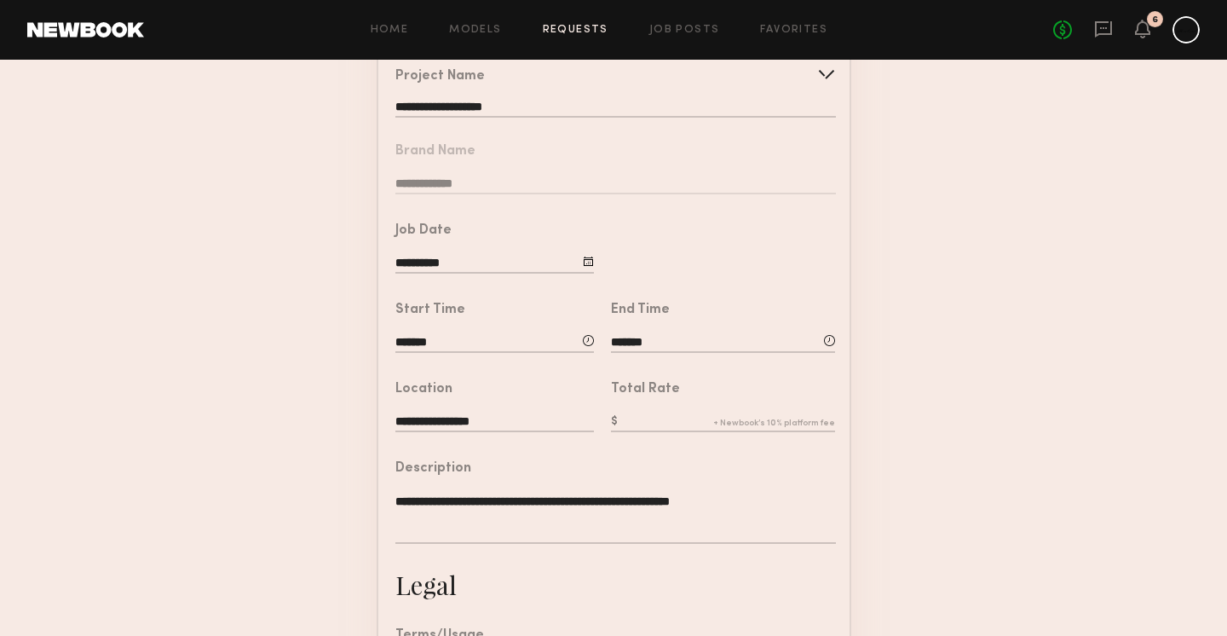
scroll to position [176, 0]
click at [657, 417] on input "text" at bounding box center [723, 421] width 224 height 19
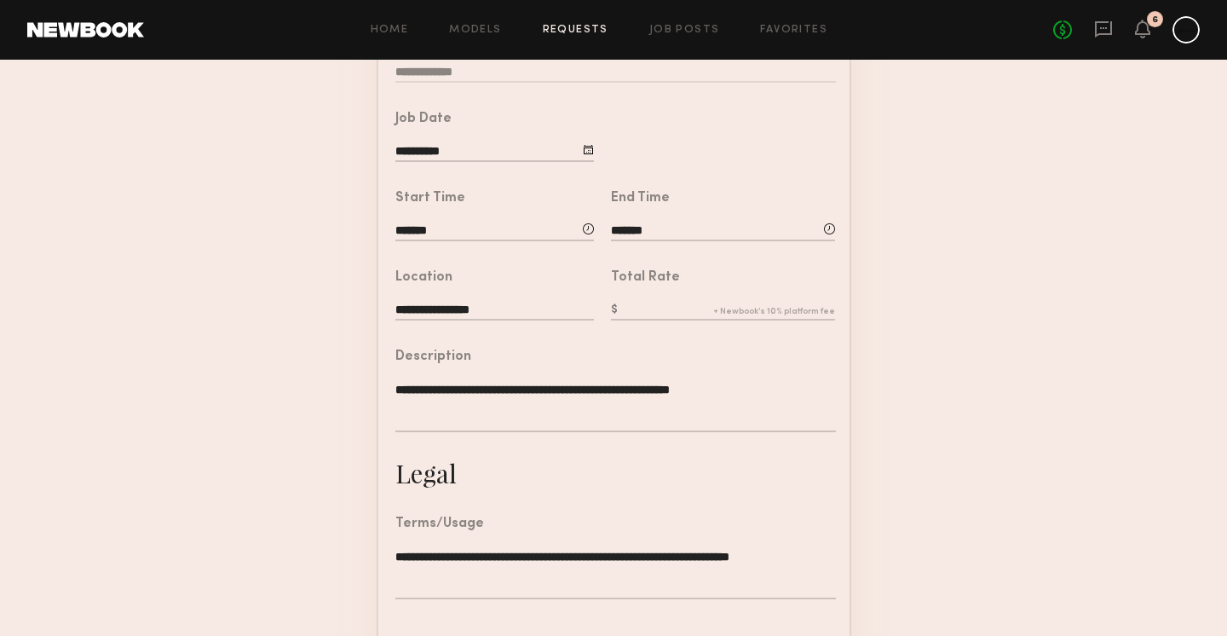
scroll to position [290, 0]
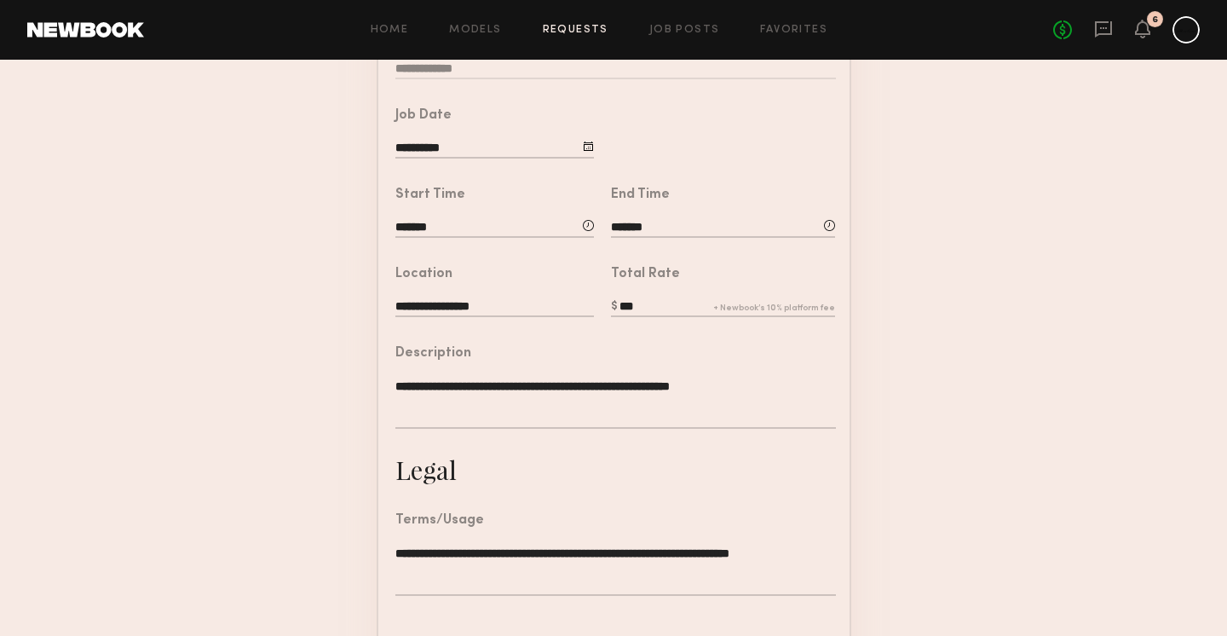
type input "***"
click at [1021, 228] on form "**********" at bounding box center [613, 346] width 1227 height 951
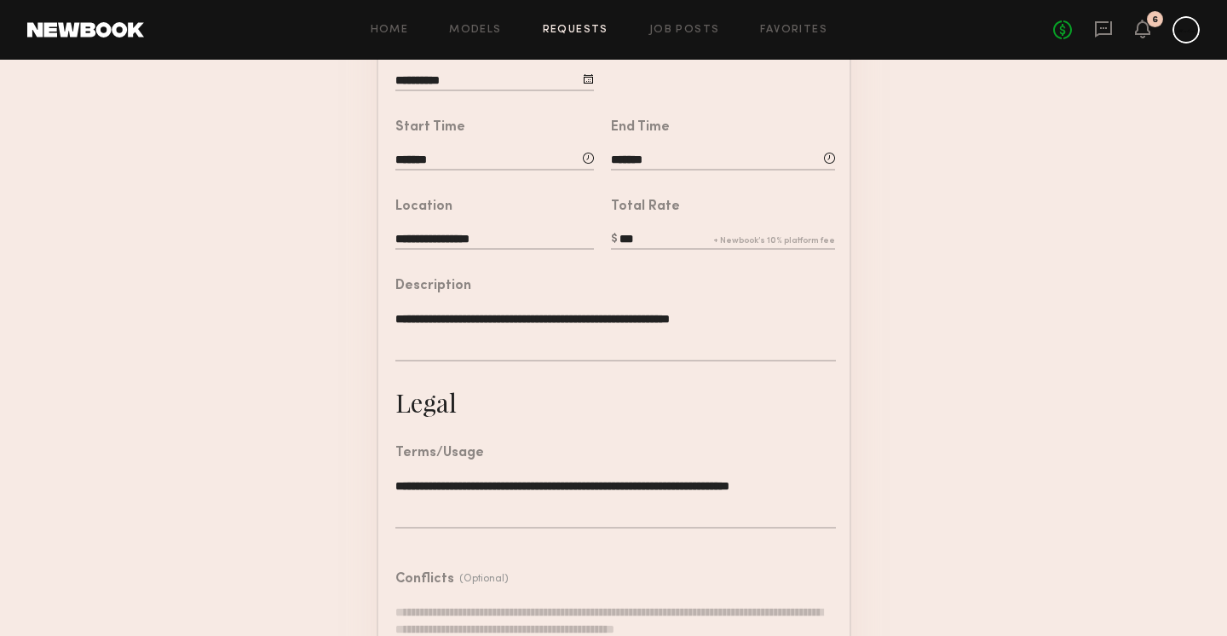
scroll to position [360, 0]
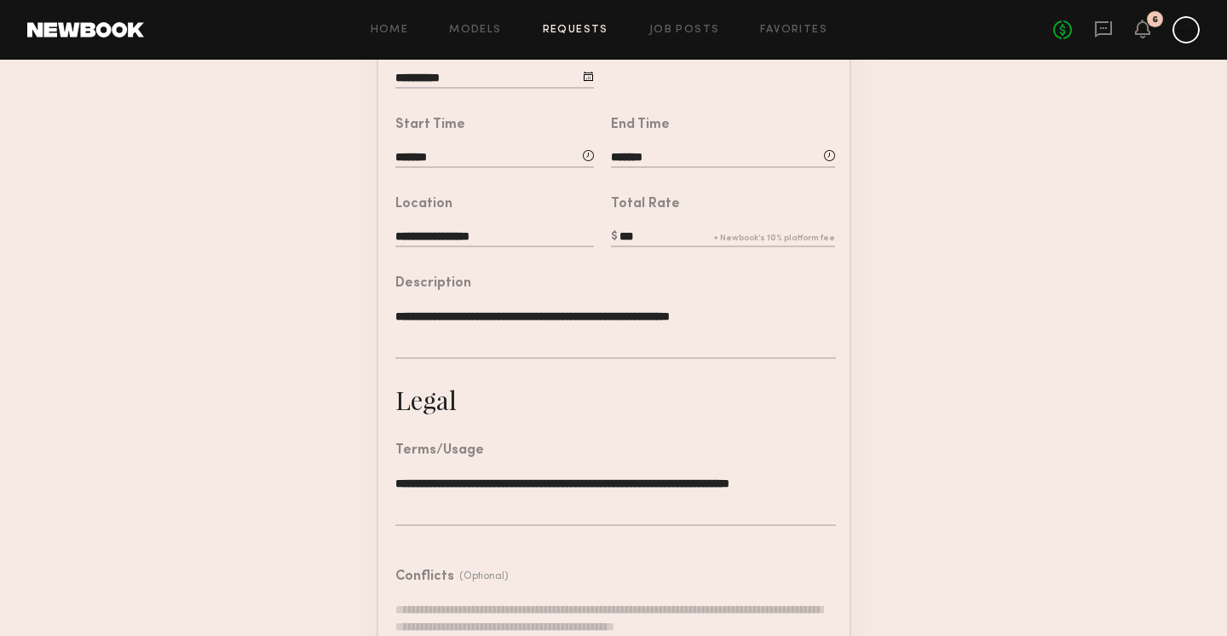
drag, startPoint x: 593, startPoint y: 314, endPoint x: 338, endPoint y: 312, distance: 254.7
click at [338, 312] on form "**********" at bounding box center [613, 277] width 1227 height 951
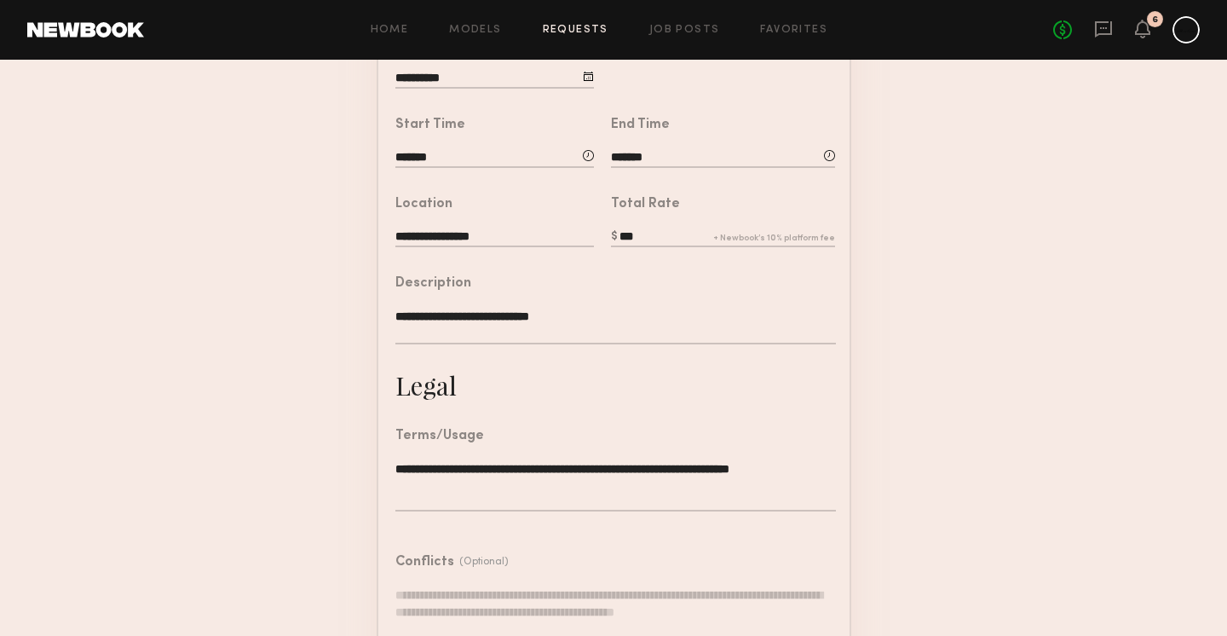
click at [475, 311] on textarea "**********" at bounding box center [615, 326] width 440 height 37
click at [717, 318] on textarea "**********" at bounding box center [615, 326] width 440 height 37
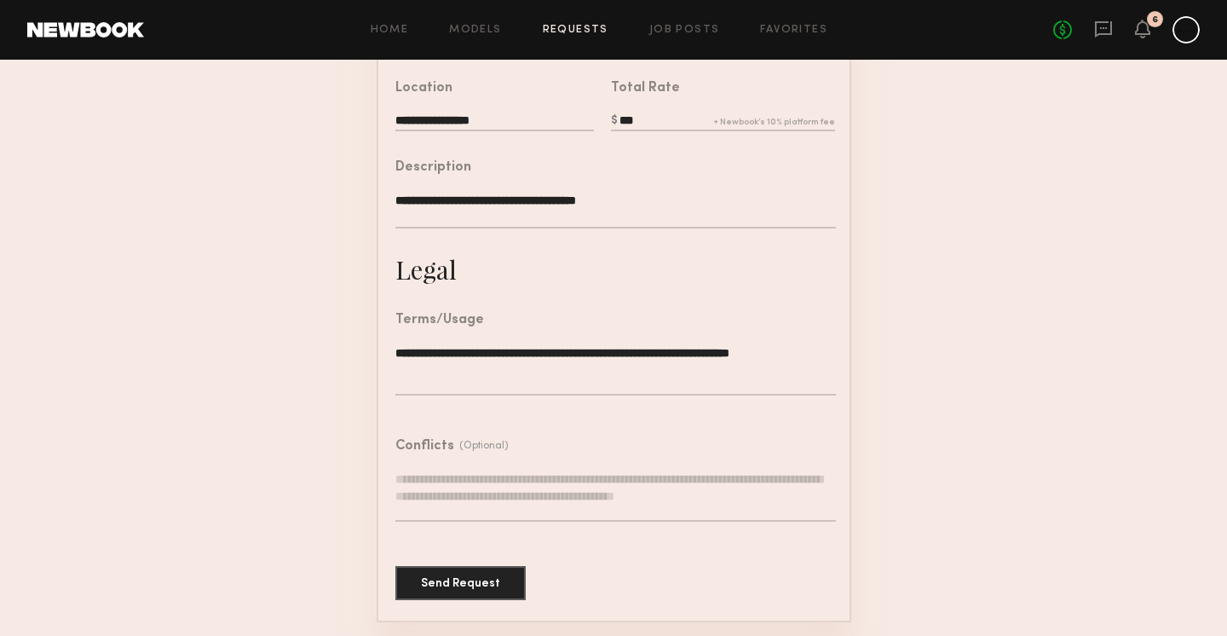
scroll to position [475, 0]
type textarea "**********"
click at [459, 569] on button "Send Request" at bounding box center [460, 583] width 130 height 34
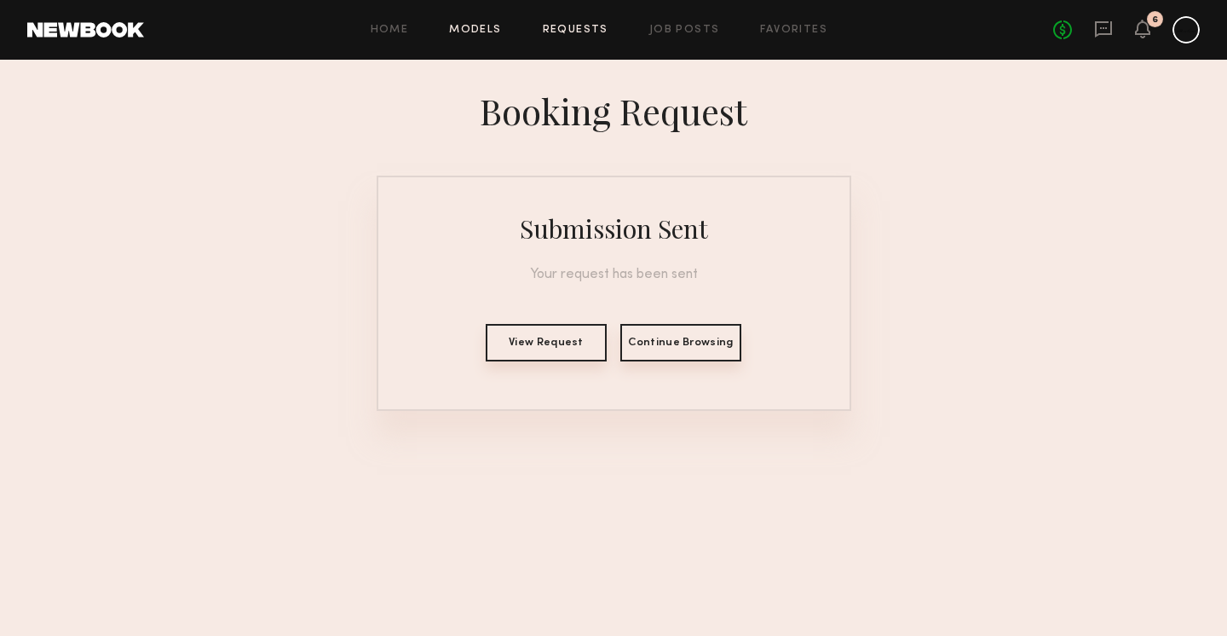
click at [492, 32] on link "Models" at bounding box center [475, 30] width 52 height 11
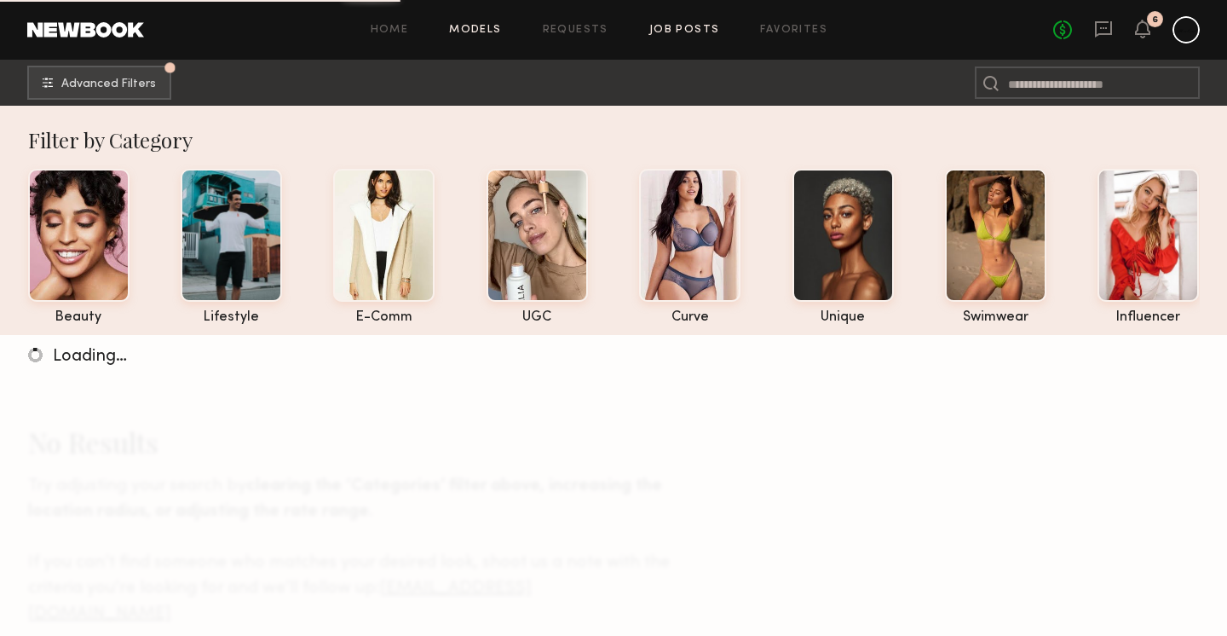
click at [674, 27] on link "Job Posts" at bounding box center [684, 30] width 71 height 11
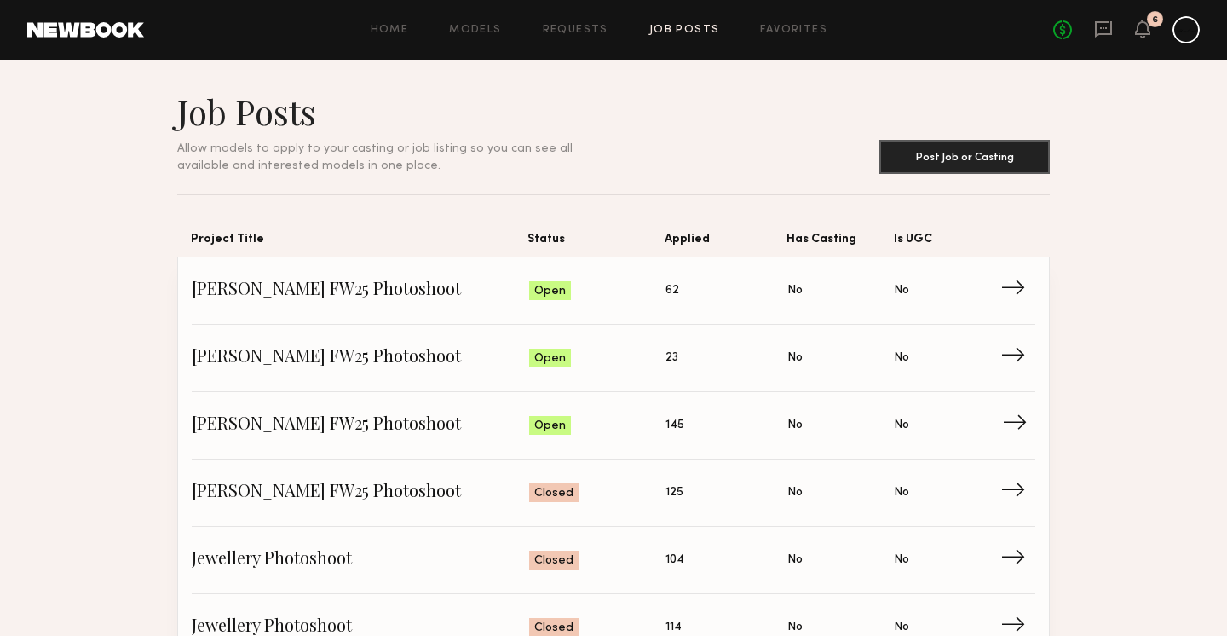
click at [697, 420] on span "Applied: 145" at bounding box center [726, 425] width 122 height 26
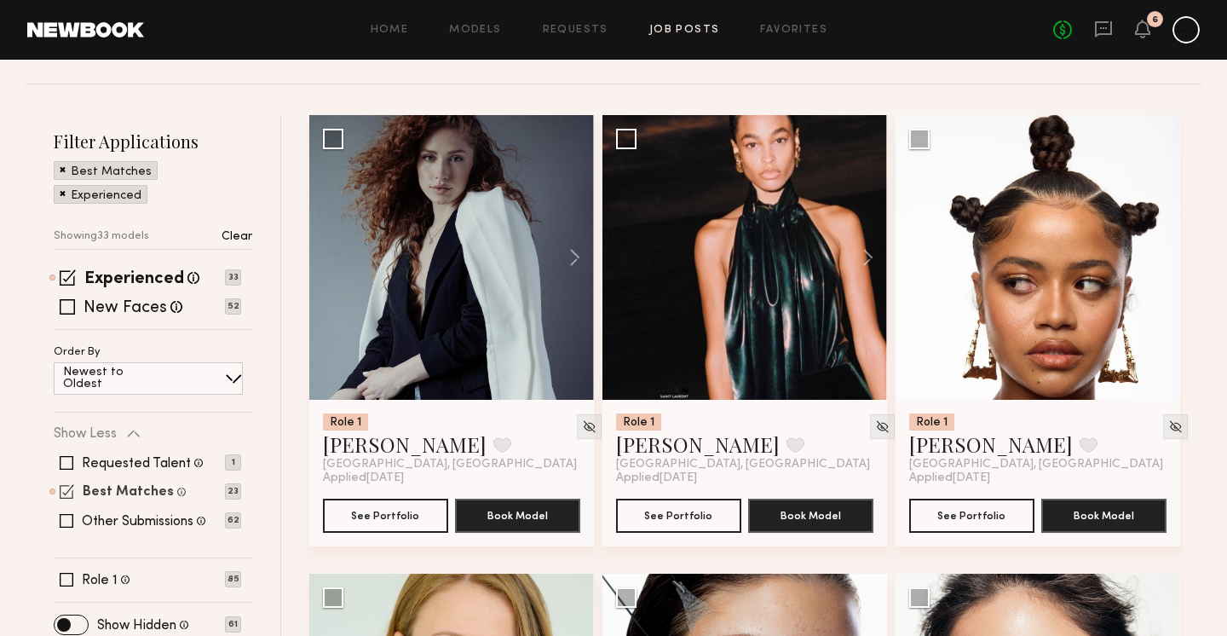
scroll to position [190, 0]
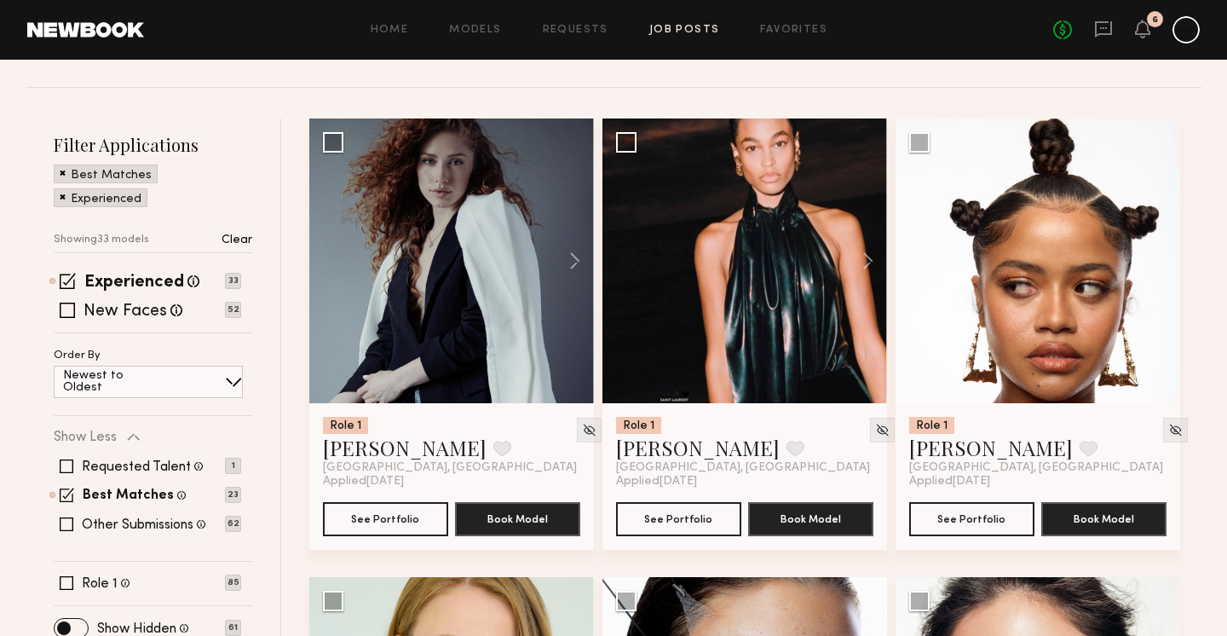
click at [71, 273] on span at bounding box center [68, 281] width 16 height 16
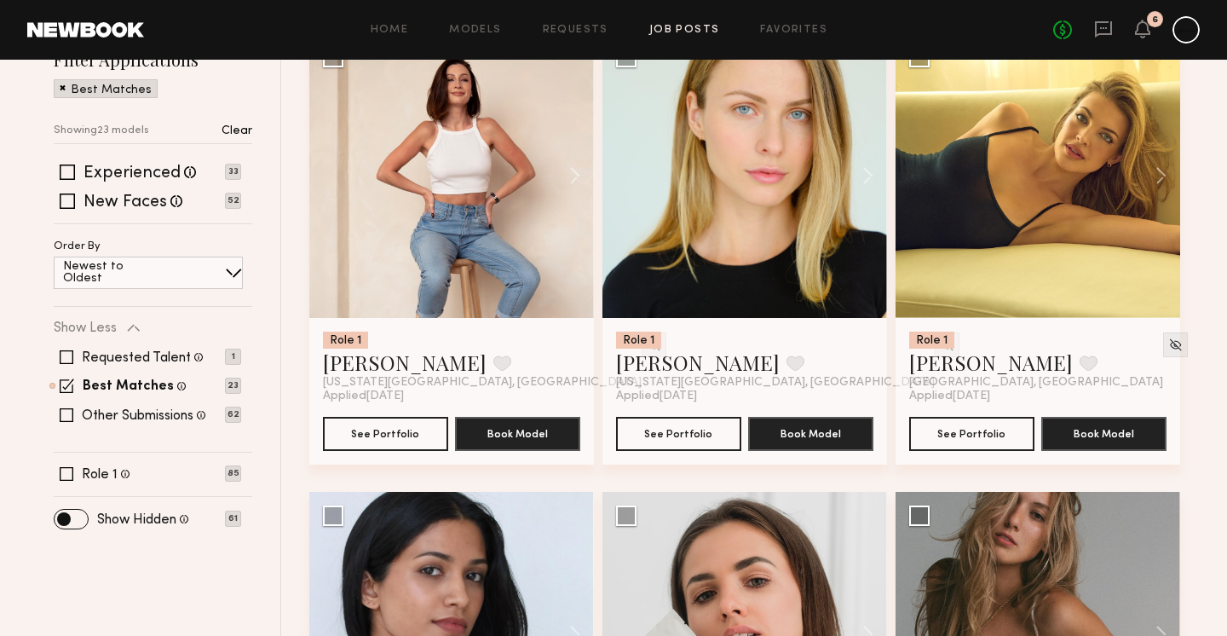
scroll to position [284, 0]
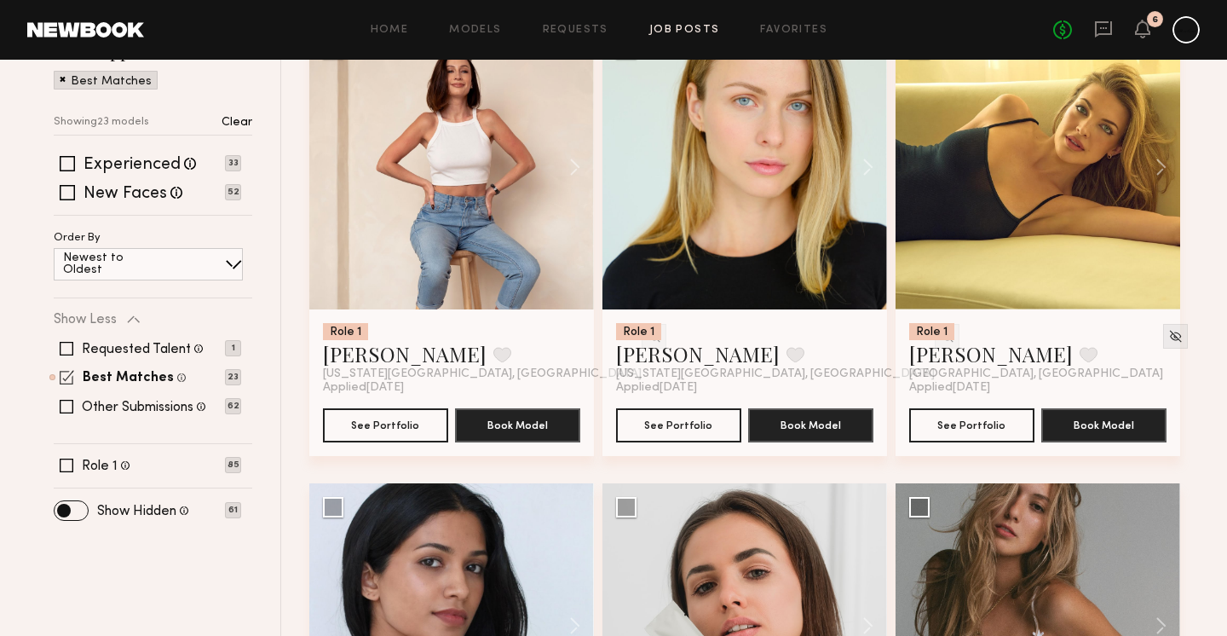
click at [68, 378] on span at bounding box center [67, 377] width 14 height 14
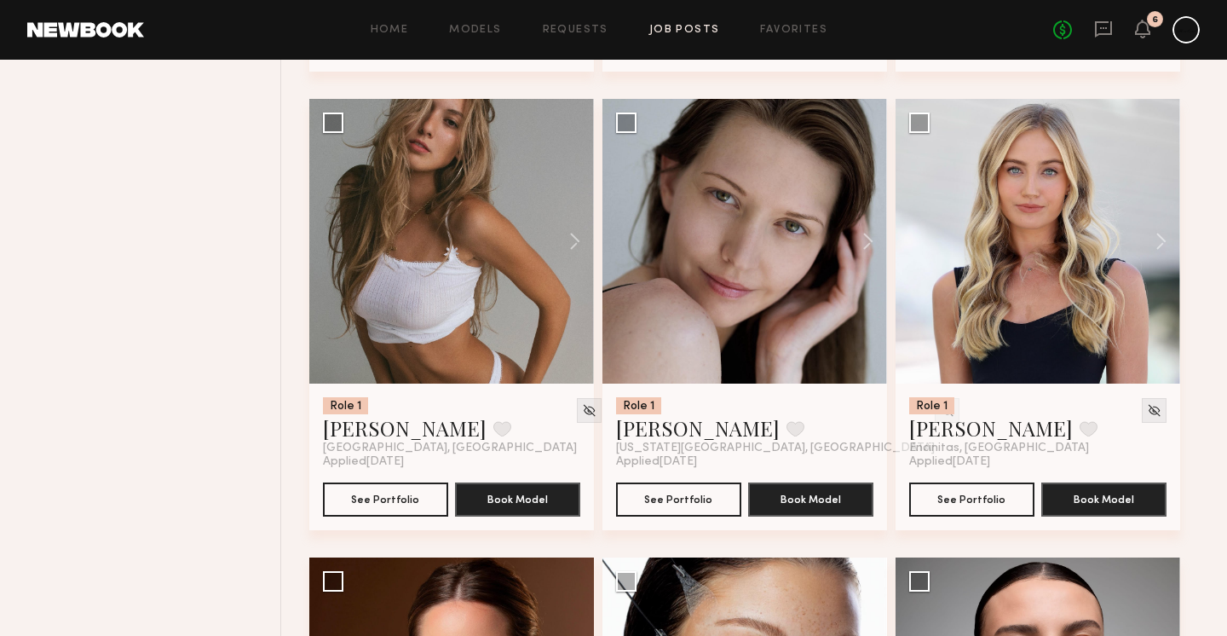
scroll to position [5249, 0]
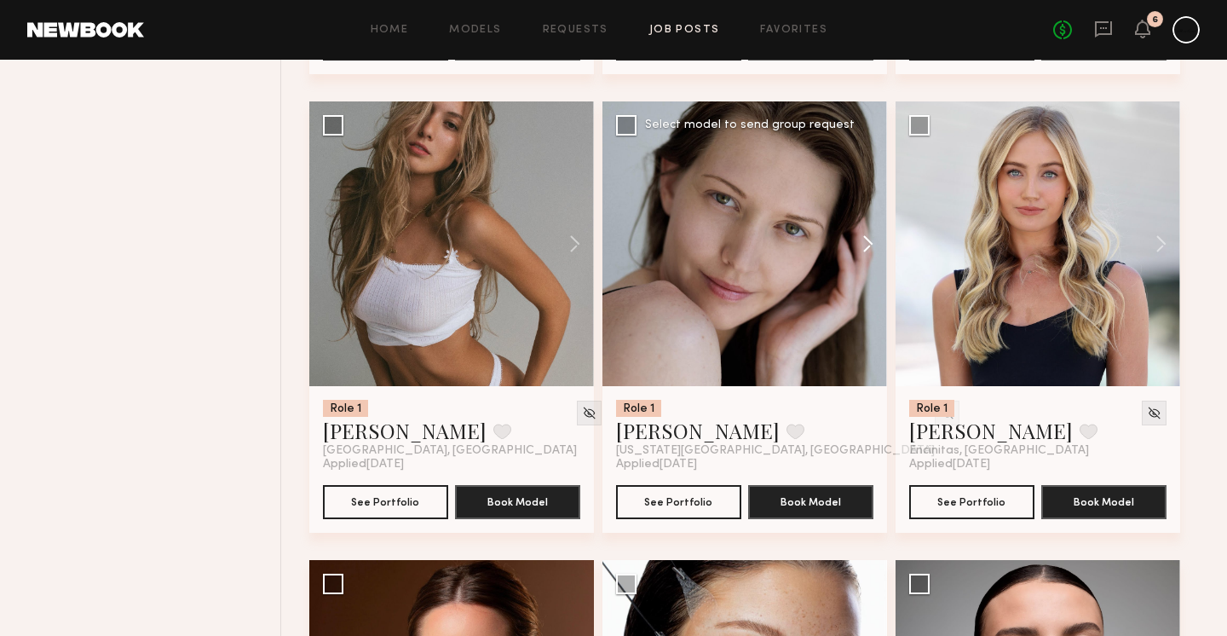
click at [870, 246] on button at bounding box center [859, 243] width 55 height 285
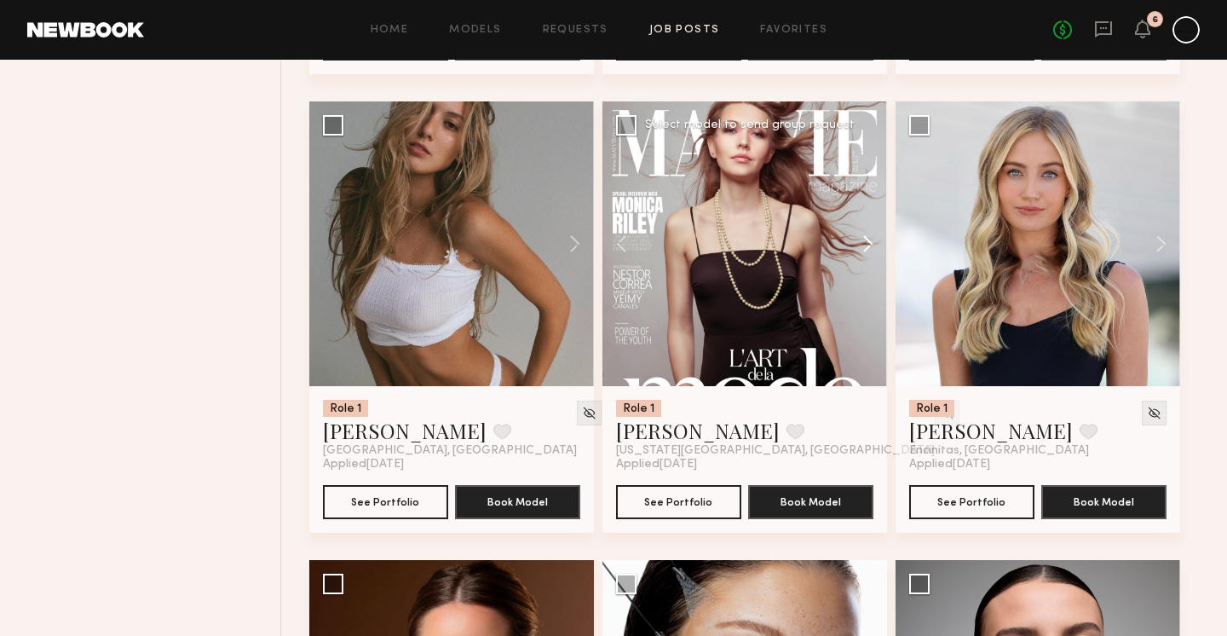
click at [870, 246] on button at bounding box center [859, 243] width 55 height 285
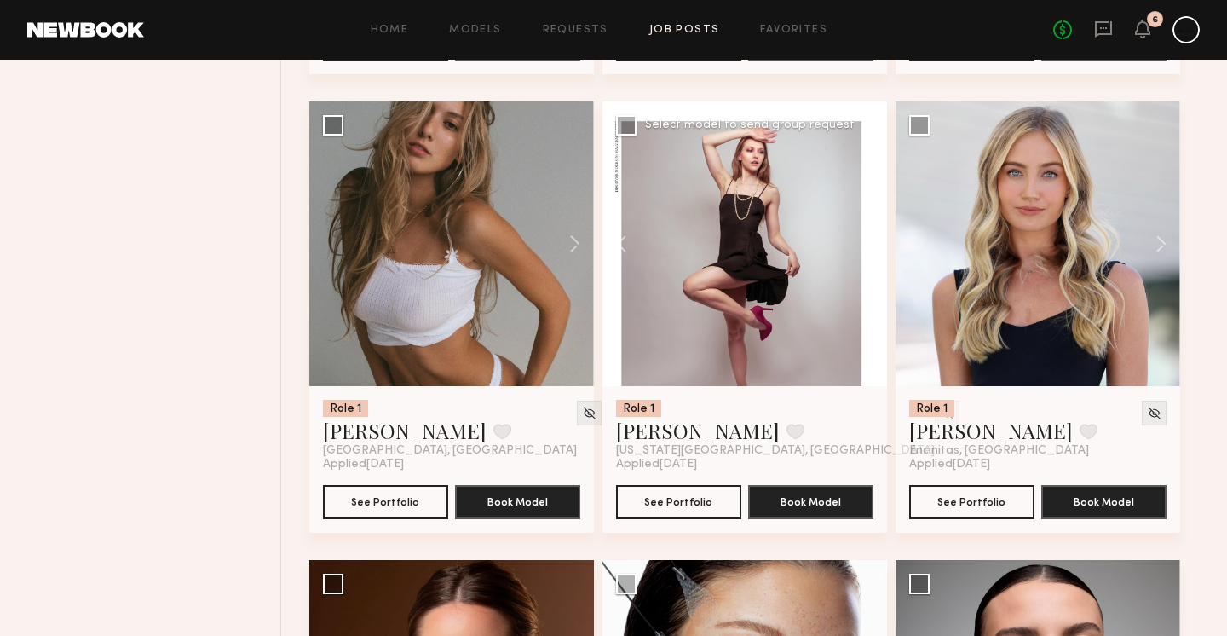
click at [871, 251] on button at bounding box center [859, 243] width 55 height 285
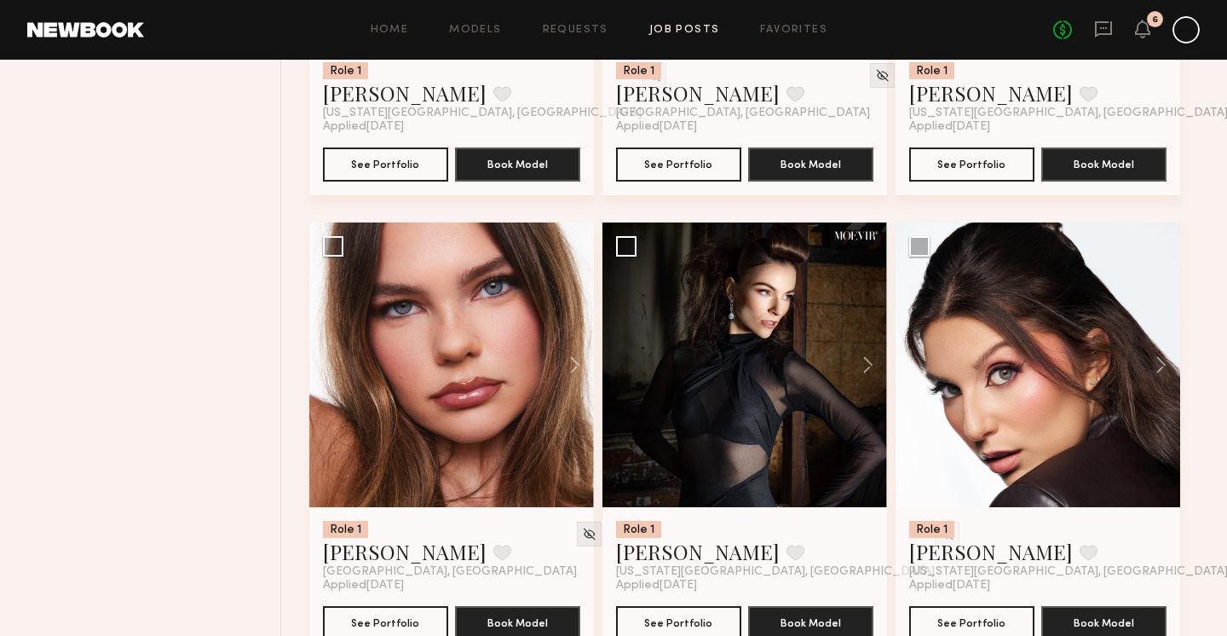
scroll to position [8772, 0]
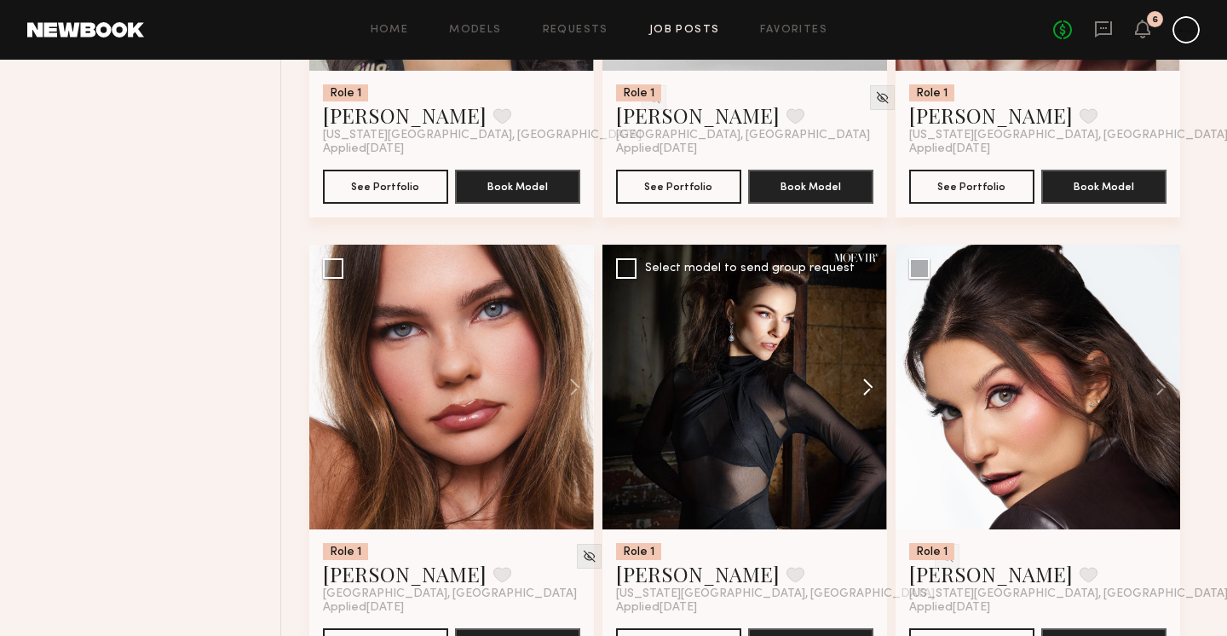
click at [870, 388] on button at bounding box center [859, 386] width 55 height 285
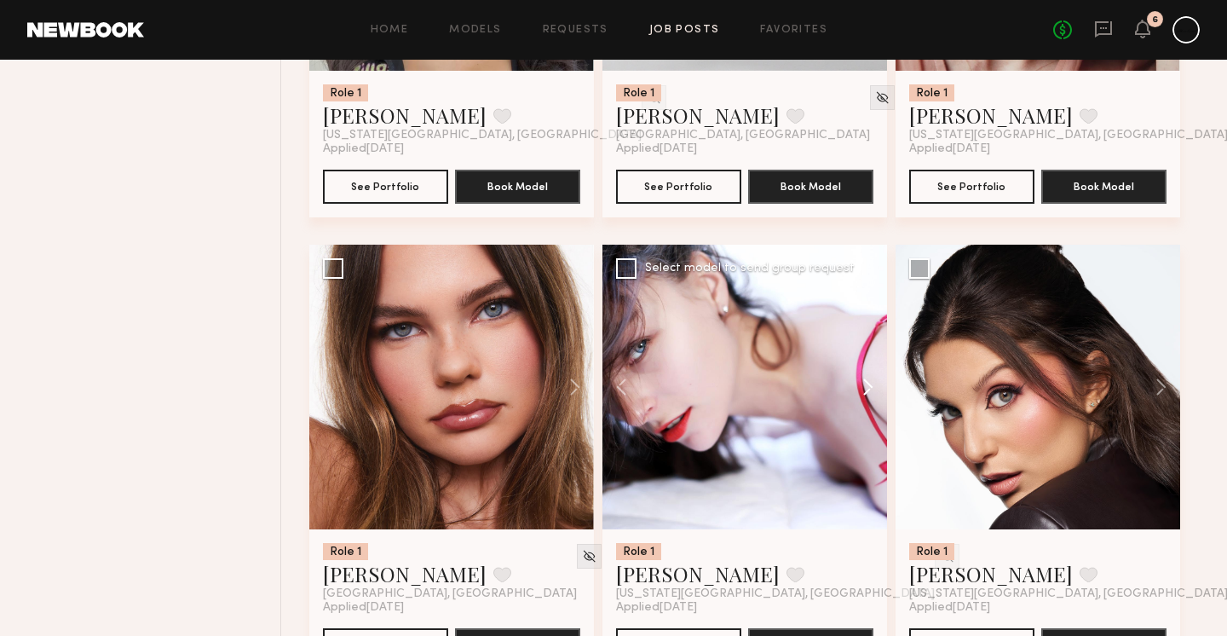
click at [870, 388] on button at bounding box center [859, 386] width 55 height 285
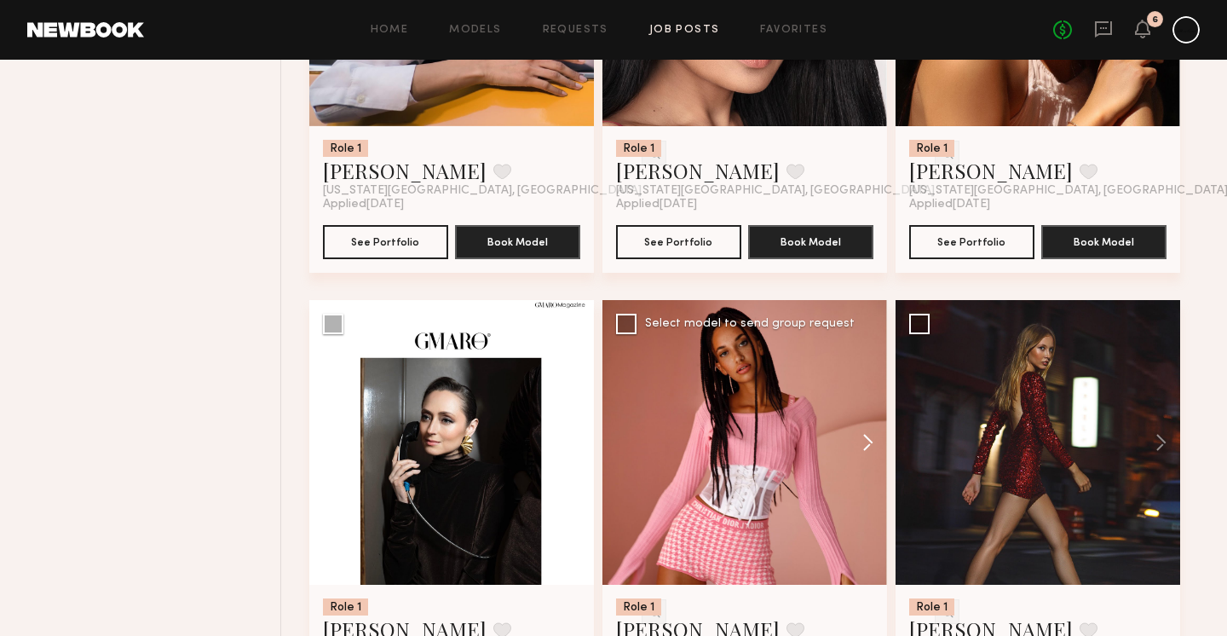
scroll to position [7424, 0]
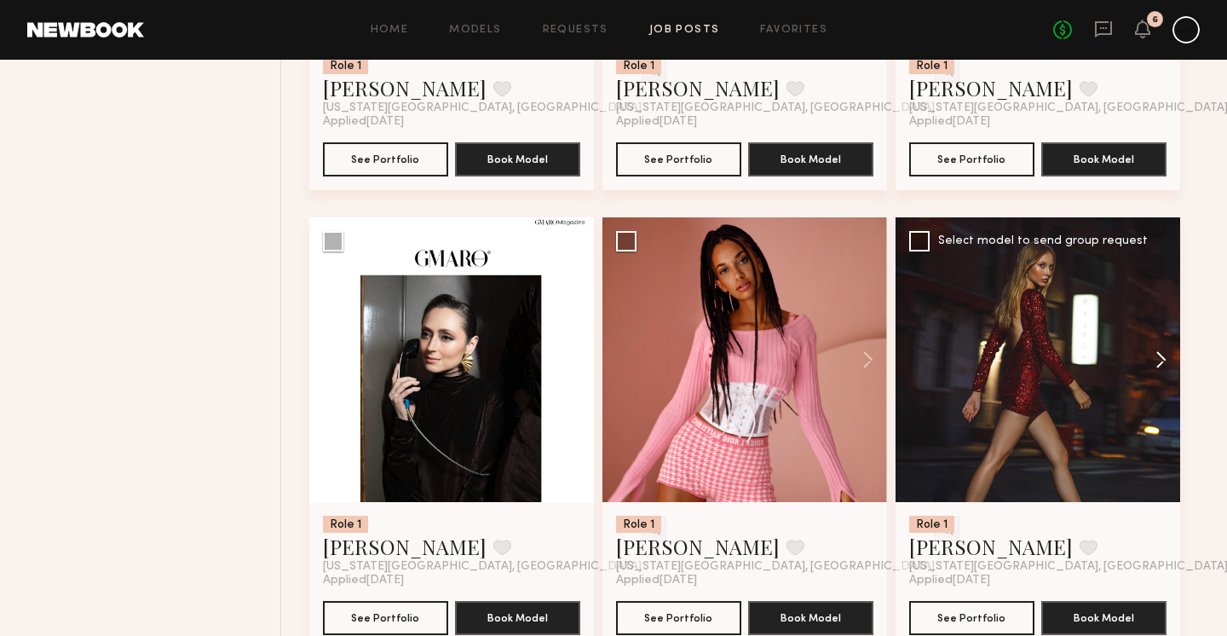
click at [1125, 364] on button at bounding box center [1152, 359] width 55 height 285
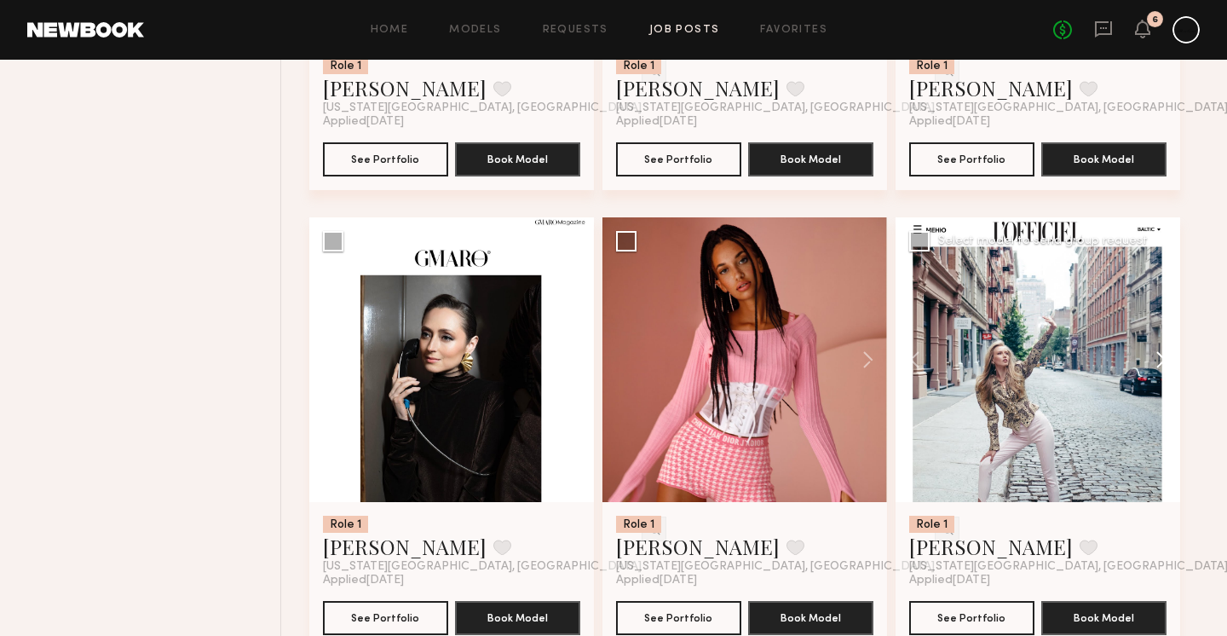
click at [1125, 364] on button at bounding box center [1152, 359] width 55 height 285
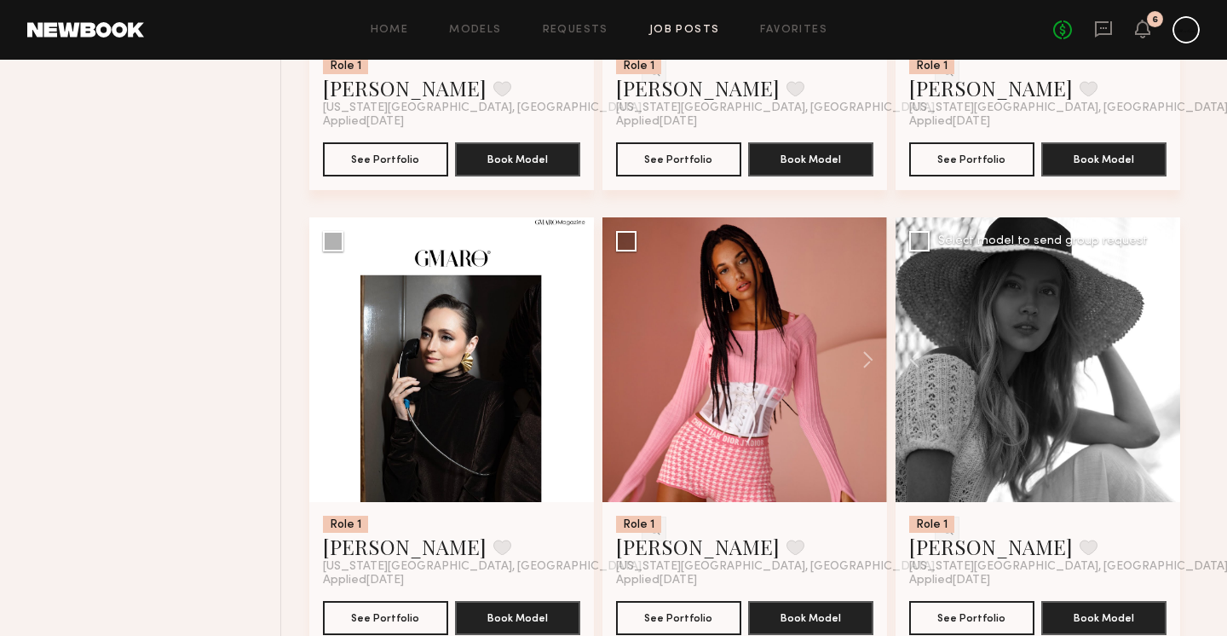
click at [1125, 364] on button at bounding box center [1152, 359] width 55 height 285
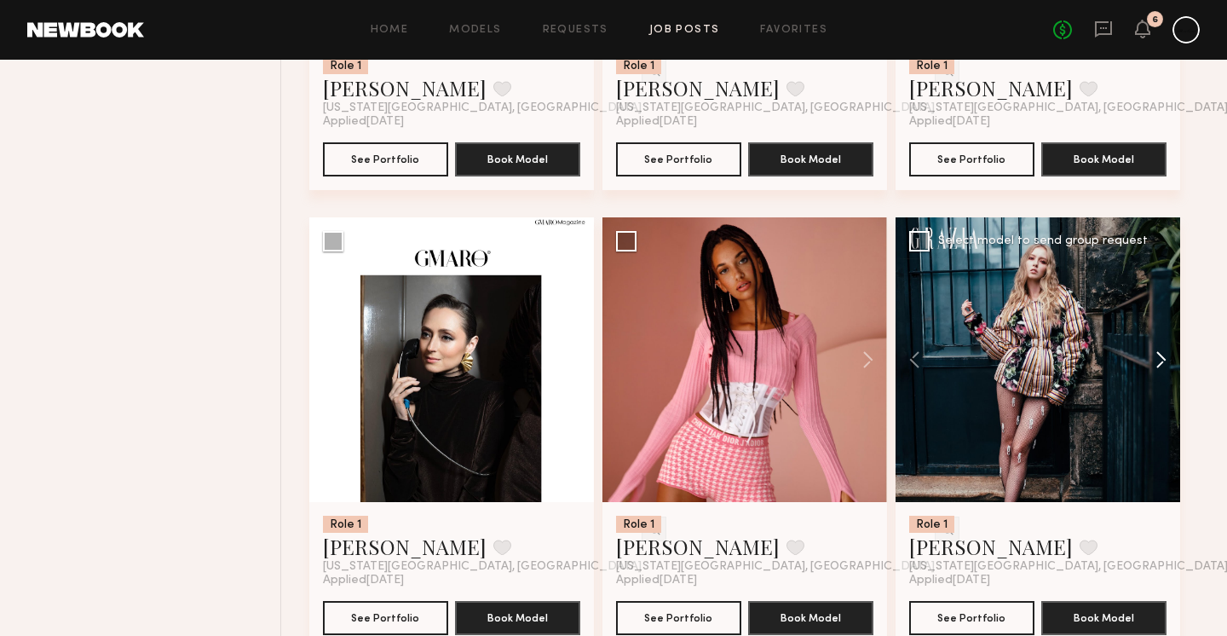
click at [1125, 364] on button at bounding box center [1152, 359] width 55 height 285
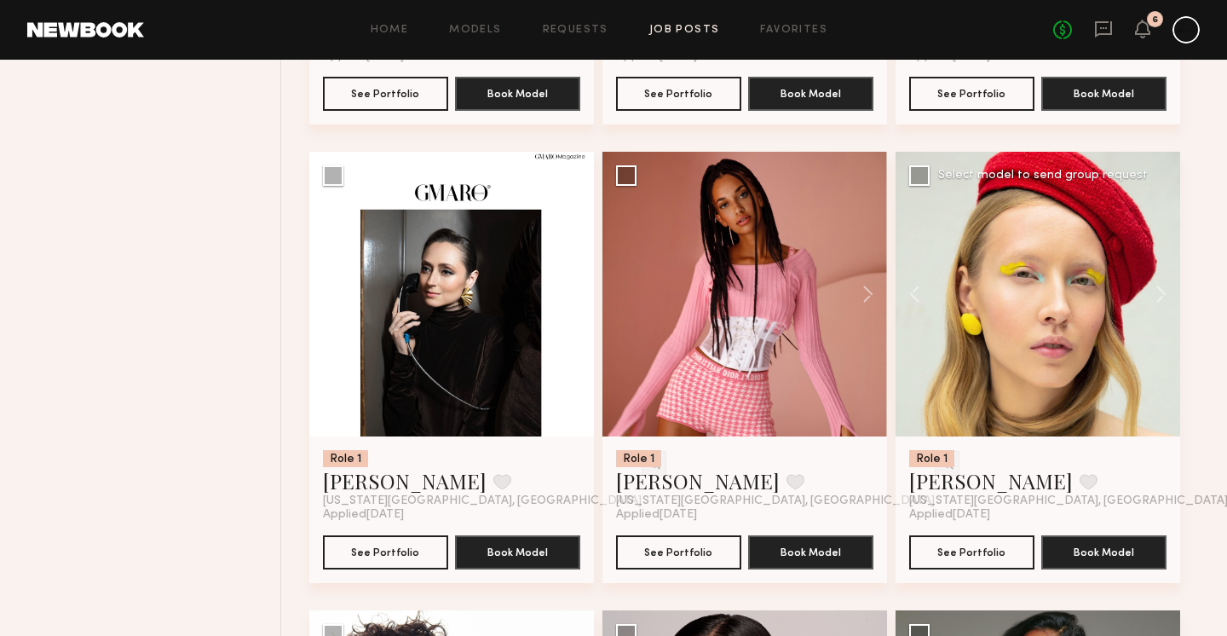
scroll to position [7493, 0]
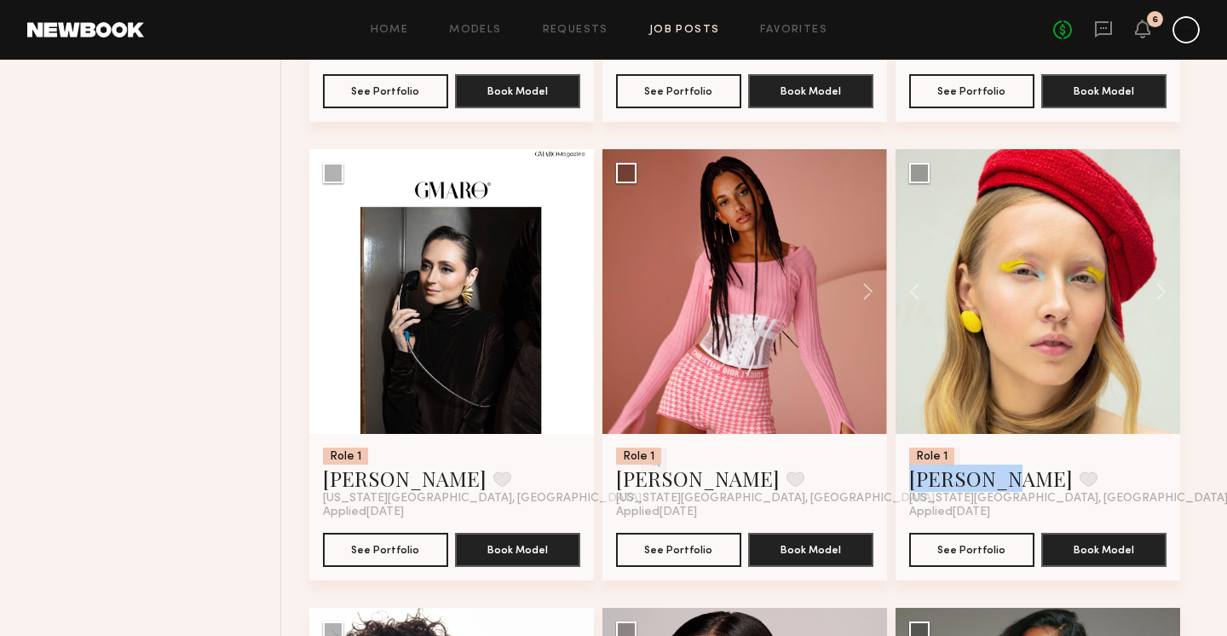
click at [663, 27] on link "Job Posts" at bounding box center [684, 30] width 71 height 11
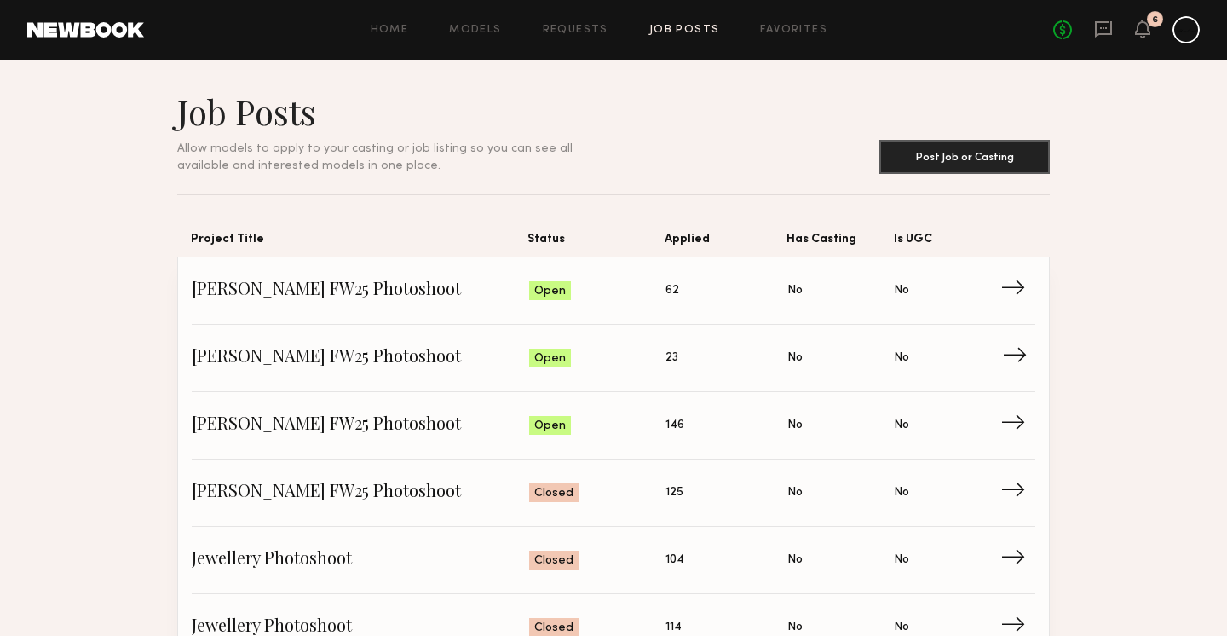
click at [655, 364] on span "Status: Open" at bounding box center [597, 358] width 137 height 26
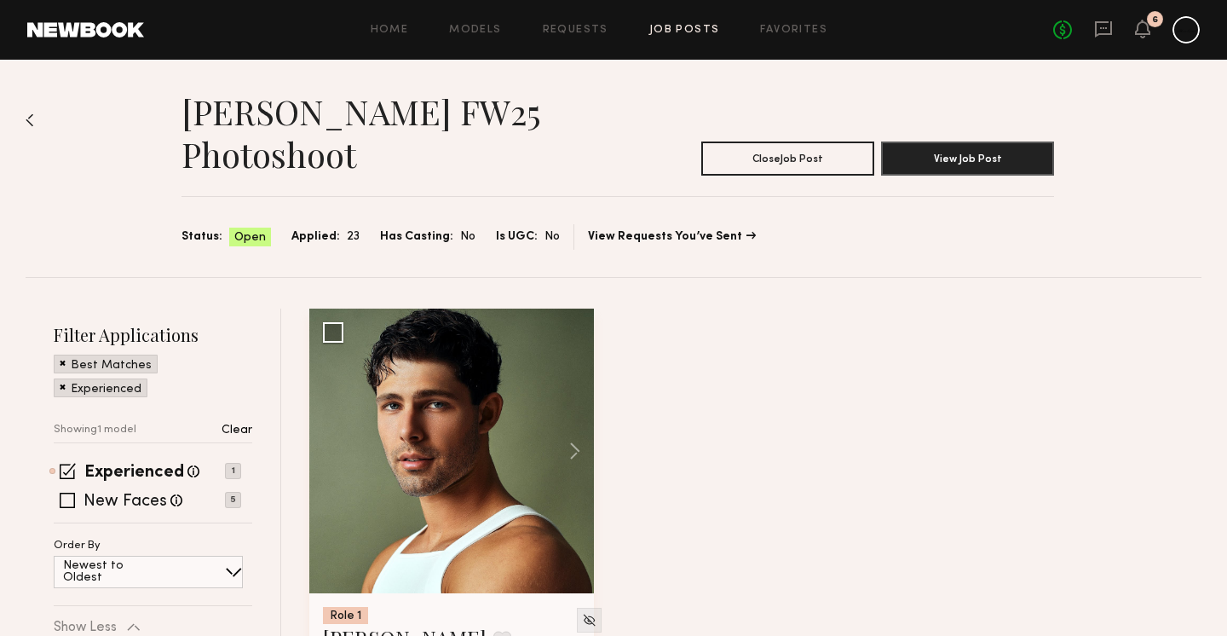
click at [30, 118] on img at bounding box center [30, 120] width 9 height 14
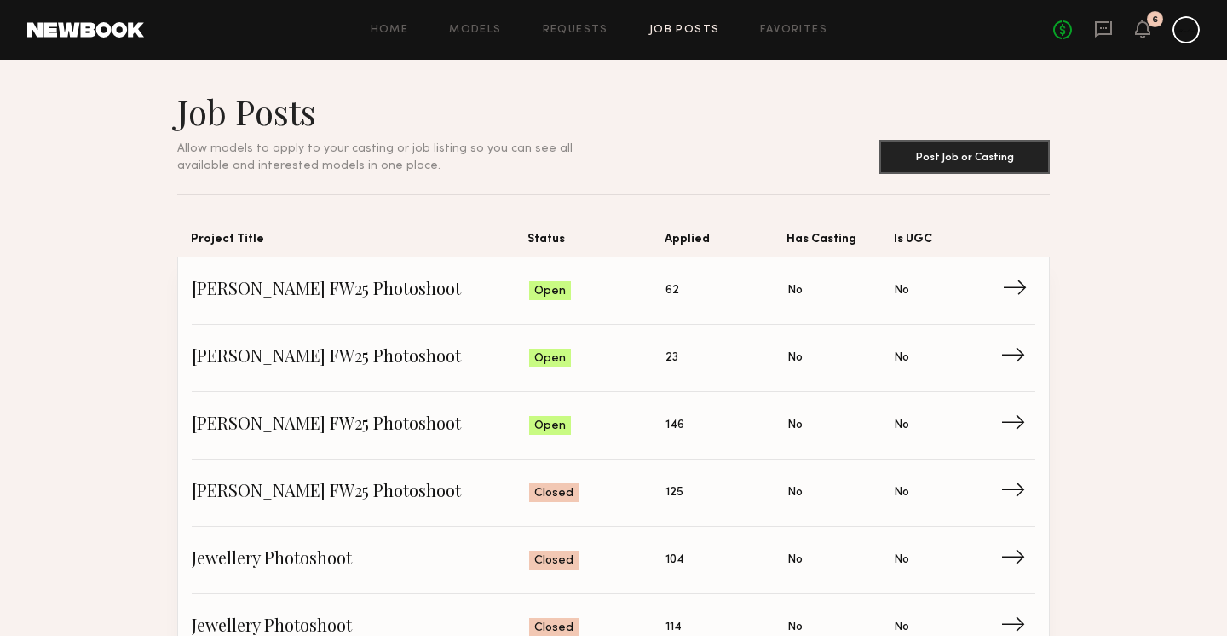
click at [639, 297] on span "Status: Open" at bounding box center [597, 291] width 137 height 26
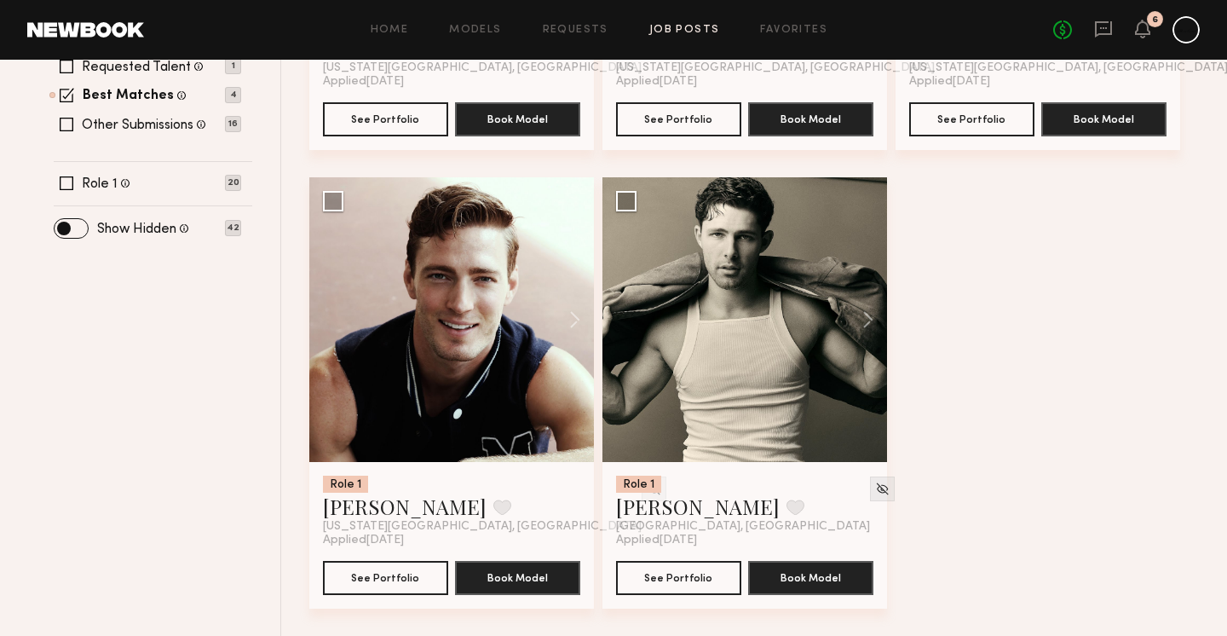
scroll to position [590, 0]
click at [867, 321] on button at bounding box center [859, 319] width 55 height 285
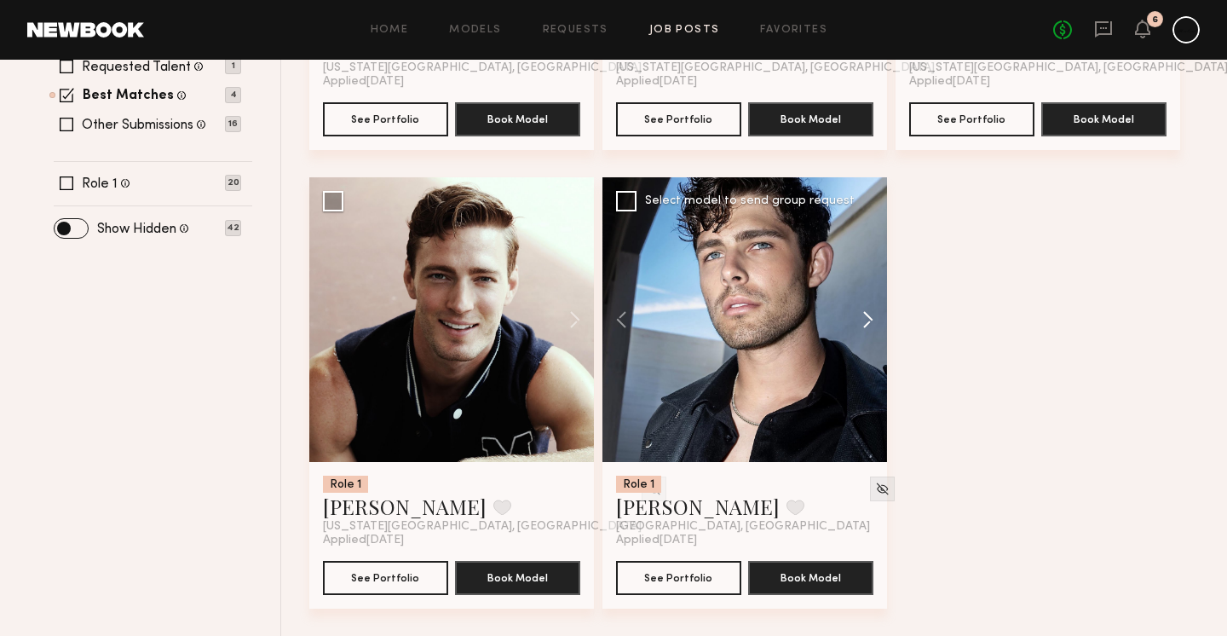
click at [867, 321] on button at bounding box center [859, 319] width 55 height 285
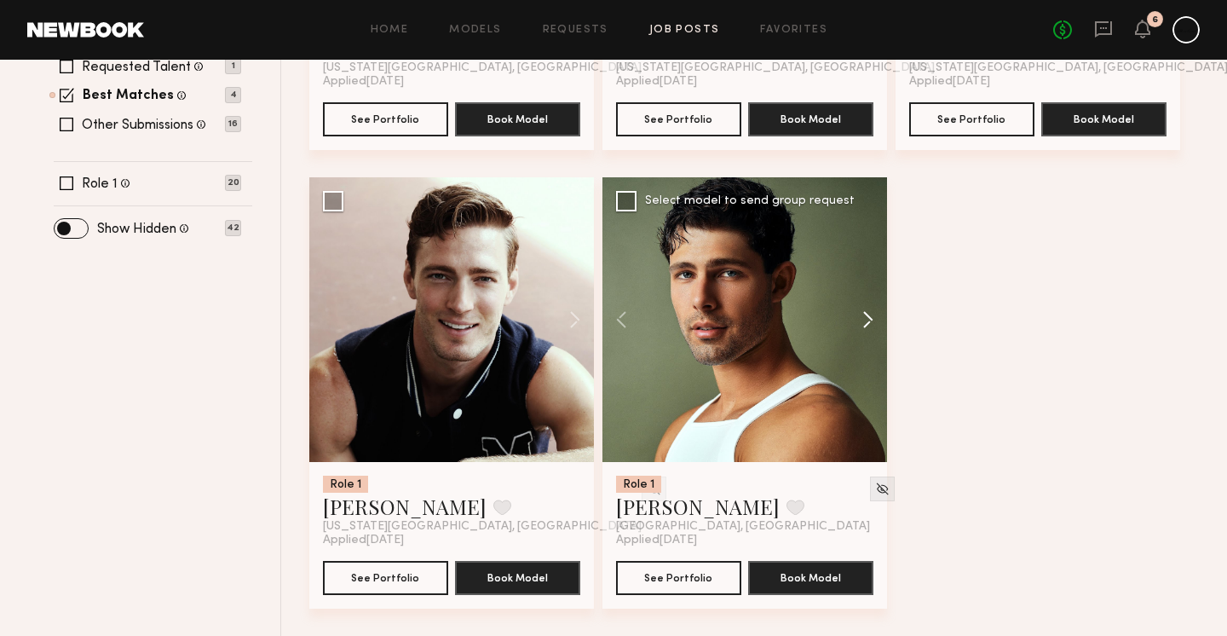
click at [867, 321] on button at bounding box center [859, 319] width 55 height 285
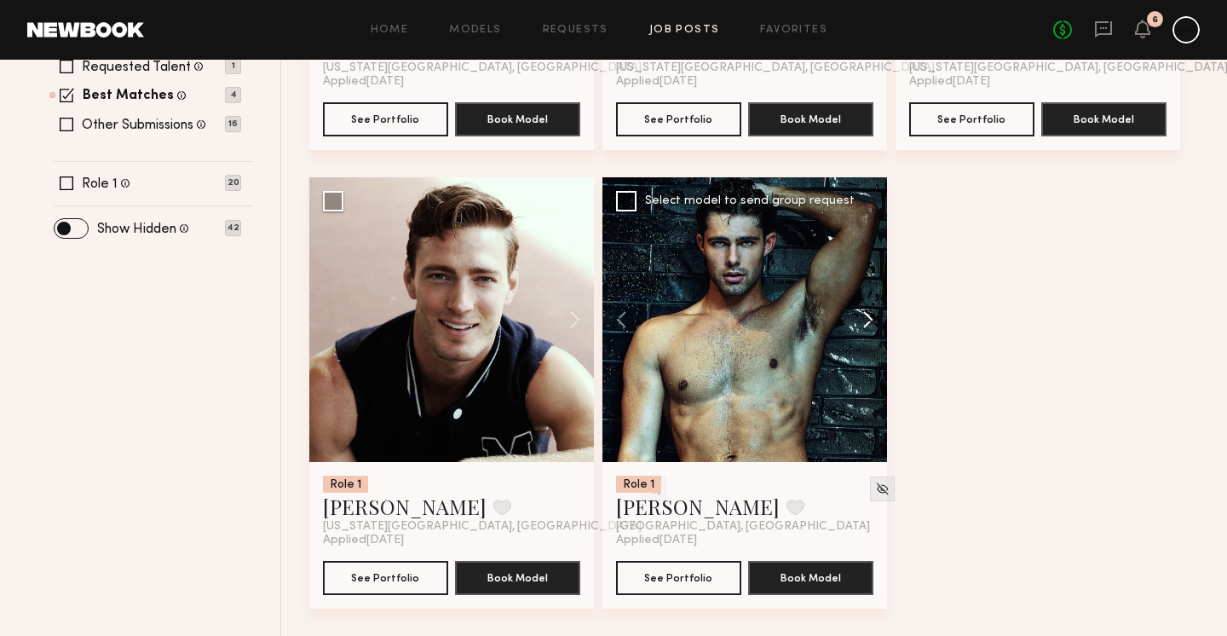
click at [867, 321] on button at bounding box center [859, 319] width 55 height 285
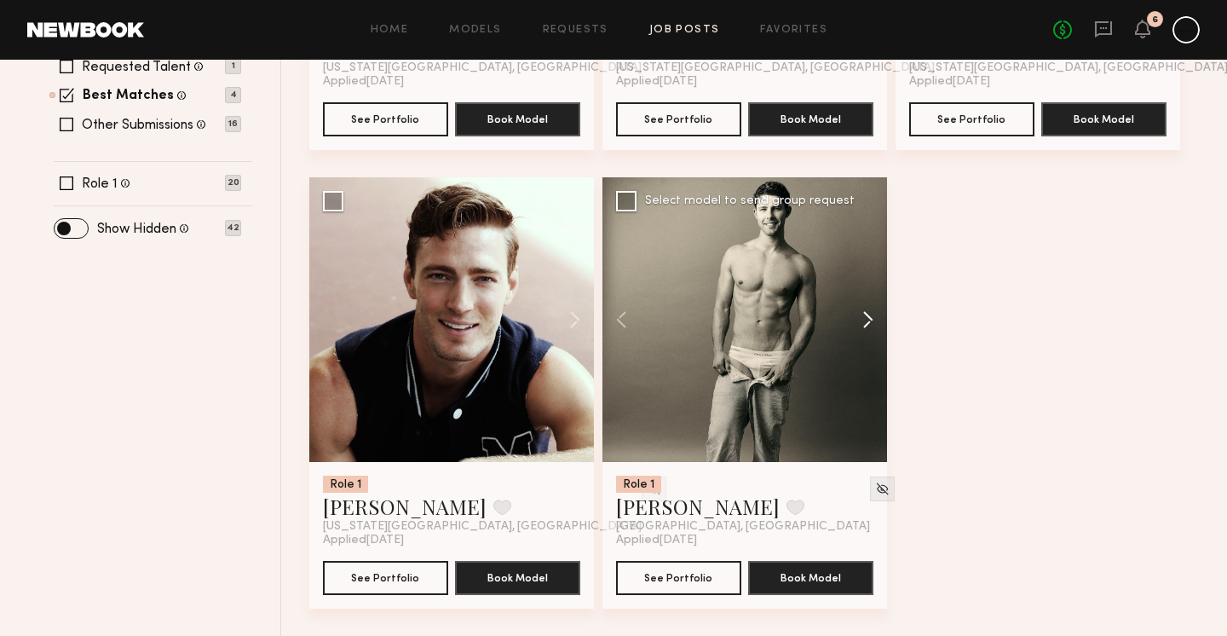
click at [867, 321] on button at bounding box center [859, 319] width 55 height 285
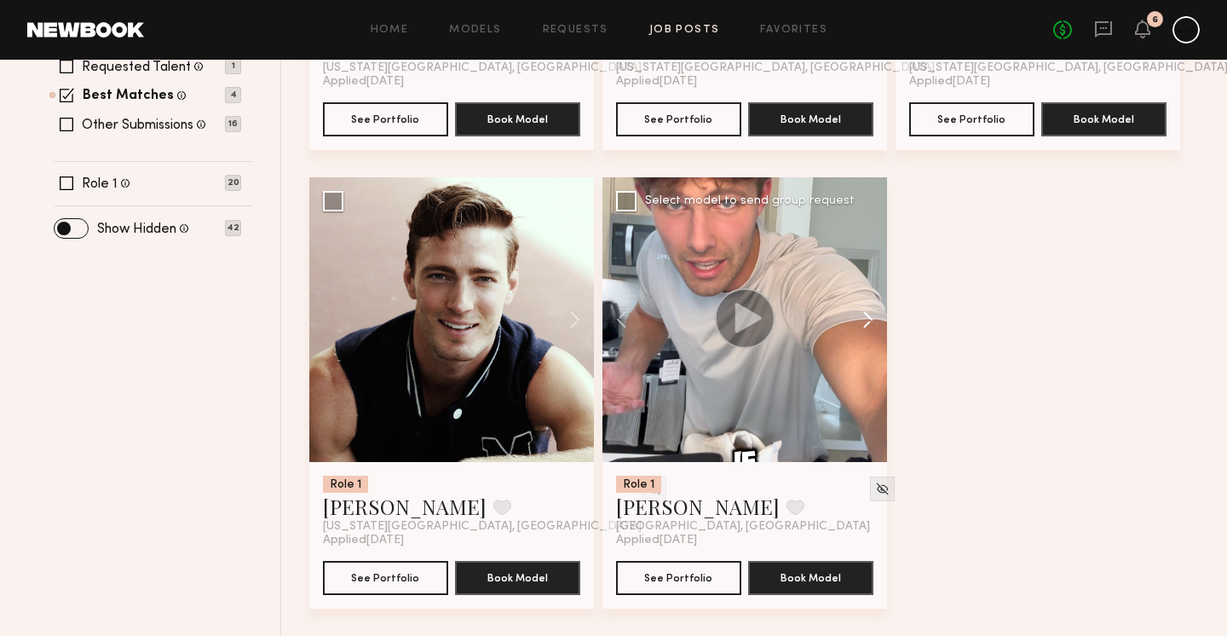
click at [867, 321] on button at bounding box center [859, 319] width 55 height 285
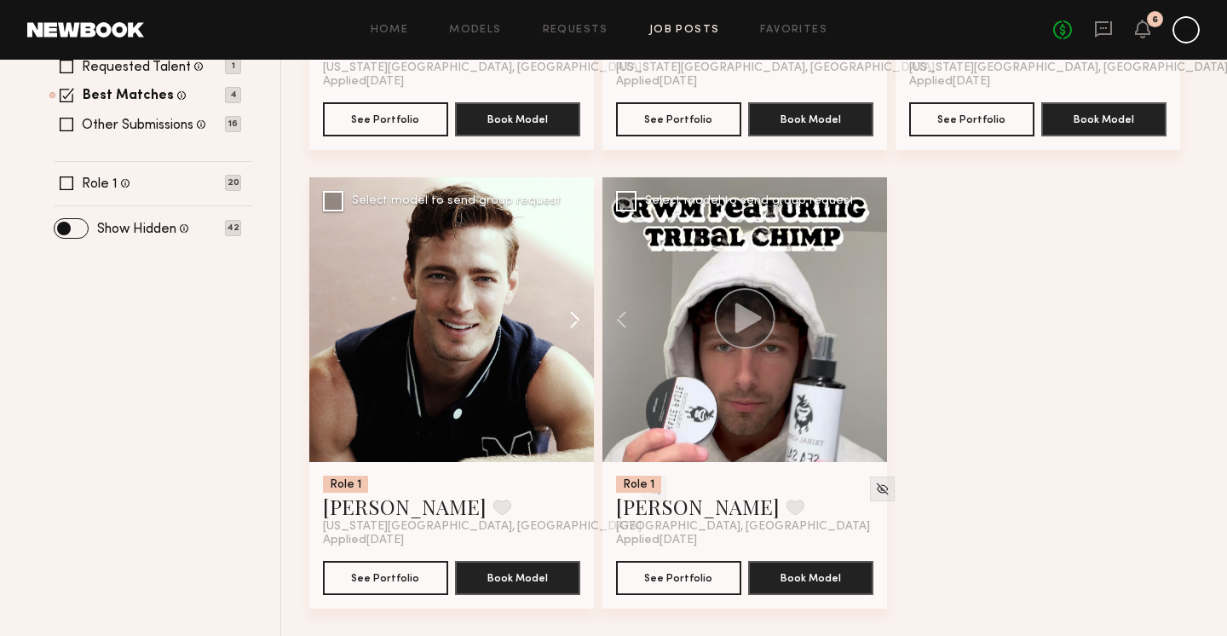
click at [579, 315] on button at bounding box center [566, 319] width 55 height 285
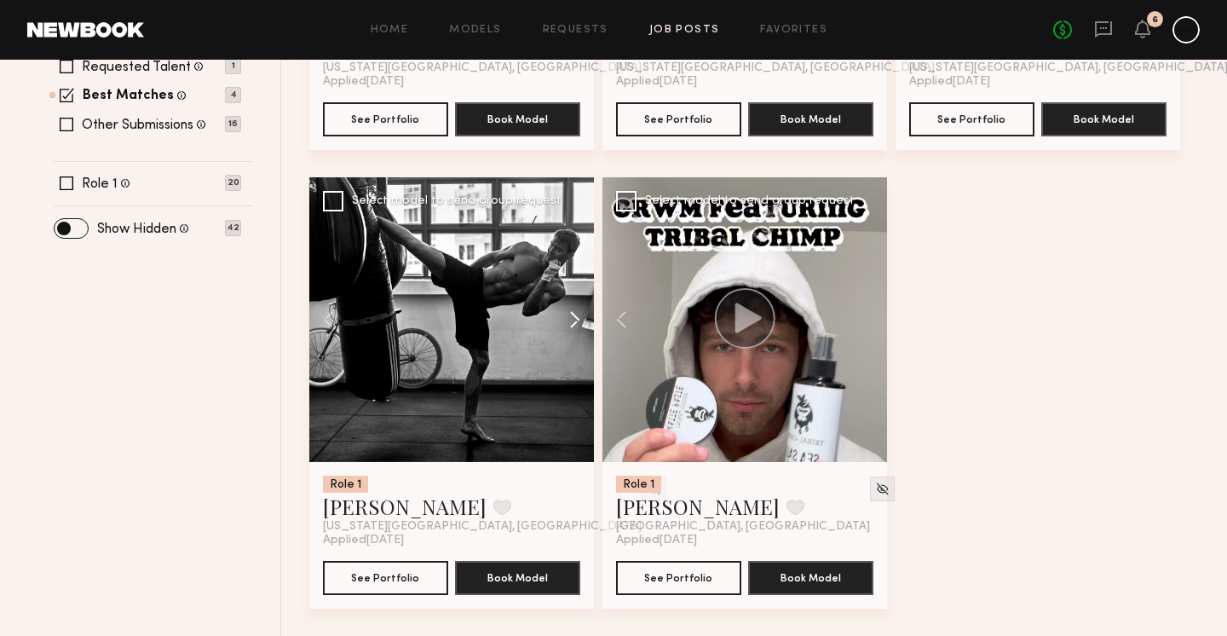
click at [579, 315] on button at bounding box center [566, 319] width 55 height 285
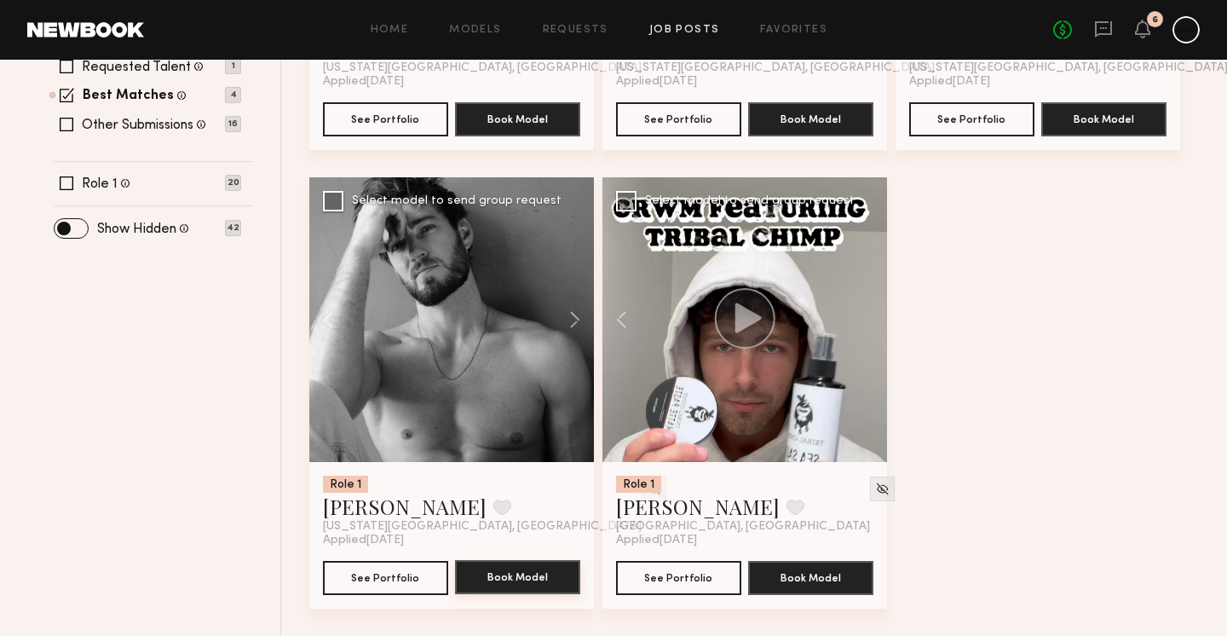
click at [507, 574] on button "Book Model" at bounding box center [517, 577] width 125 height 34
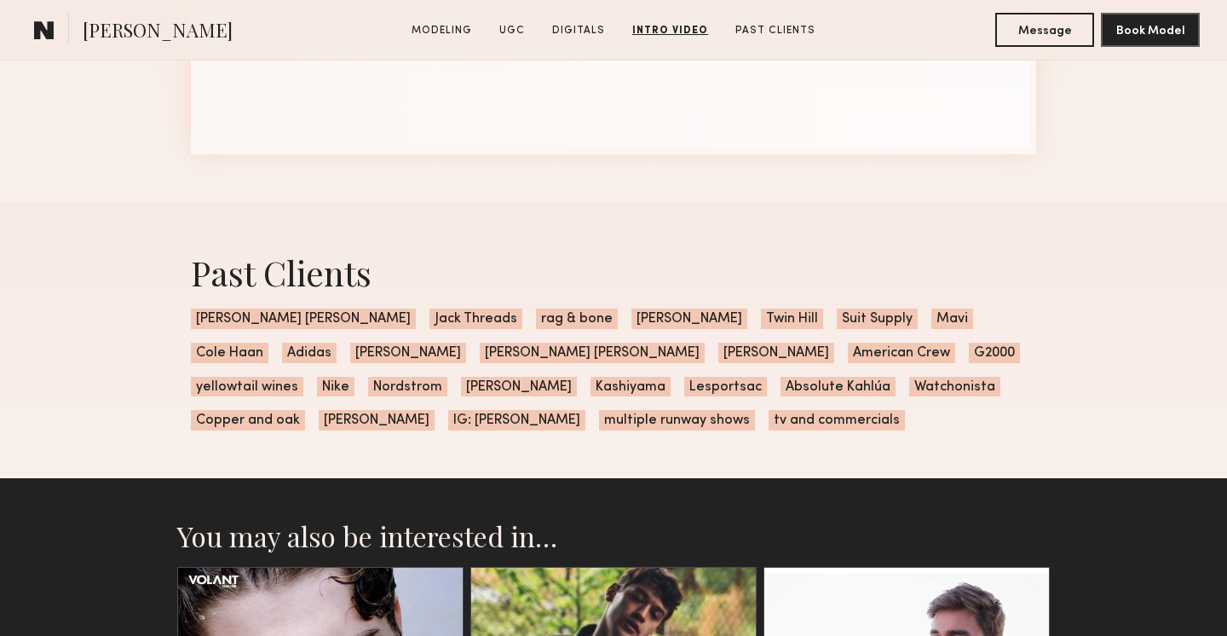
scroll to position [4170, 0]
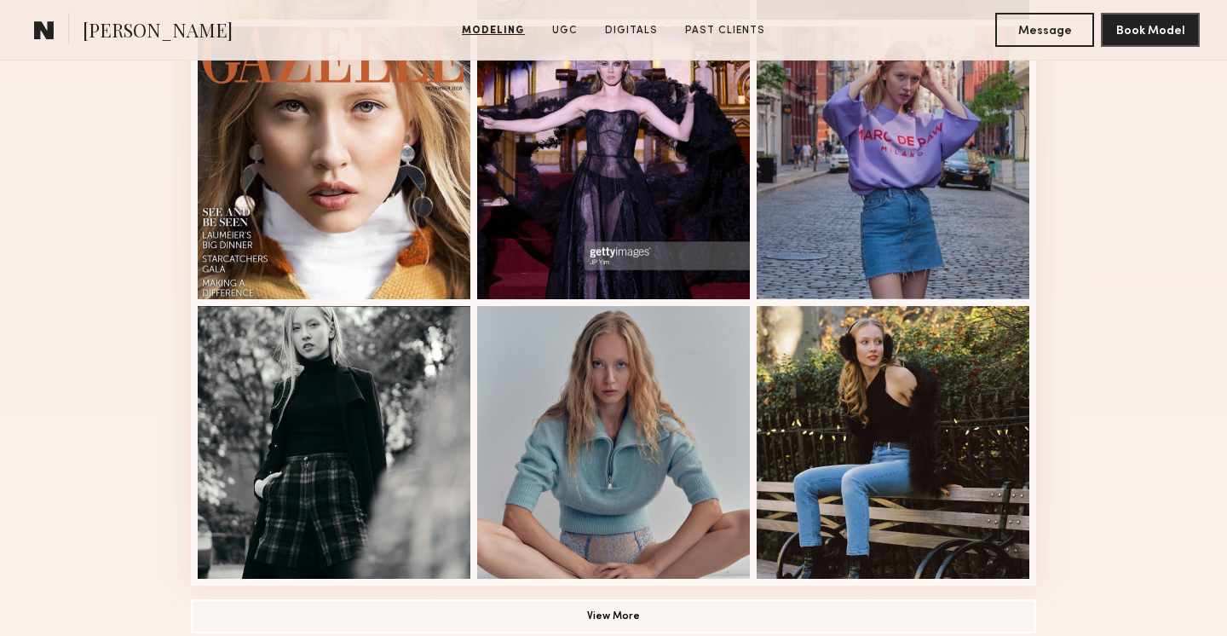
scroll to position [1273, 0]
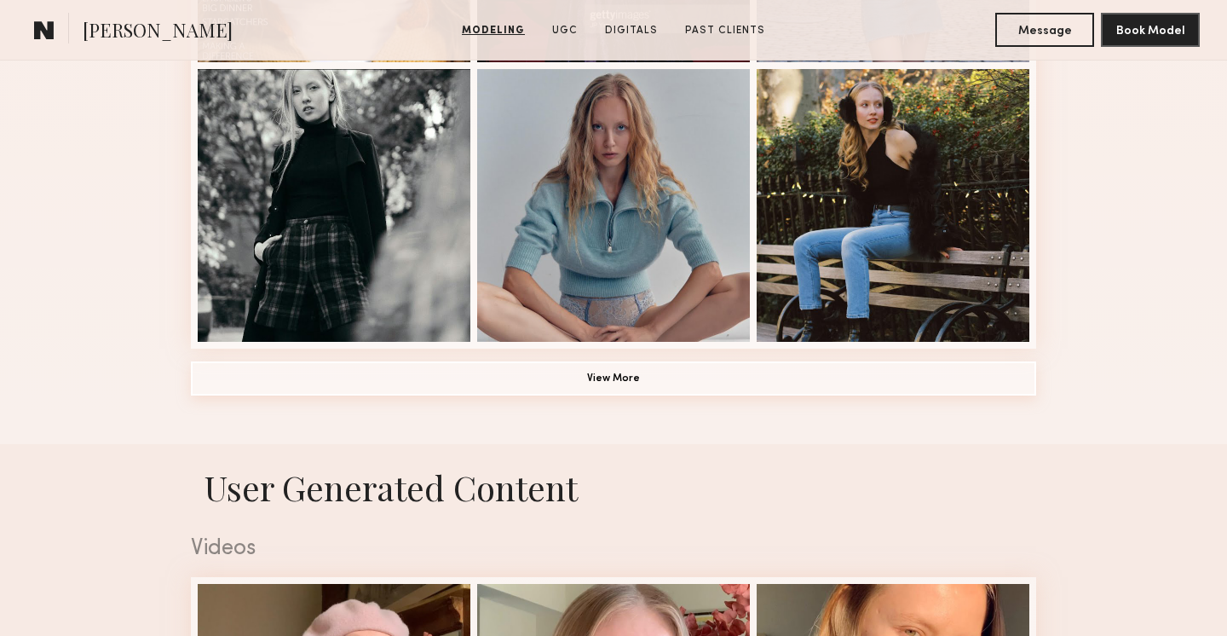
click at [682, 371] on button "View More" at bounding box center [613, 378] width 845 height 34
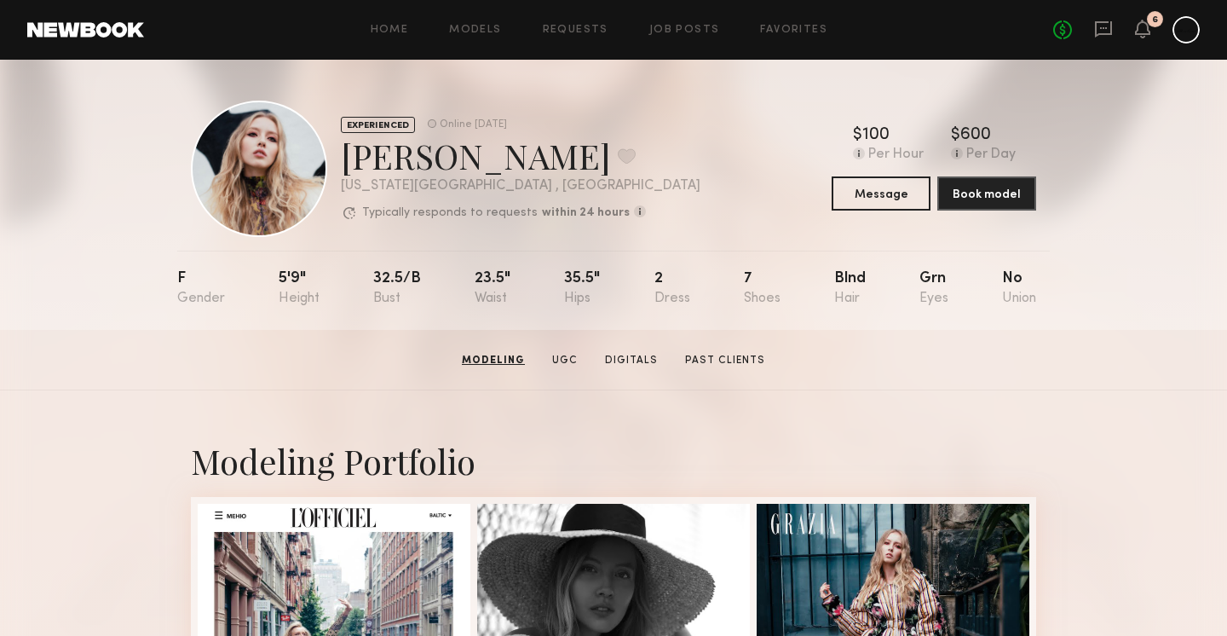
scroll to position [0, 0]
click at [1000, 198] on button "Book model" at bounding box center [986, 192] width 99 height 34
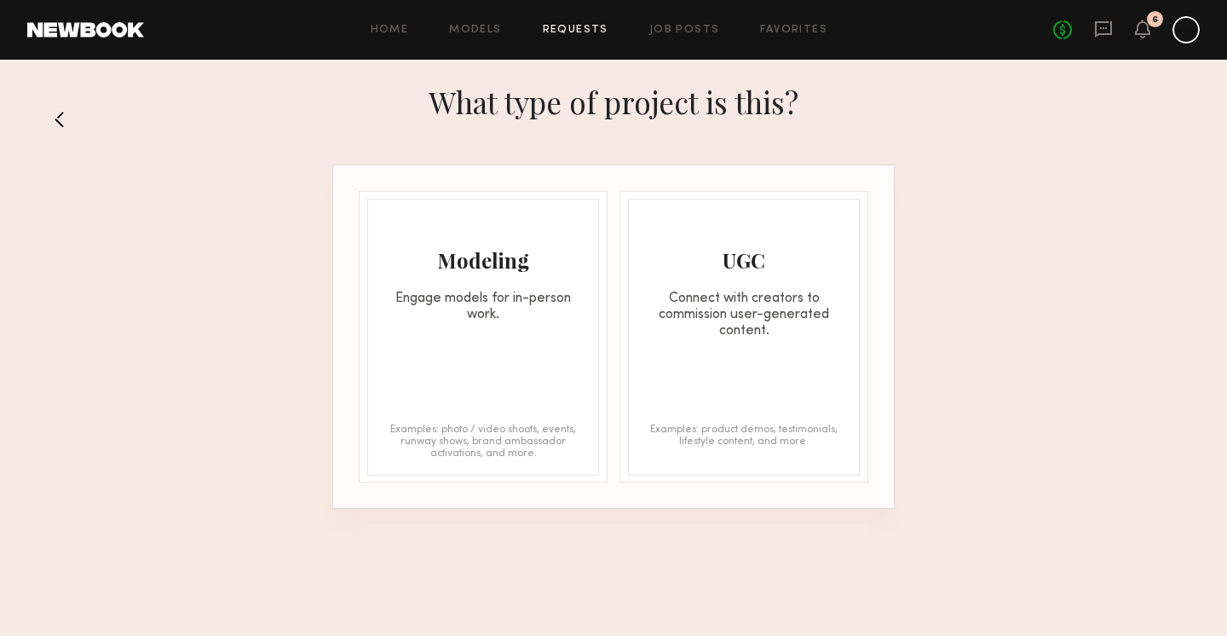
click at [532, 307] on div "Engage models for in-person work." at bounding box center [483, 306] width 230 height 32
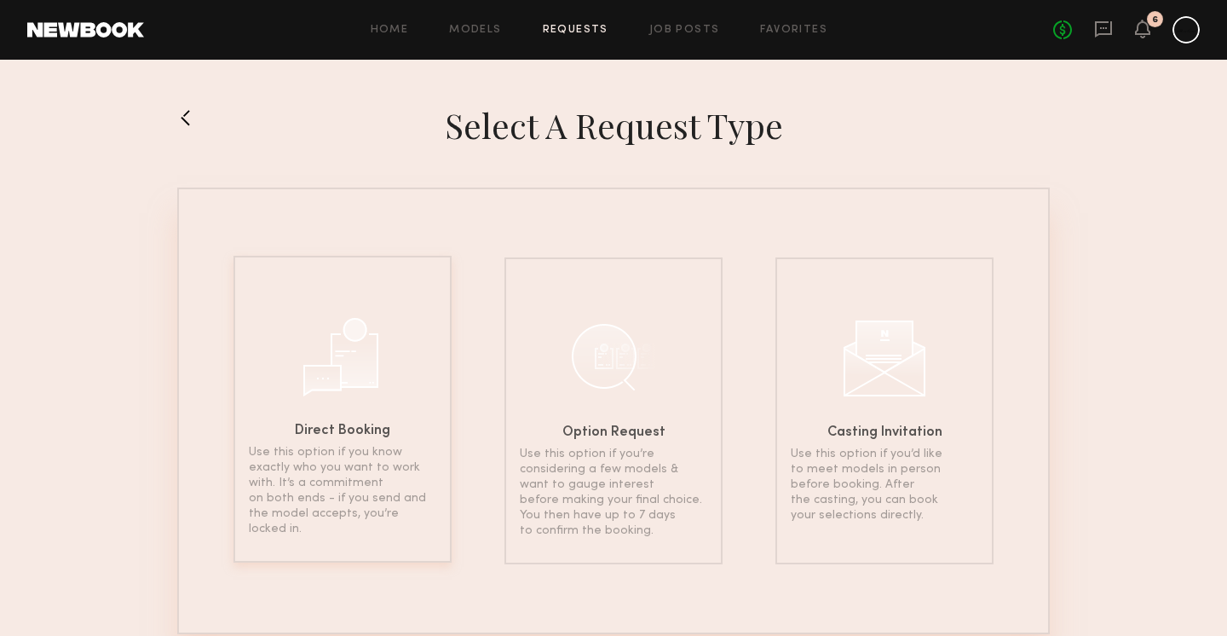
click at [368, 353] on div at bounding box center [342, 354] width 85 height 85
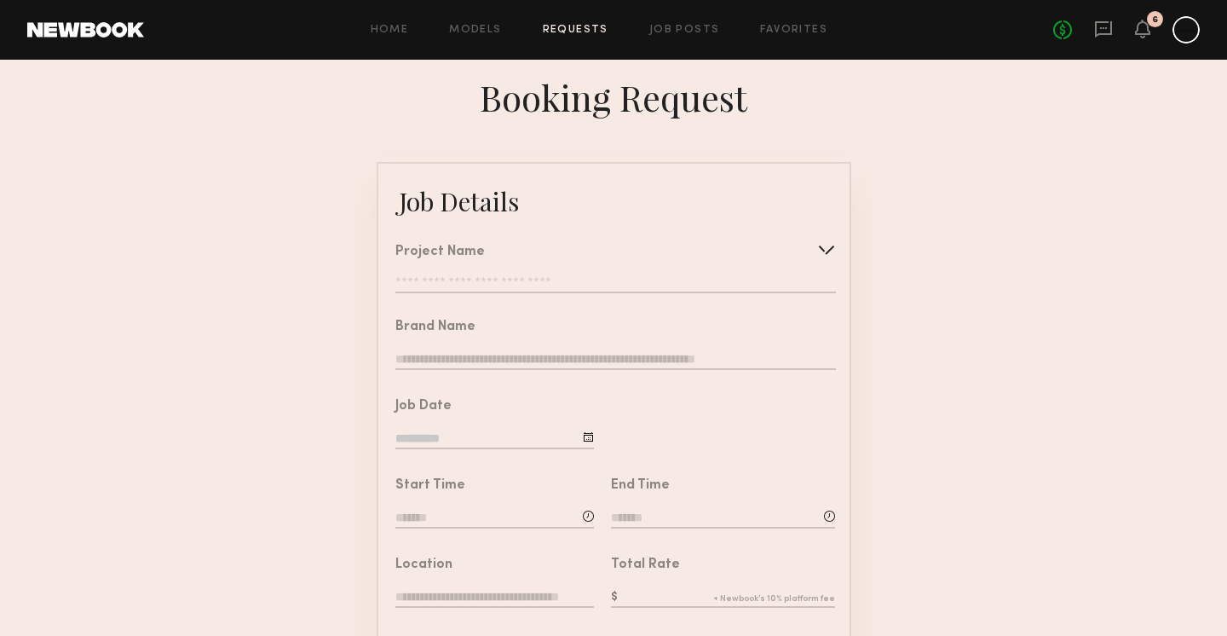
click at [578, 266] on div "Project Name Create Use recent modeling project Allison Quaid FW25 Photoshoot J…" at bounding box center [615, 269] width 440 height 48
click at [570, 285] on input "text" at bounding box center [615, 284] width 440 height 17
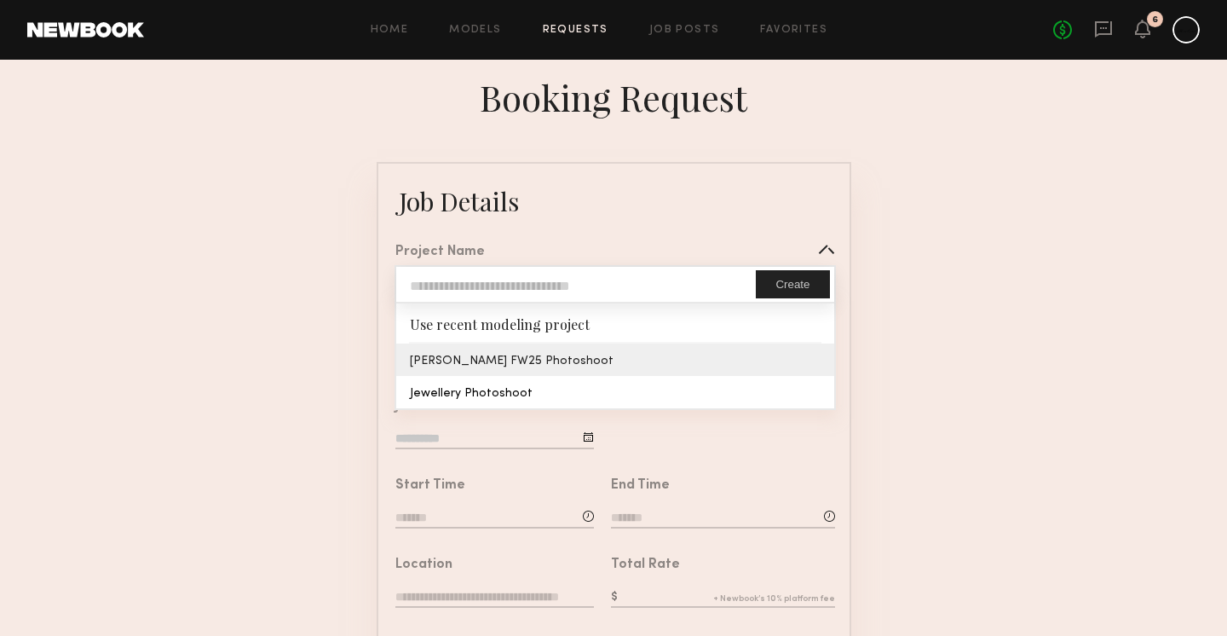
type input "**********"
type textarea "**********"
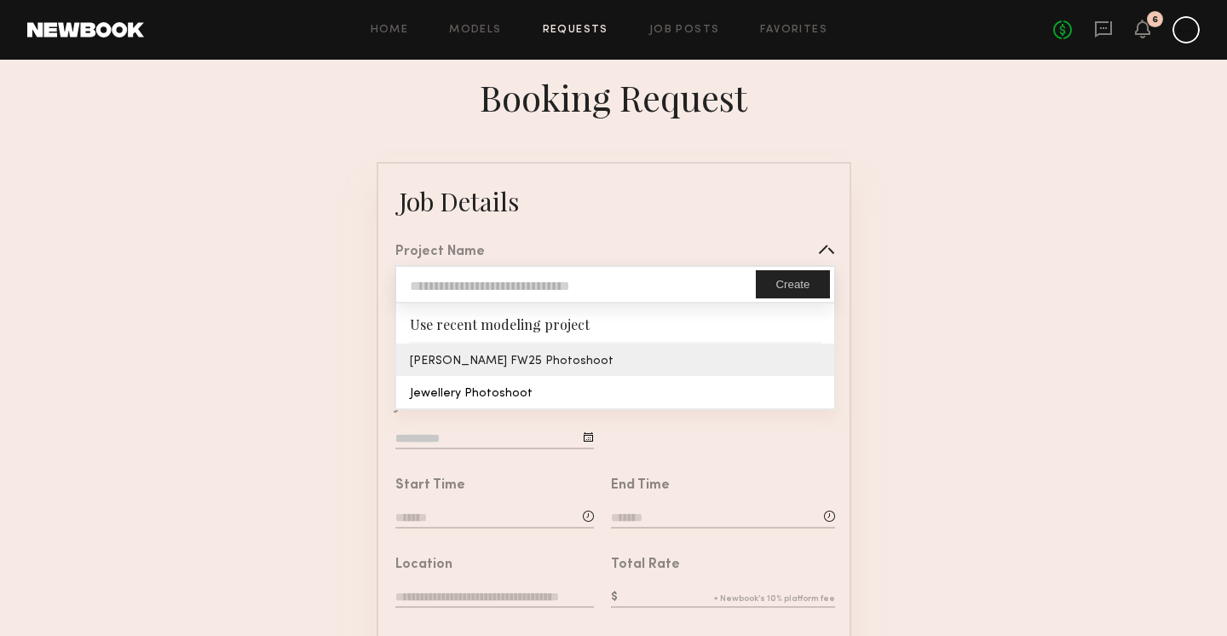
type textarea "**********"
click at [560, 374] on common-border "**********" at bounding box center [614, 637] width 475 height 951
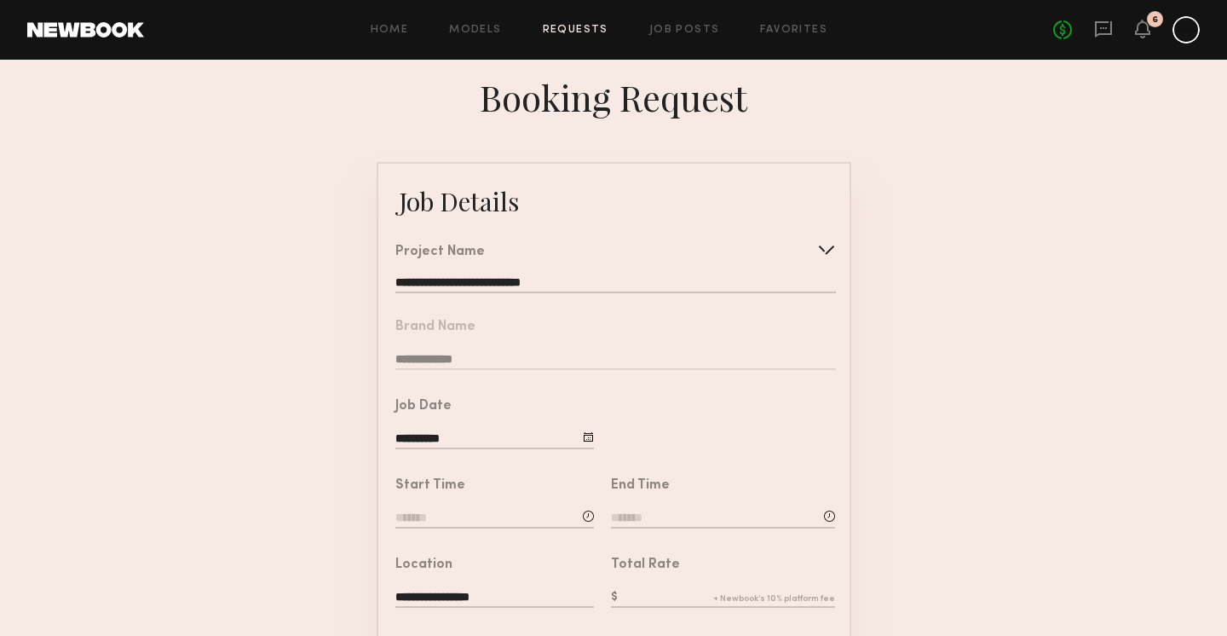
click at [542, 432] on input "**********" at bounding box center [494, 439] width 198 height 19
click at [496, 564] on span "8" at bounding box center [493, 574] width 27 height 27
type input "**********"
click at [478, 515] on input at bounding box center [494, 518] width 198 height 19
click at [456, 584] on input "text" at bounding box center [443, 590] width 63 height 31
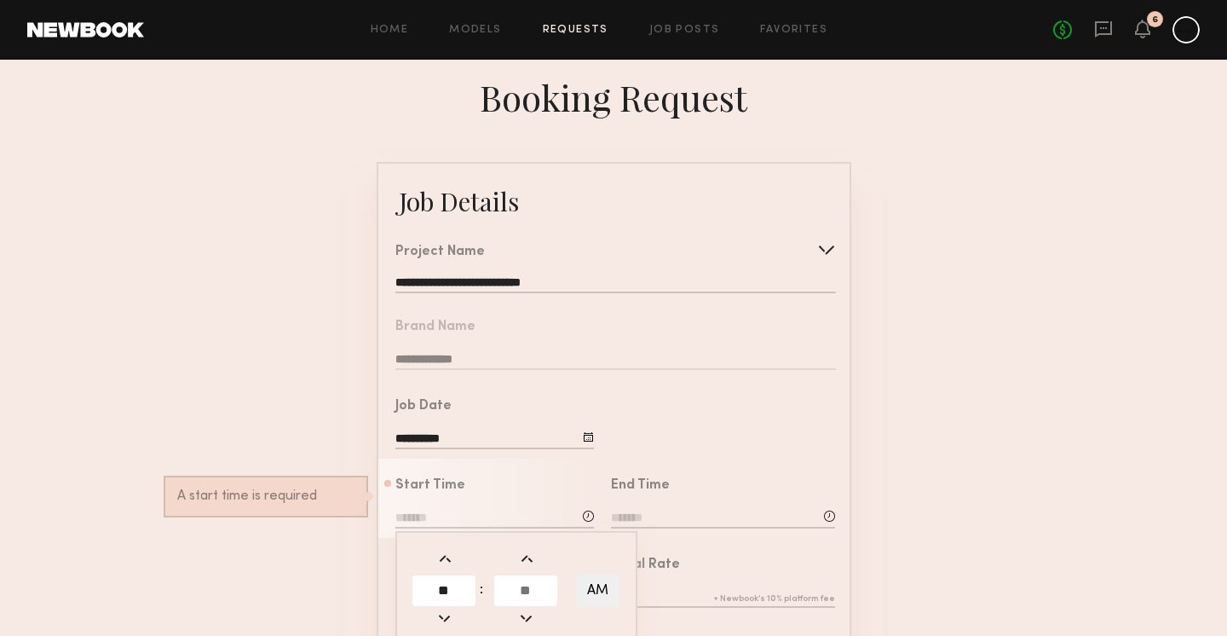
type input "**"
type input "*******"
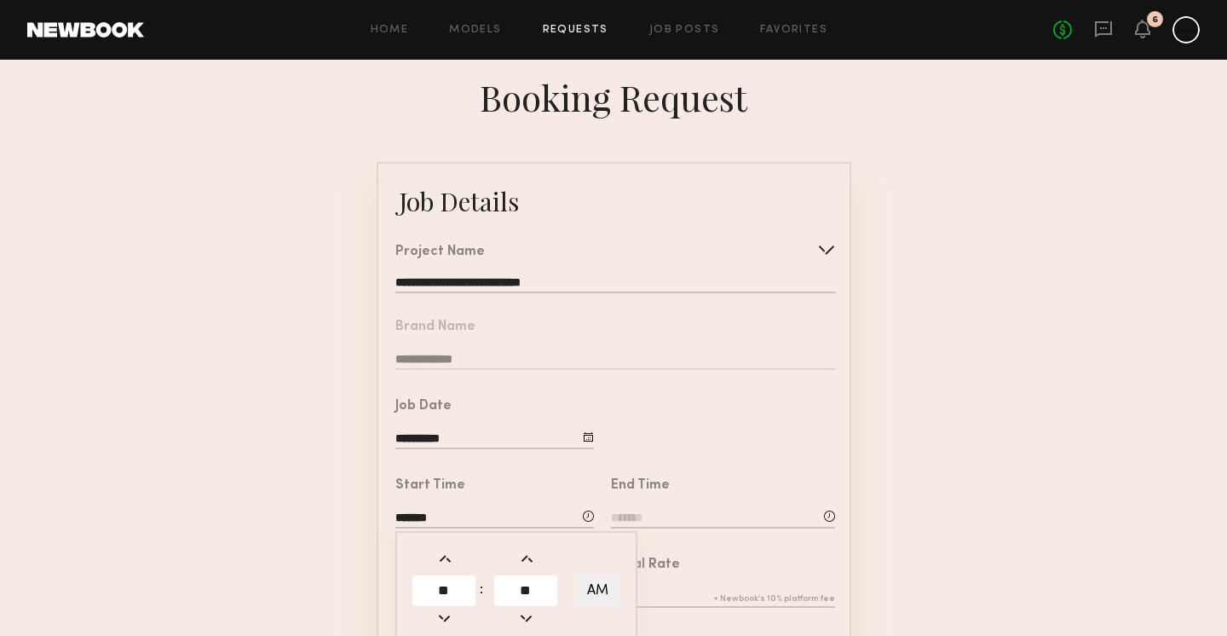
click at [694, 506] on div "End Time" at bounding box center [723, 505] width 224 height 52
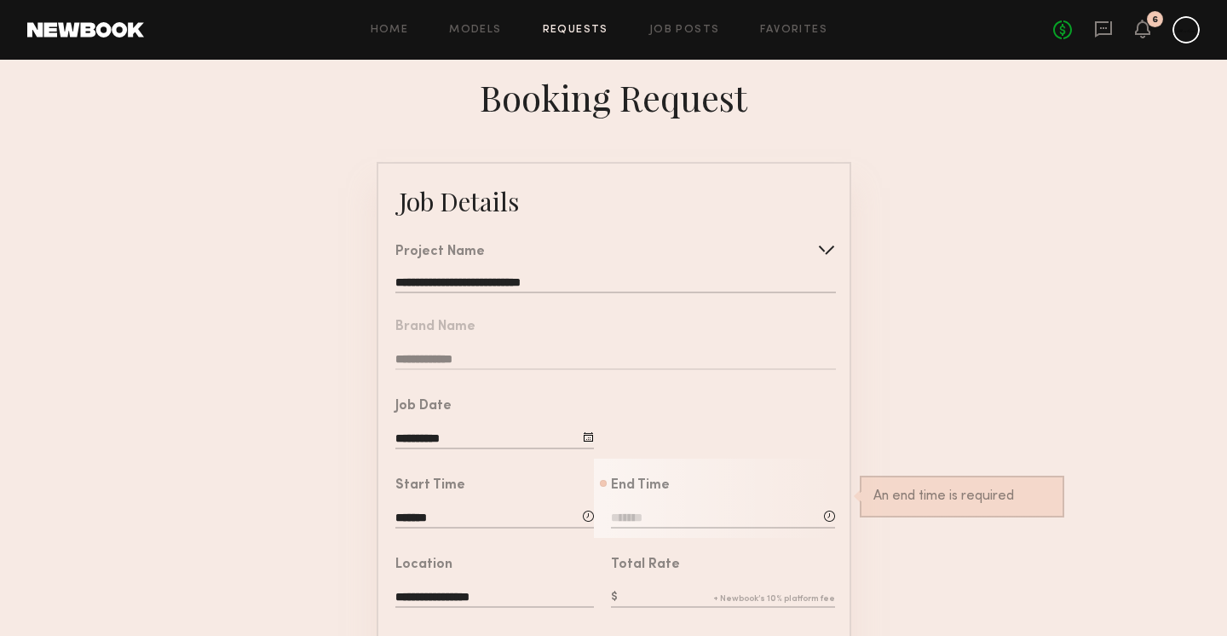
click at [694, 506] on div "End Time An end time is required" at bounding box center [723, 505] width 224 height 52
click at [657, 521] on input at bounding box center [723, 518] width 224 height 19
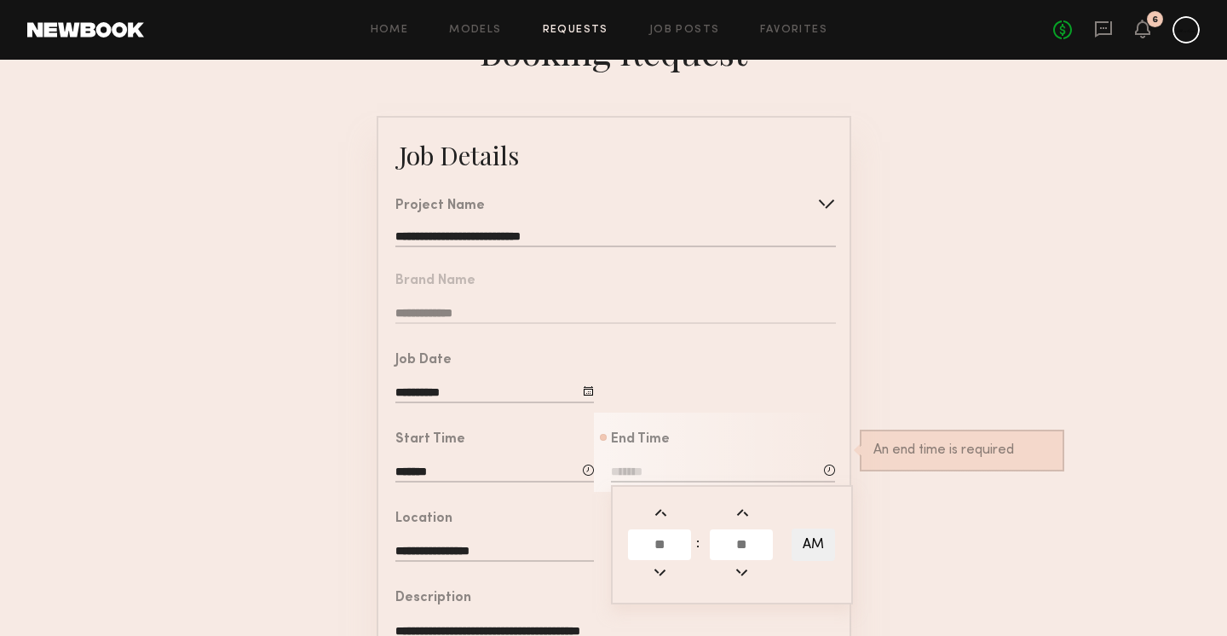
scroll to position [59, 0]
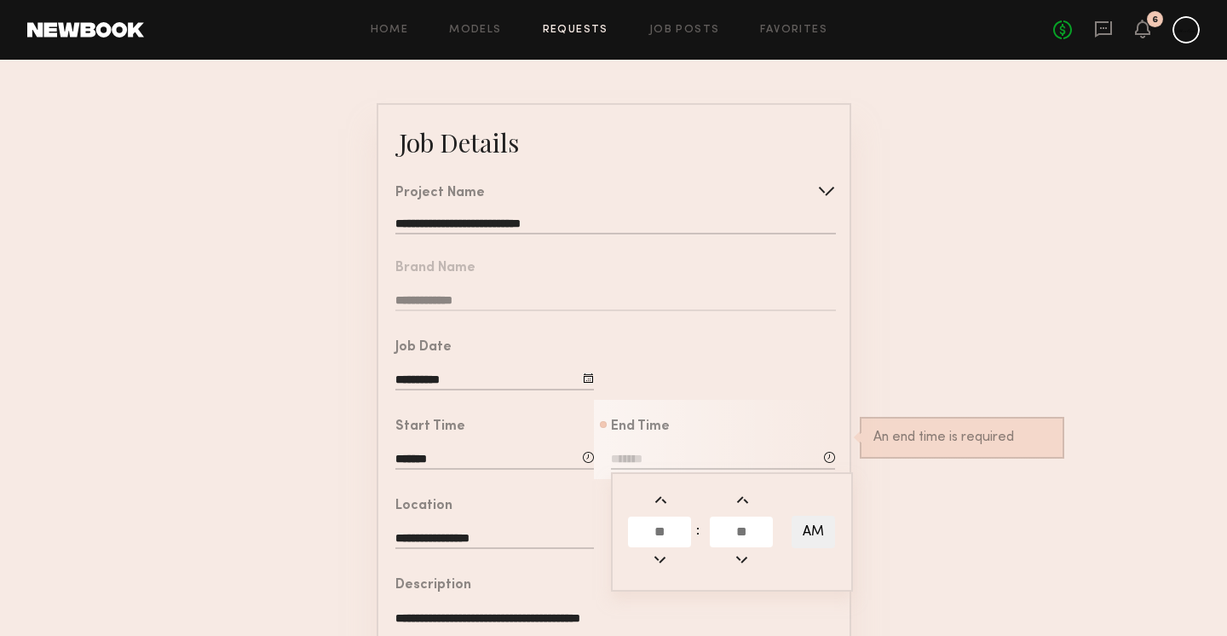
click at [669, 541] on input "text" at bounding box center [659, 531] width 63 height 31
type input "*"
click at [745, 525] on input "text" at bounding box center [741, 531] width 63 height 31
type input "**"
type input "*******"
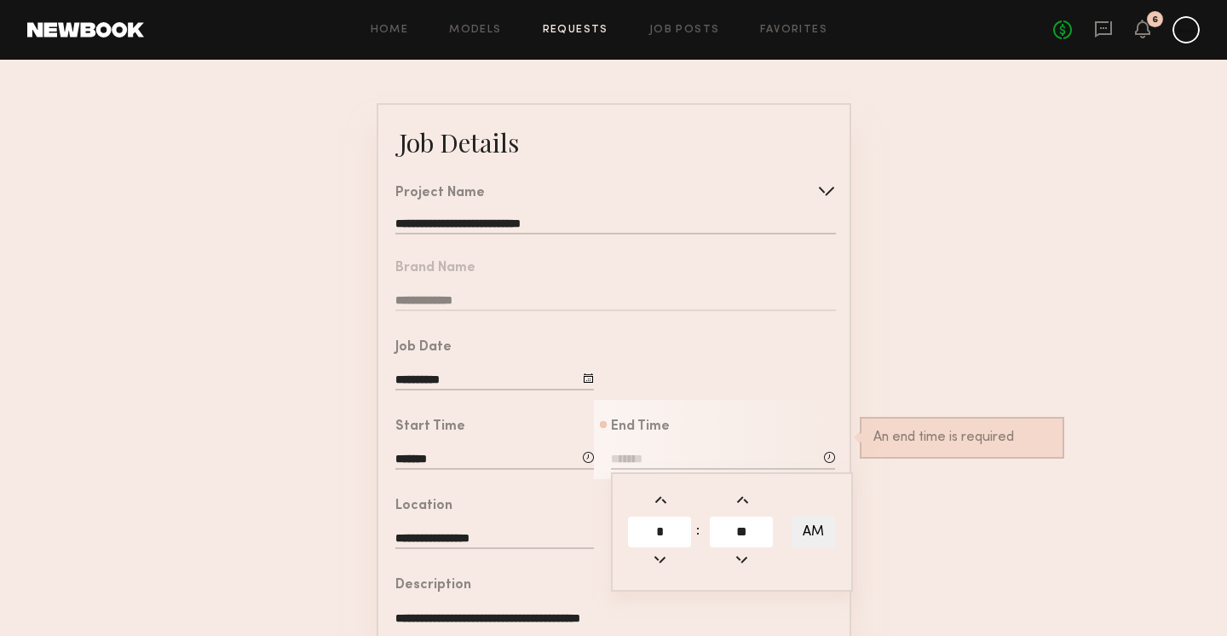
type input "**"
click at [805, 532] on button "AM" at bounding box center [812, 531] width 43 height 32
type input "*******"
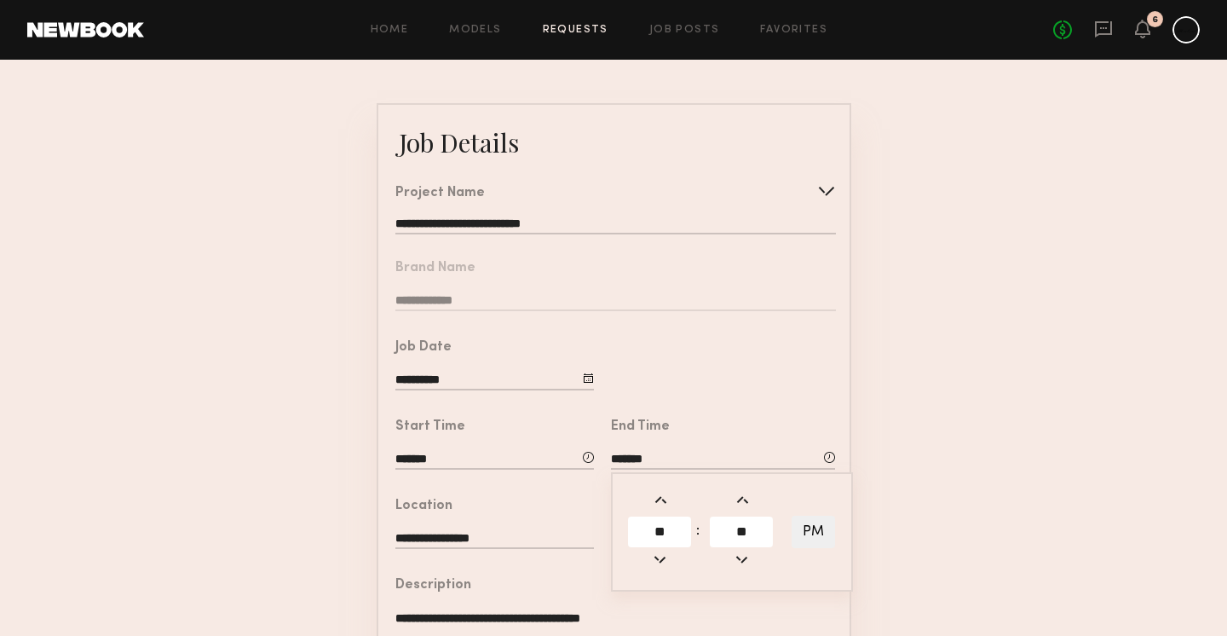
click at [918, 450] on form "**********" at bounding box center [613, 578] width 1227 height 951
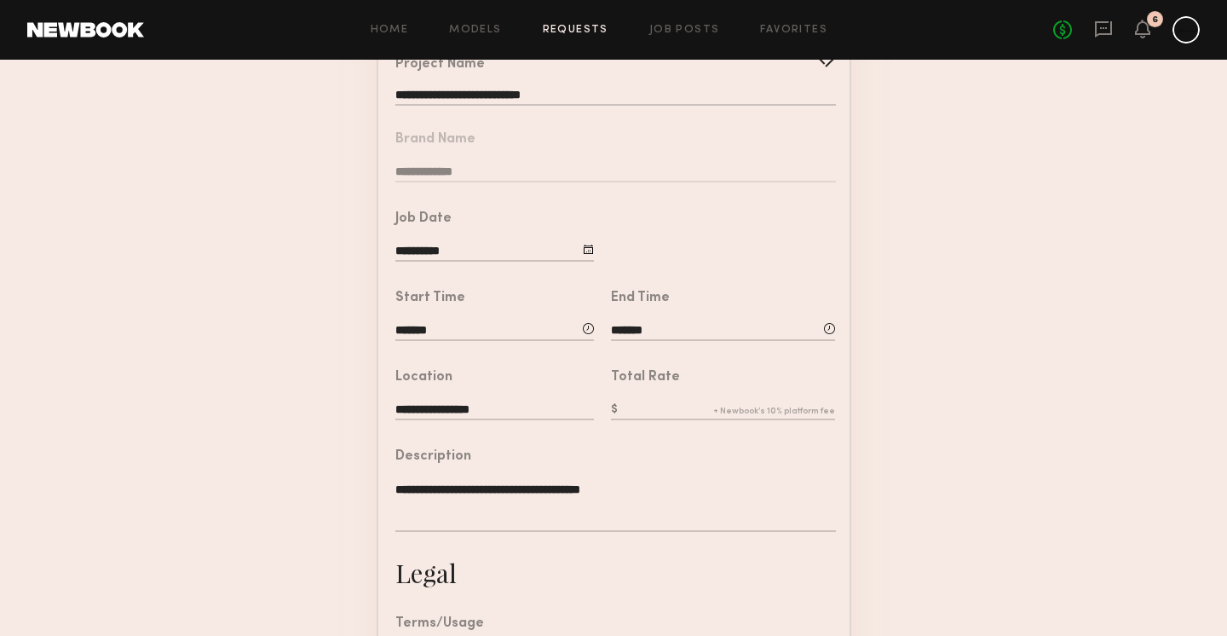
scroll to position [210, 0]
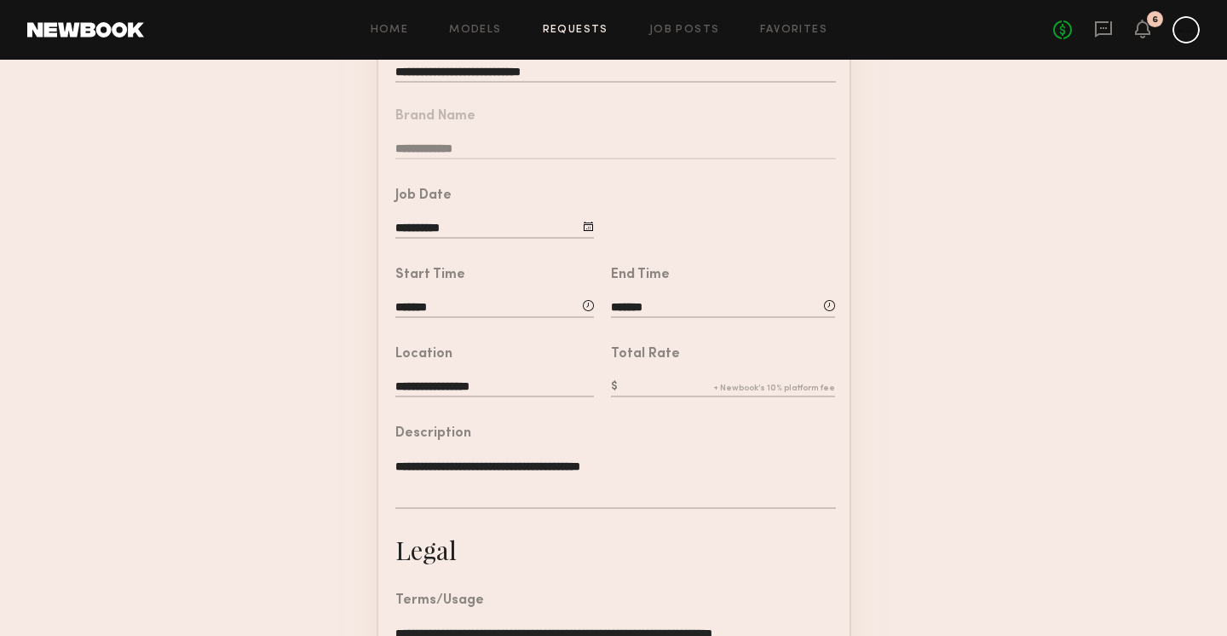
click at [641, 383] on input "text" at bounding box center [723, 387] width 224 height 19
type input "***"
click at [713, 561] on common-border "**********" at bounding box center [614, 426] width 475 height 951
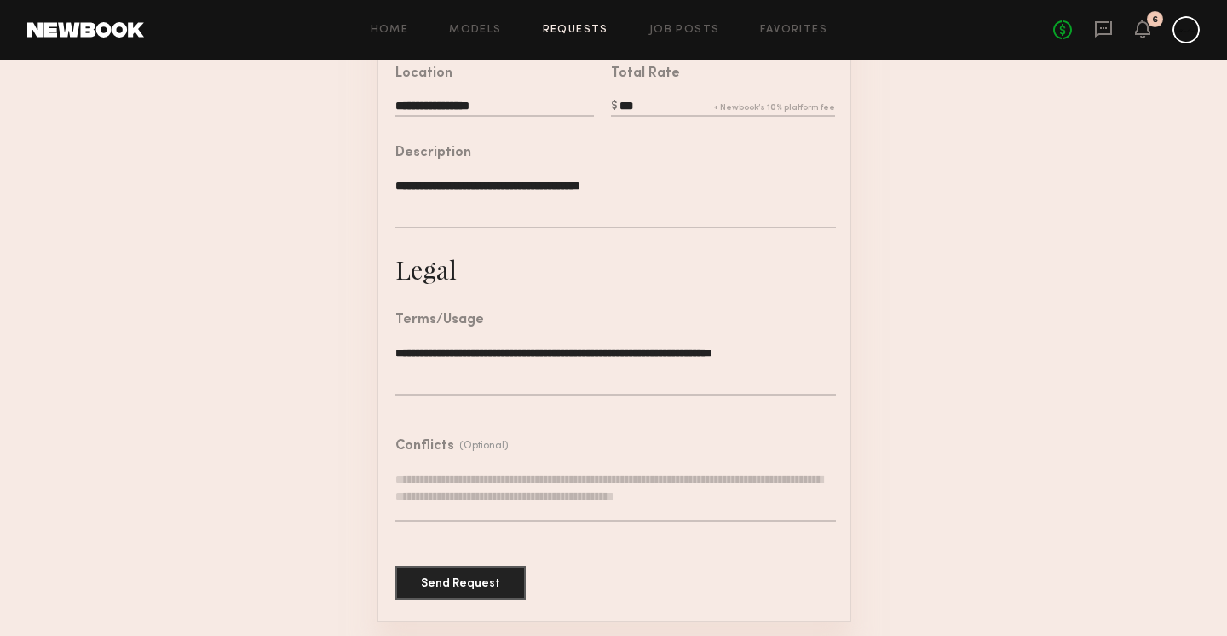
scroll to position [490, 0]
click at [445, 588] on button "Send Request" at bounding box center [460, 583] width 130 height 34
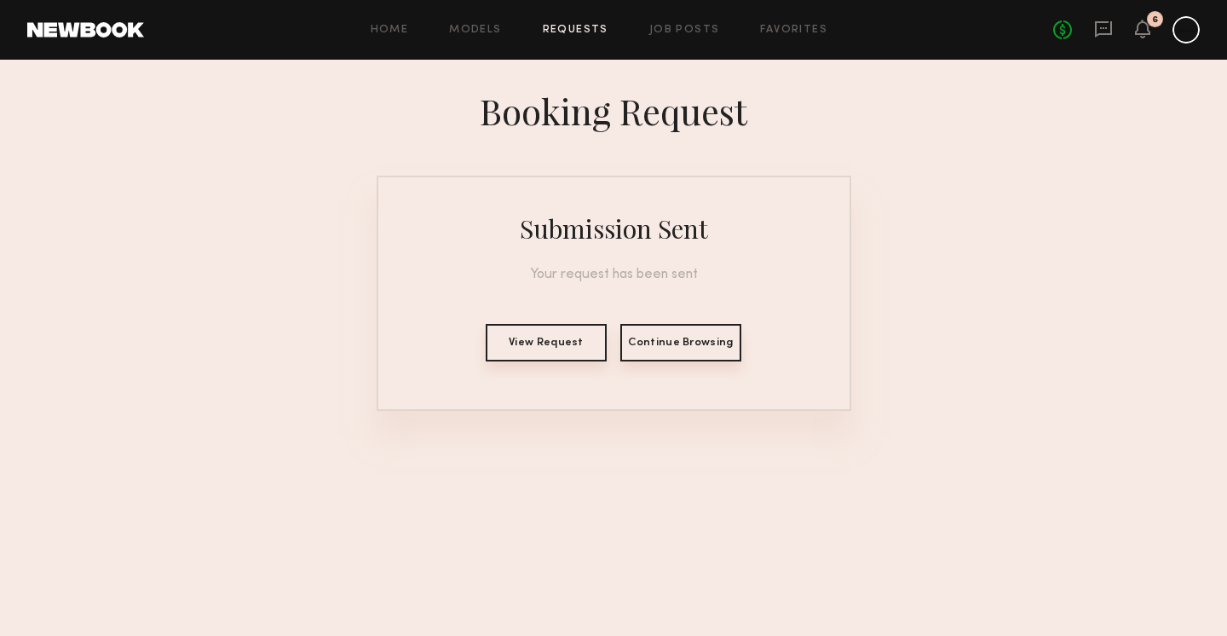
click at [567, 26] on link "Requests" at bounding box center [576, 30] width 66 height 11
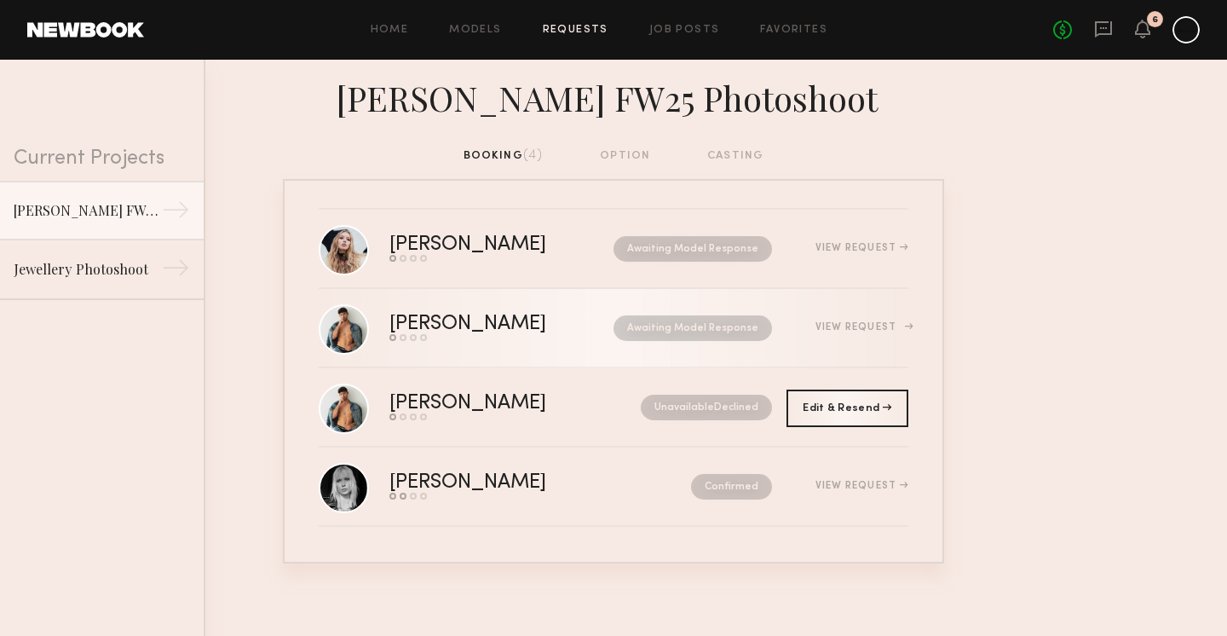
click at [407, 319] on div "[PERSON_NAME]" at bounding box center [484, 324] width 191 height 20
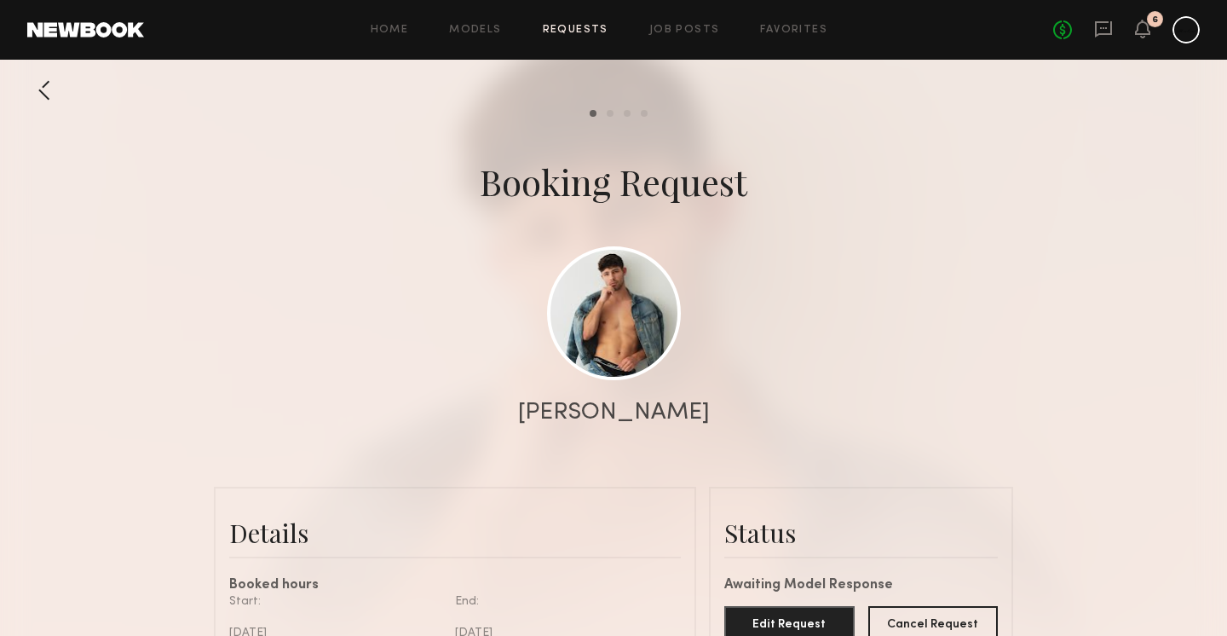
click at [618, 411] on div "[PERSON_NAME]" at bounding box center [614, 412] width 192 height 24
click at [624, 294] on link at bounding box center [614, 312] width 134 height 134
click at [55, 86] on div at bounding box center [44, 90] width 34 height 34
